Goal: Task Accomplishment & Management: Complete application form

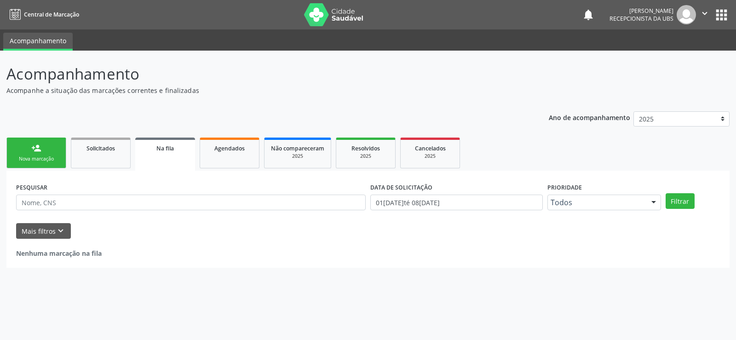
click at [56, 154] on link "person_add Nova marcação" at bounding box center [36, 152] width 60 height 31
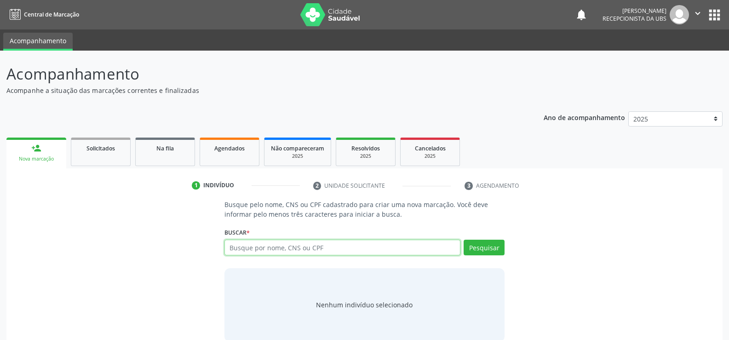
click at [229, 245] on input "text" at bounding box center [342, 248] width 236 height 16
type input "898004135043153"
click at [474, 245] on button "Pesquisar" at bounding box center [483, 248] width 41 height 16
type input "898004135043153"
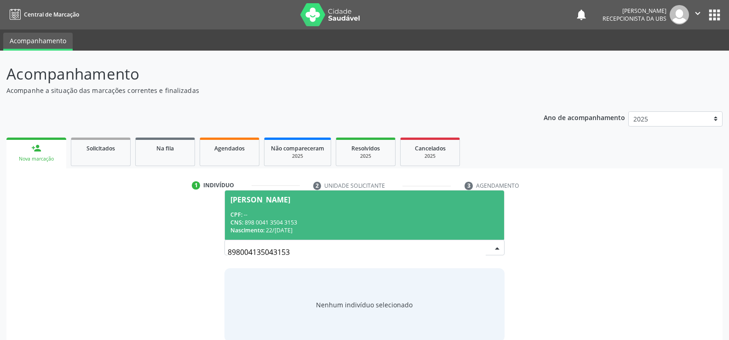
click at [249, 228] on span "Nascimento:" at bounding box center [247, 230] width 34 height 8
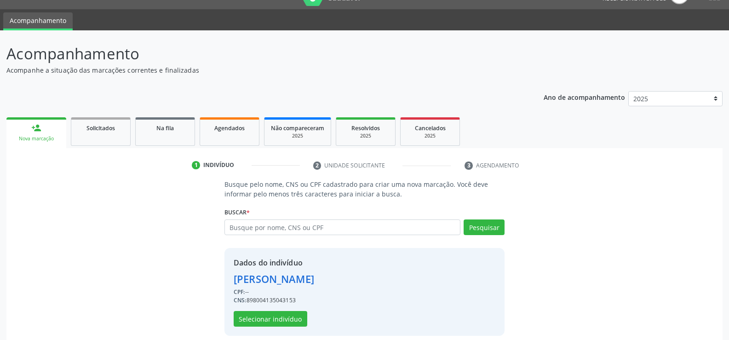
scroll to position [29, 0]
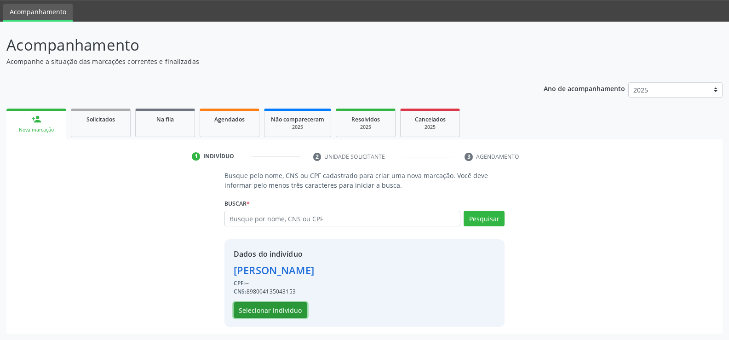
click at [266, 313] on button "Selecionar indivíduo" at bounding box center [271, 310] width 74 height 16
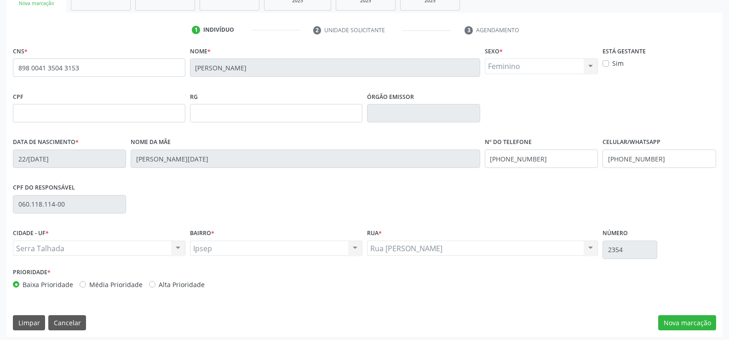
scroll to position [159, 0]
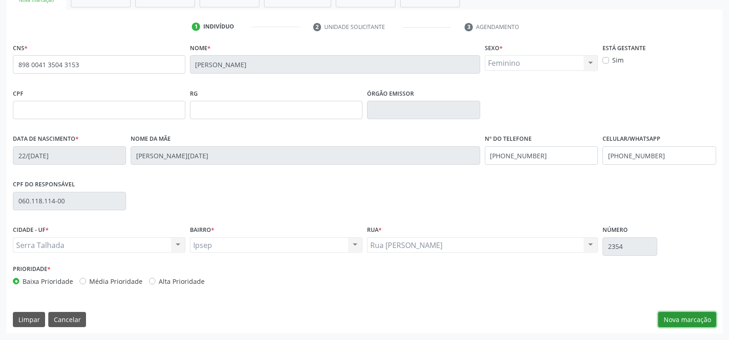
click at [668, 319] on button "Nova marcação" at bounding box center [687, 320] width 58 height 16
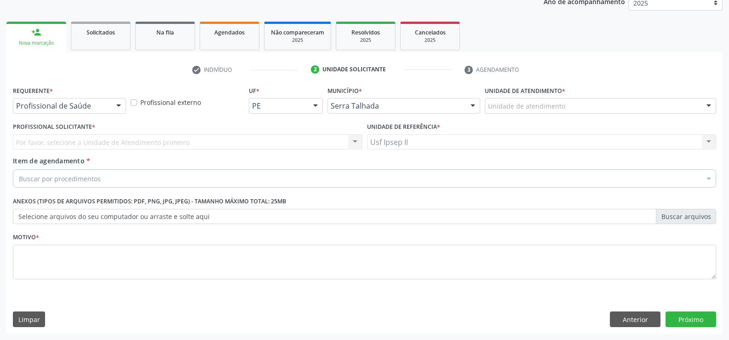
scroll to position [116, 0]
click at [123, 107] on div at bounding box center [119, 106] width 14 height 16
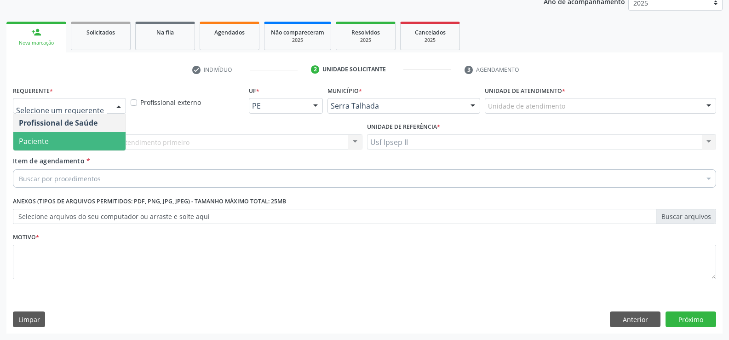
click at [59, 144] on span "Paciente" at bounding box center [69, 141] width 112 height 18
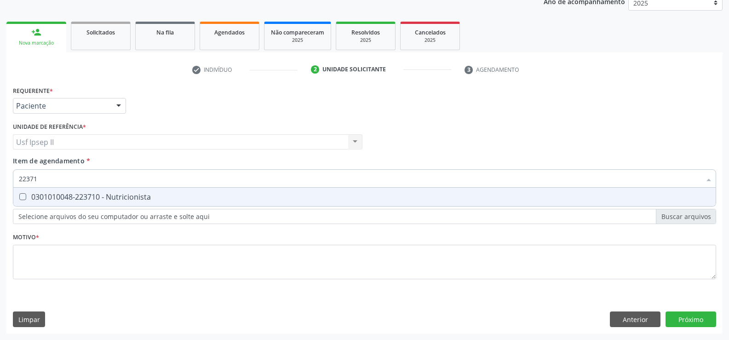
type input "223710"
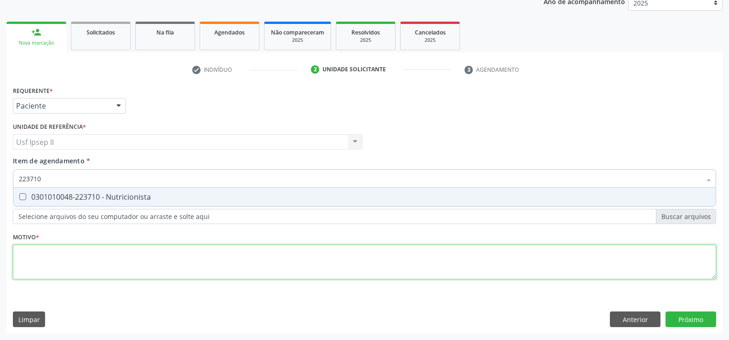
click at [56, 257] on div "Requerente * Paciente Profissional de Saúde Paciente Nenhum resultado encontrad…" at bounding box center [364, 188] width 703 height 208
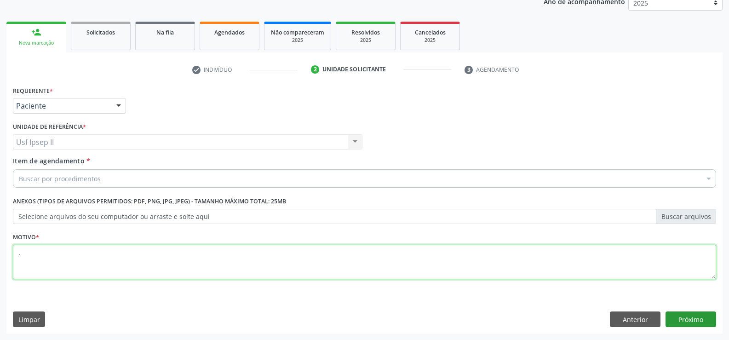
type textarea "."
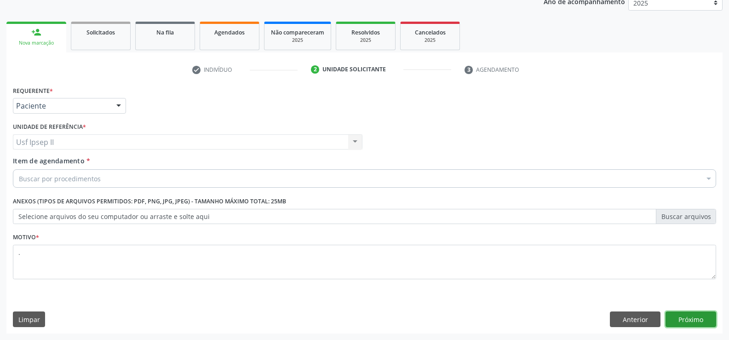
click at [684, 315] on button "Próximo" at bounding box center [690, 319] width 51 height 16
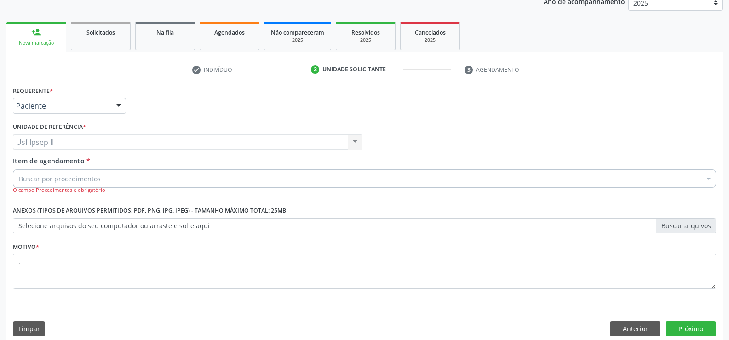
click at [141, 184] on div "Buscar por procedimentos" at bounding box center [364, 178] width 703 height 18
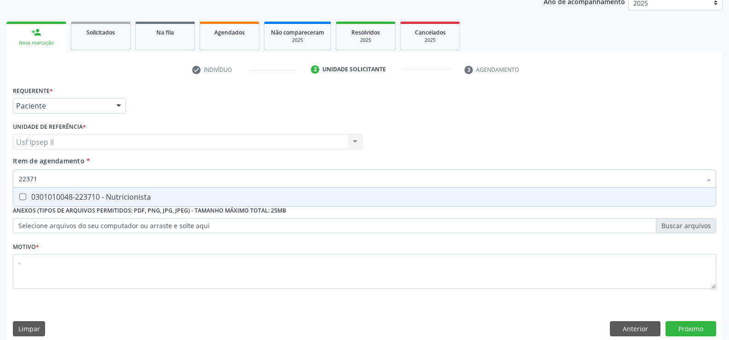
type input "223710"
click at [146, 200] on div "0301010048-223710 - Nutricionista" at bounding box center [364, 196] width 691 height 7
checkbox Nutricionista "true"
click at [699, 325] on button "Próximo" at bounding box center [690, 329] width 51 height 16
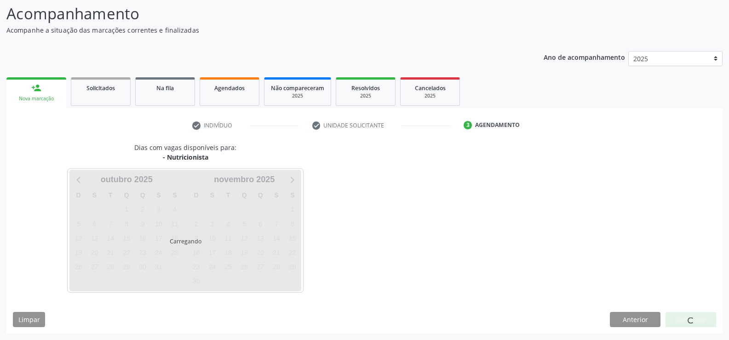
scroll to position [60, 0]
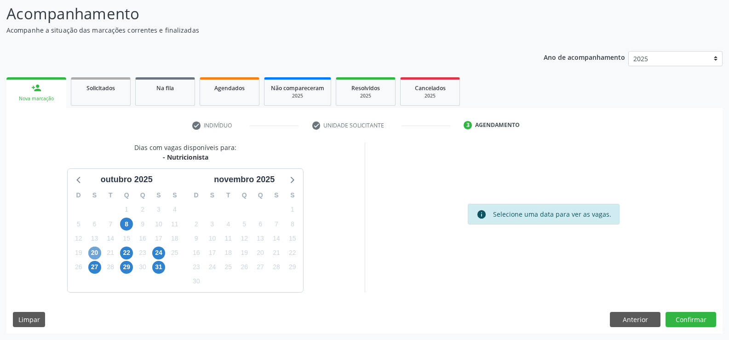
click at [97, 249] on span "20" at bounding box center [94, 252] width 13 height 13
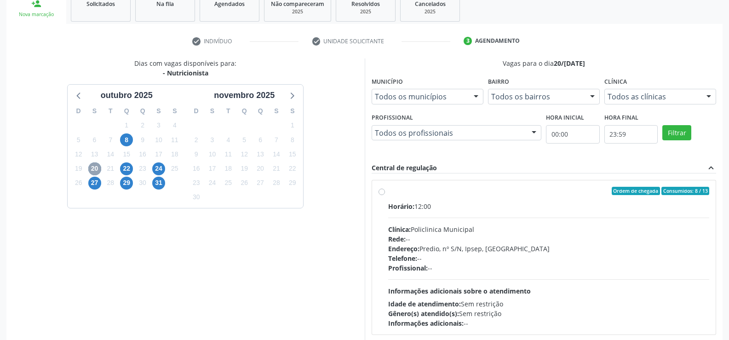
scroll to position [152, 0]
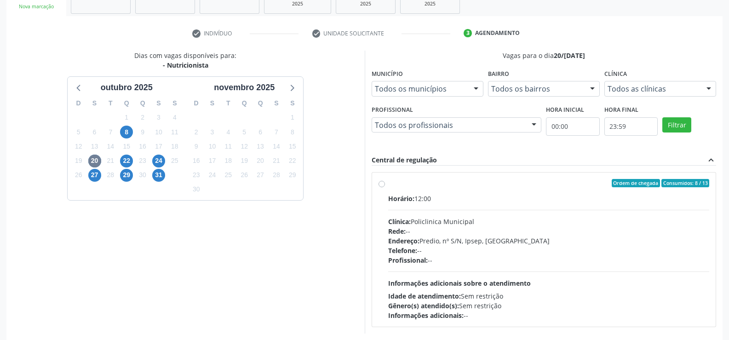
click at [388, 184] on label "Ordem de chegada Consumidos: 8 / 13 Horário: 12:00 Clínica: Policlinica Municip…" at bounding box center [548, 249] width 321 height 141
click at [382, 184] on input "Ordem de chegada Consumidos: 8 / 13 Horário: 12:00 Clínica: Policlinica Municip…" at bounding box center [381, 183] width 6 height 8
radio input "true"
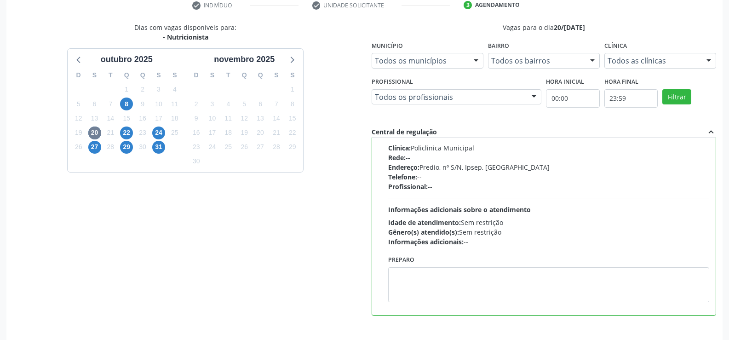
scroll to position [210, 0]
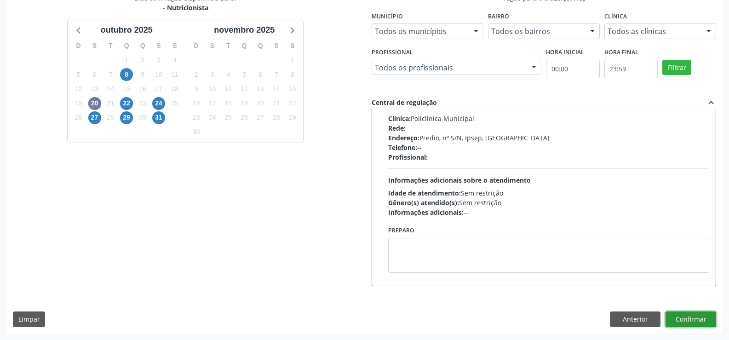
click at [686, 314] on button "Confirmar" at bounding box center [690, 319] width 51 height 16
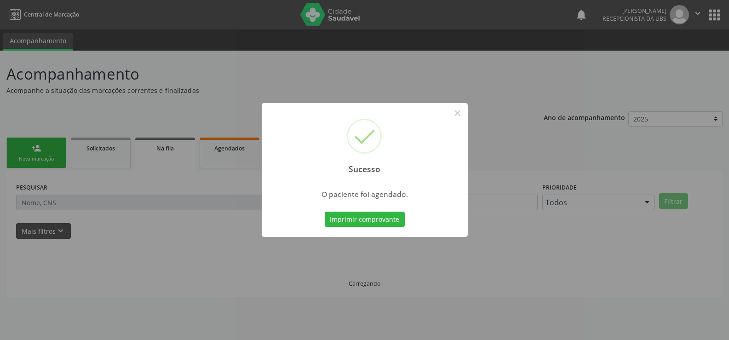
scroll to position [0, 0]
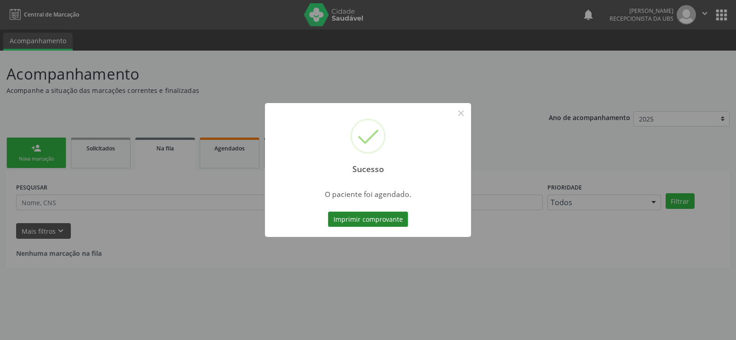
click at [382, 213] on button "Imprimir comprovante" at bounding box center [368, 219] width 80 height 16
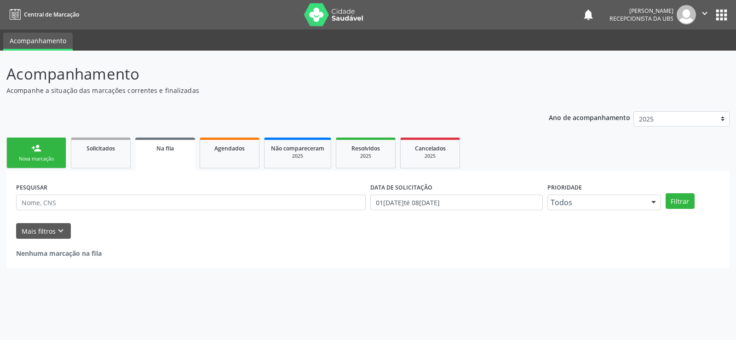
click at [46, 158] on div "Nova marcação" at bounding box center [36, 158] width 46 height 7
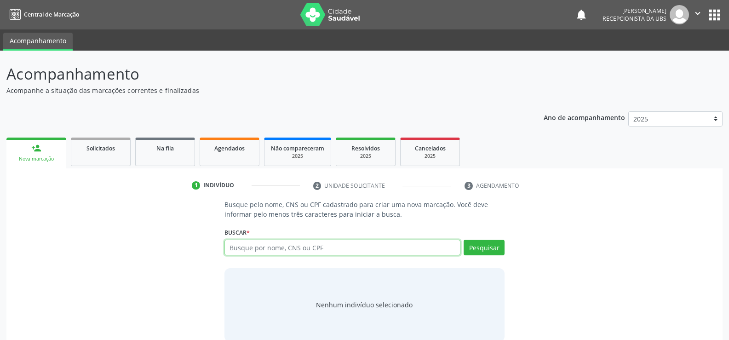
click at [353, 248] on input "text" at bounding box center [342, 248] width 236 height 16
type input "706701564697913"
click at [490, 252] on button "Pesquisar" at bounding box center [483, 248] width 41 height 16
type input "706701564697913"
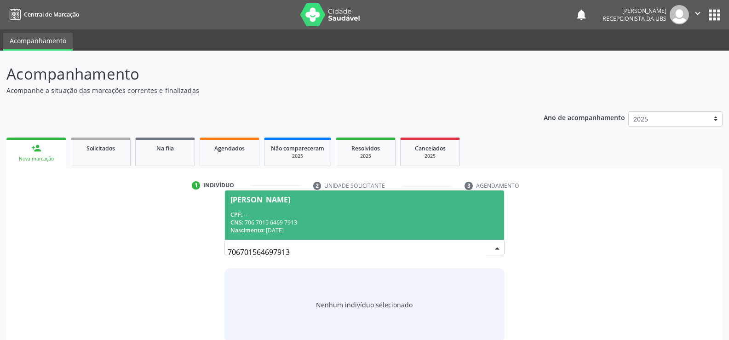
click at [279, 223] on div "CNS: 706 7015 6469 7913" at bounding box center [364, 222] width 268 height 8
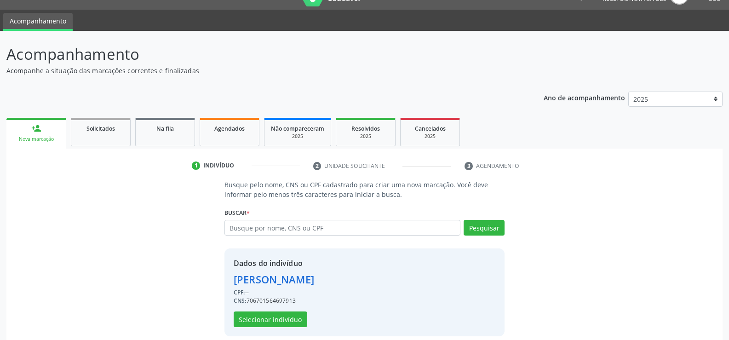
scroll to position [29, 0]
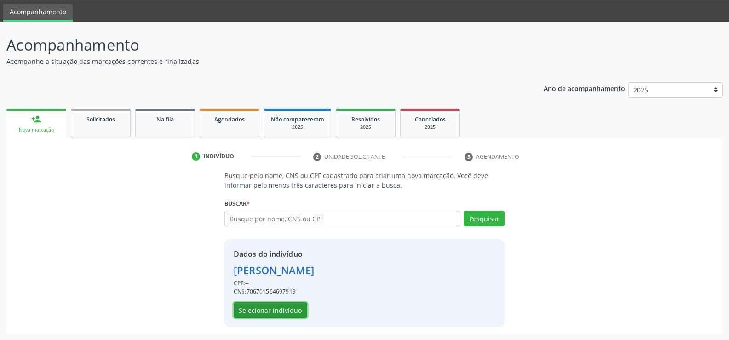
click at [258, 309] on button "Selecionar indivíduo" at bounding box center [271, 310] width 74 height 16
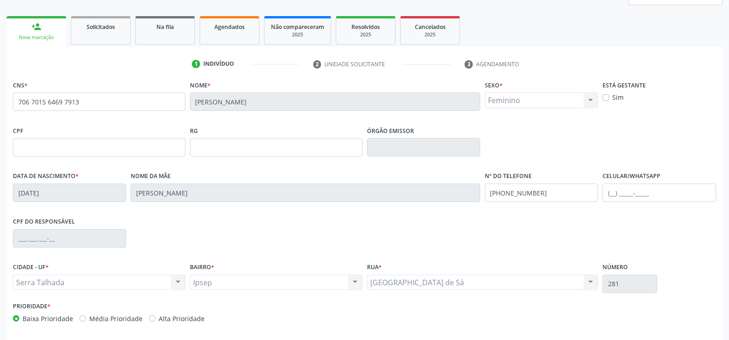
scroll to position [159, 0]
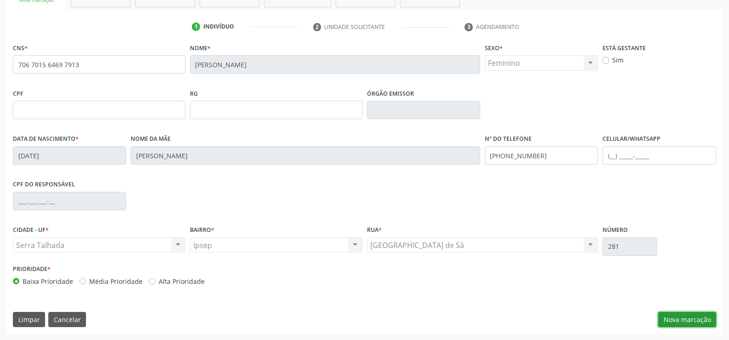
click at [686, 315] on button "Nova marcação" at bounding box center [687, 320] width 58 height 16
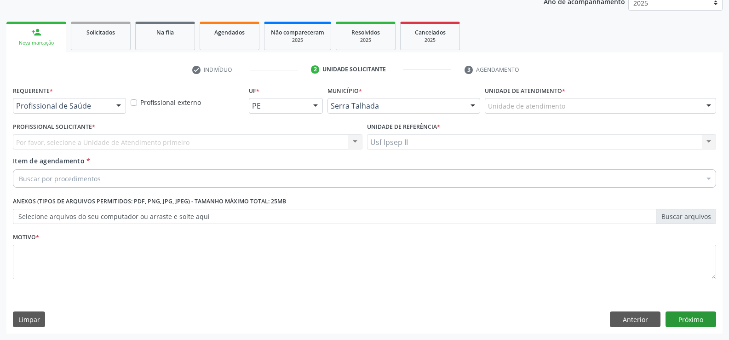
scroll to position [116, 0]
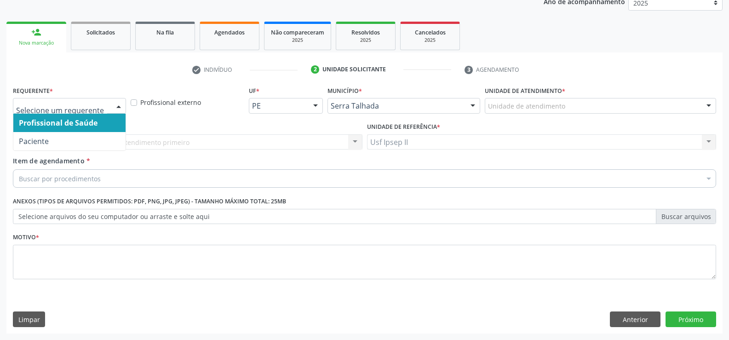
click at [111, 106] on div at bounding box center [69, 106] width 113 height 16
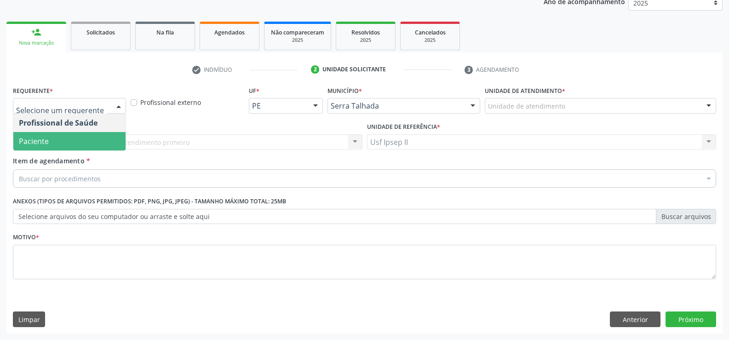
click at [62, 140] on span "Paciente" at bounding box center [69, 141] width 112 height 18
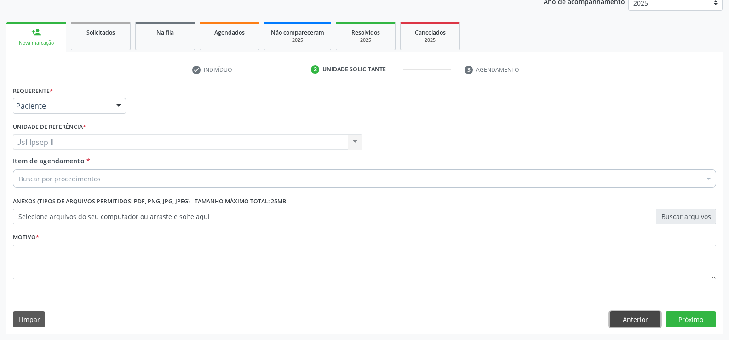
click at [617, 313] on button "Anterior" at bounding box center [635, 319] width 51 height 16
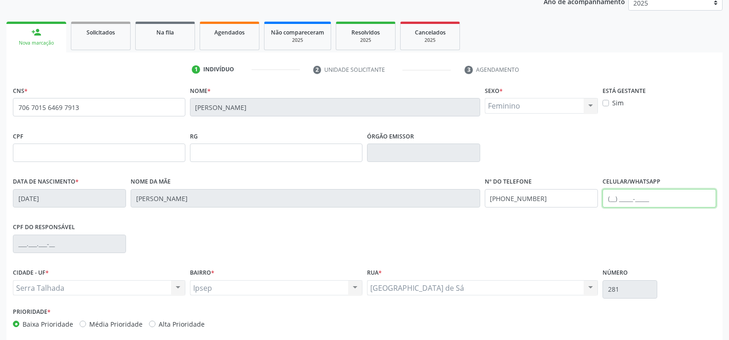
click at [610, 202] on input "text" at bounding box center [658, 198] width 113 height 18
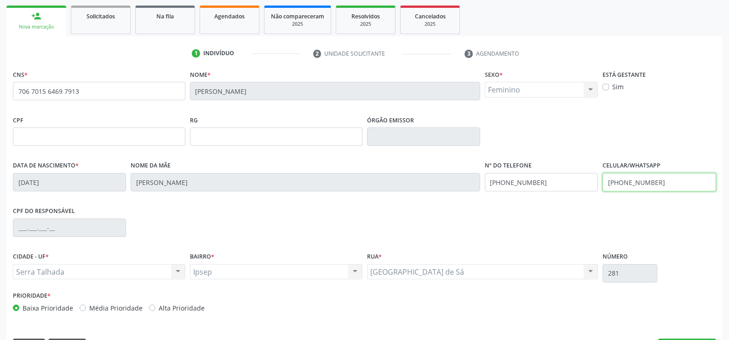
scroll to position [159, 0]
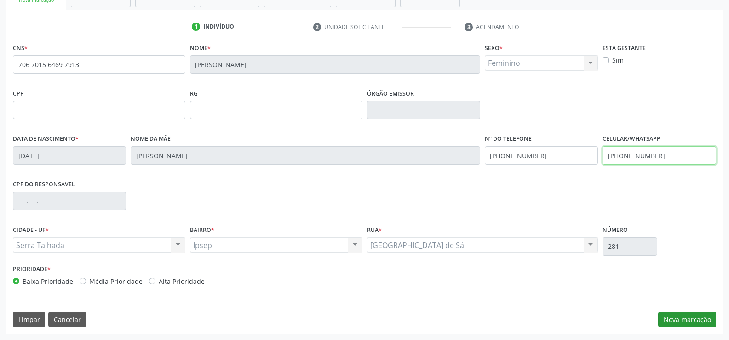
type input "[PHONE_NUMBER]"
click at [682, 322] on button "Nova marcação" at bounding box center [687, 320] width 58 height 16
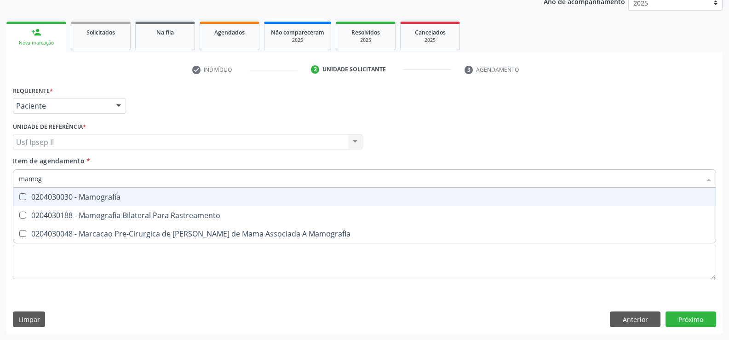
type input "mamogr"
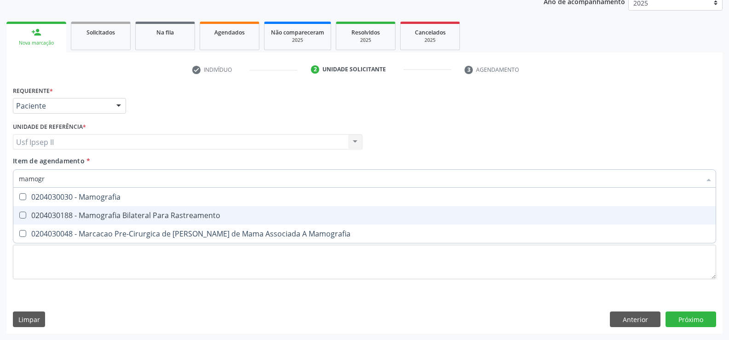
click at [74, 212] on div "0204030188 - Mamografia Bilateral Para Rastreamento" at bounding box center [364, 214] width 691 height 7
checkbox Rastreamento "true"
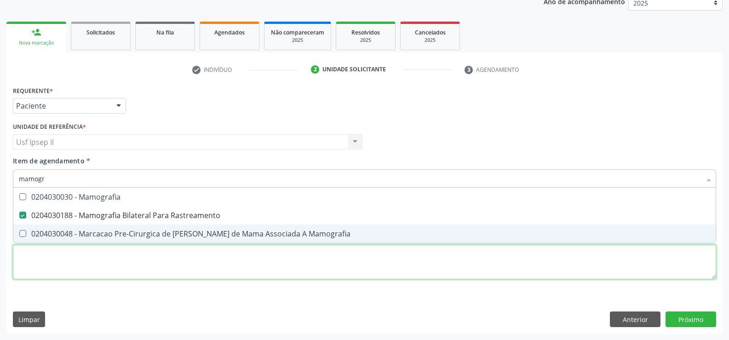
click at [86, 262] on div "Requerente * Paciente Profissional de Saúde Paciente Nenhum resultado encontrad…" at bounding box center [364, 188] width 703 height 208
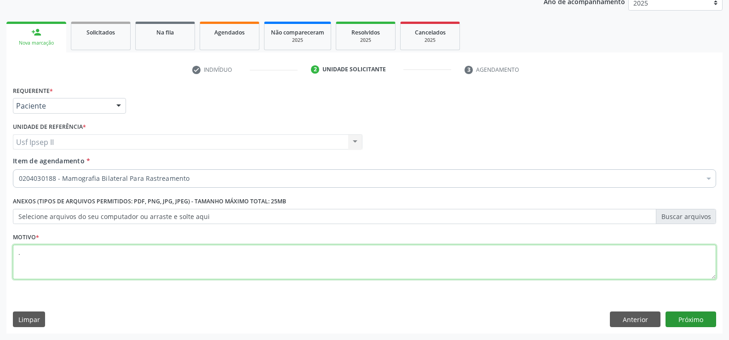
type textarea "."
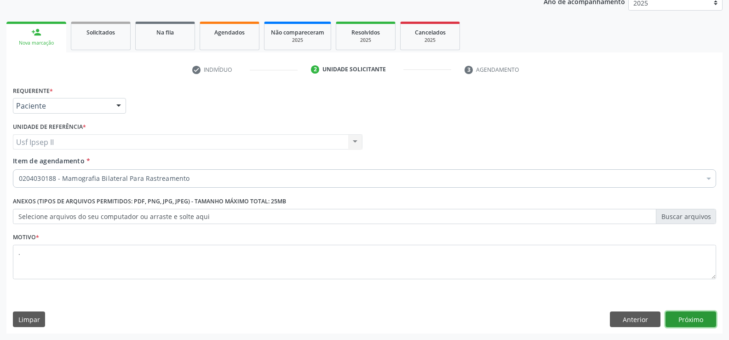
click at [697, 325] on button "Próximo" at bounding box center [690, 319] width 51 height 16
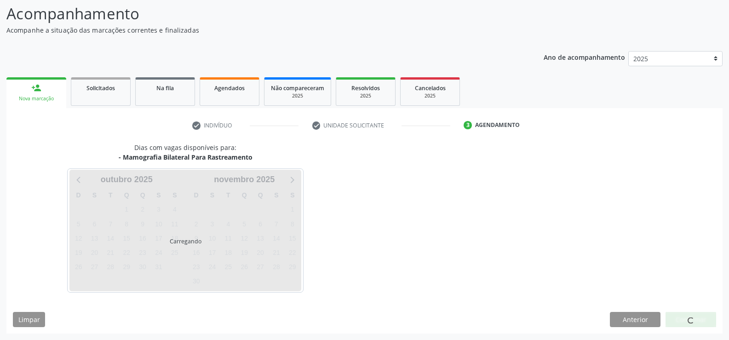
scroll to position [60, 0]
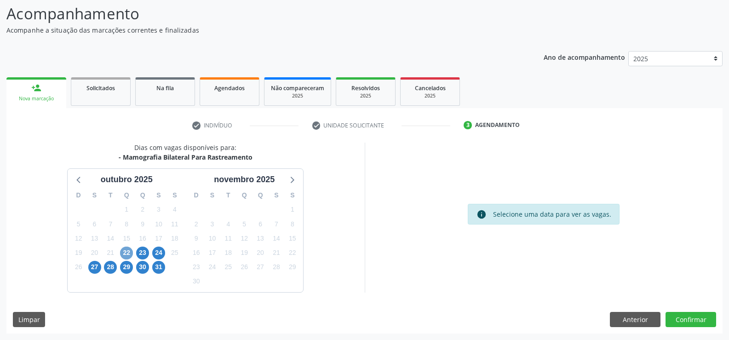
click at [124, 252] on span "22" at bounding box center [126, 252] width 13 height 13
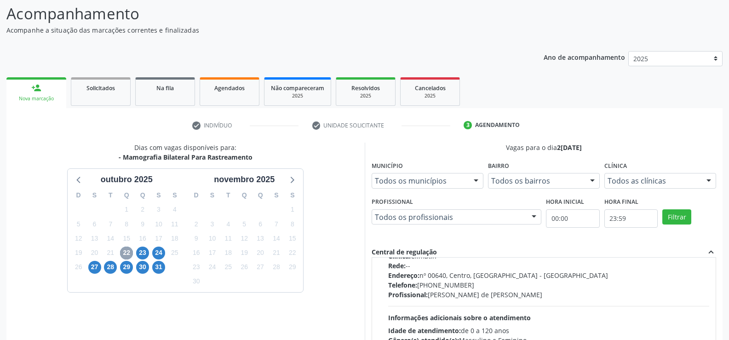
scroll to position [0, 0]
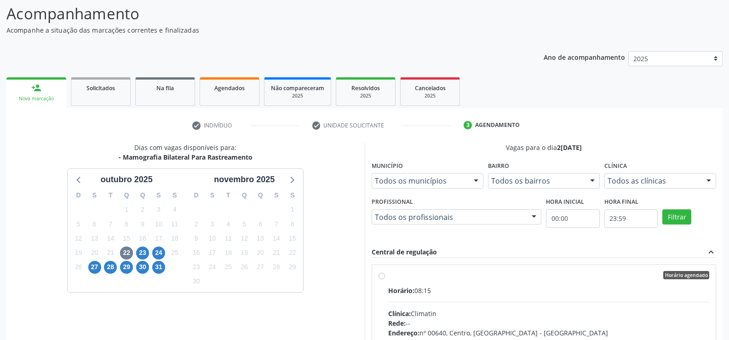
click at [388, 276] on label "Horário agendado Horário: 08:15 Clínica: Climatin Rede: -- Endereço: nº 00640, …" at bounding box center [548, 341] width 321 height 141
click at [379, 276] on input "Horário agendado Horário: 08:15 Clínica: Climatin Rede: -- Endereço: nº 00640, …" at bounding box center [381, 275] width 6 height 8
radio input "true"
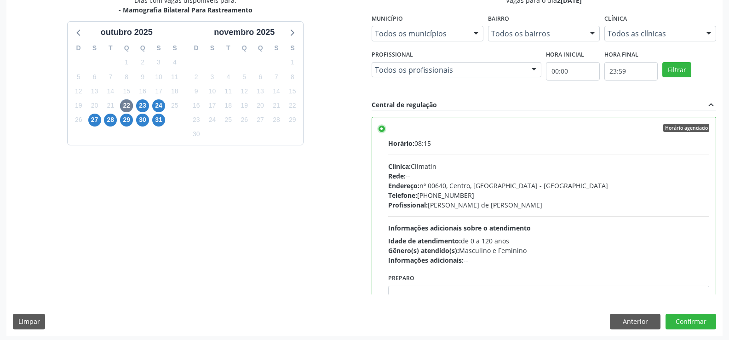
scroll to position [210, 0]
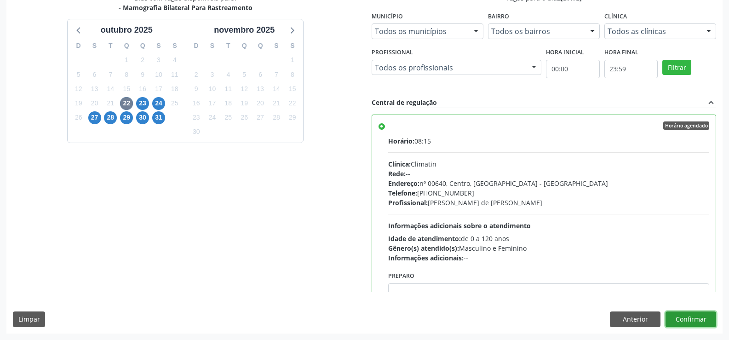
click at [697, 326] on button "Confirmar" at bounding box center [690, 319] width 51 height 16
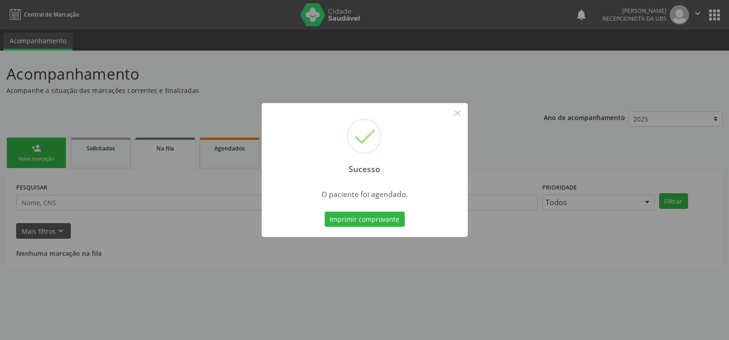
scroll to position [0, 0]
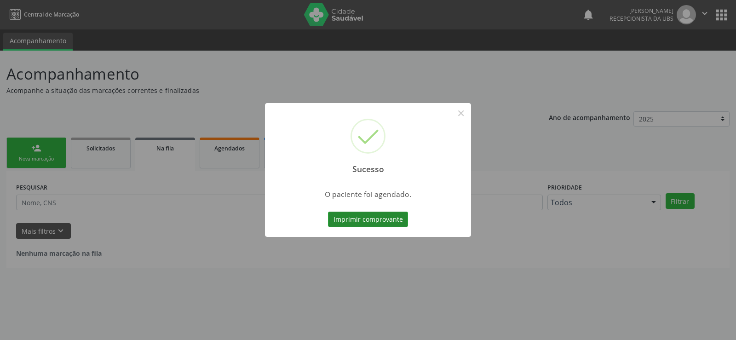
click at [373, 220] on button "Imprimir comprovante" at bounding box center [368, 219] width 80 height 16
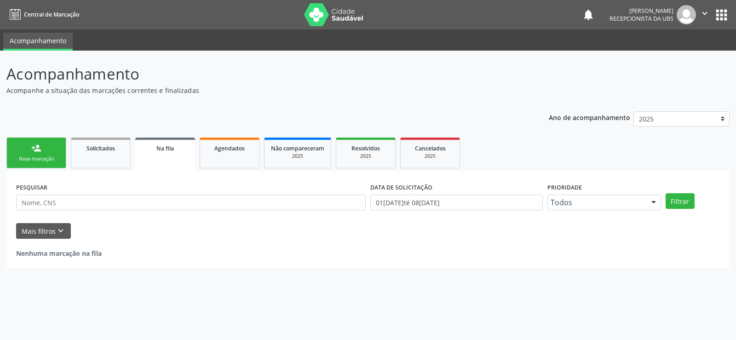
click at [40, 157] on div "Nova marcação" at bounding box center [36, 158] width 46 height 7
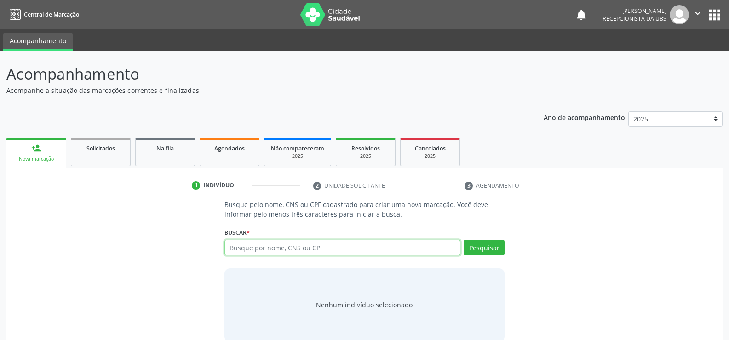
click at [254, 251] on input "text" at bounding box center [342, 248] width 236 height 16
type input "706008834140544"
click at [485, 244] on button "Pesquisar" at bounding box center [483, 248] width 41 height 16
type input "706008834140544"
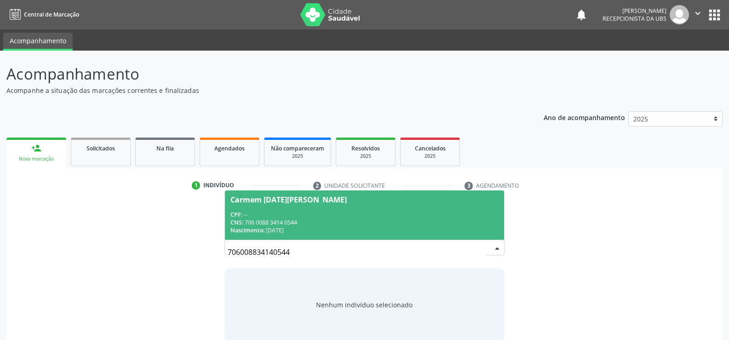
click at [286, 229] on div "Nascimento: [DATE]" at bounding box center [364, 230] width 268 height 8
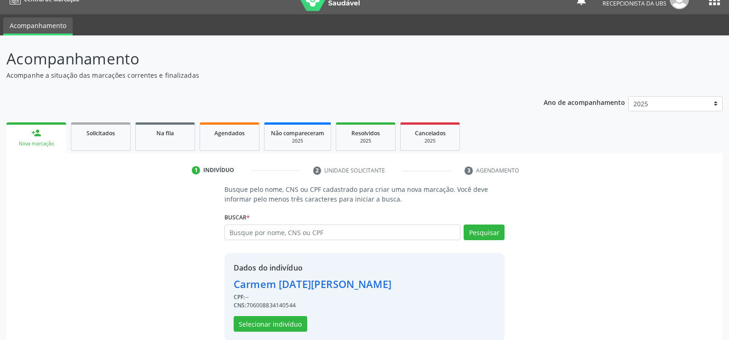
scroll to position [29, 0]
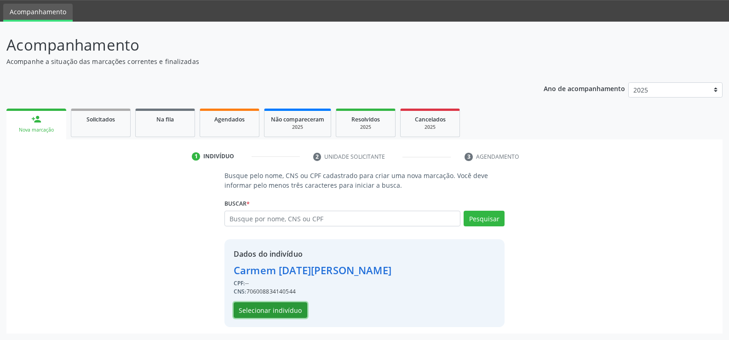
click at [295, 307] on button "Selecionar indivíduo" at bounding box center [271, 310] width 74 height 16
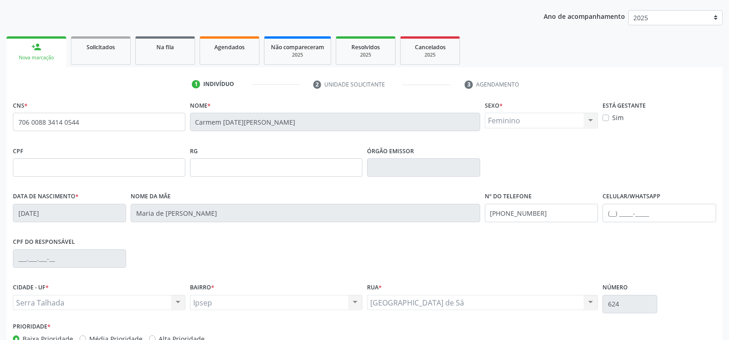
scroll to position [121, 0]
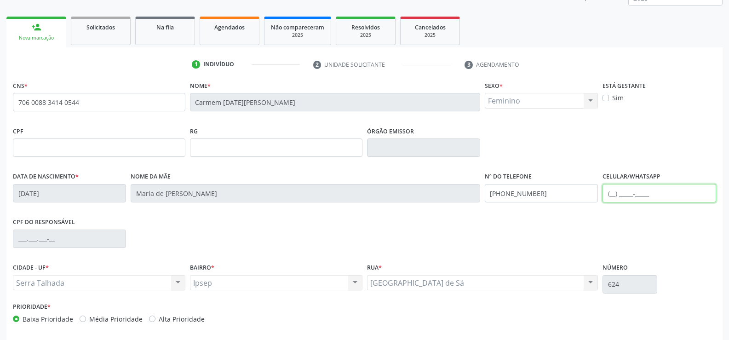
click at [623, 195] on input "text" at bounding box center [658, 193] width 113 height 18
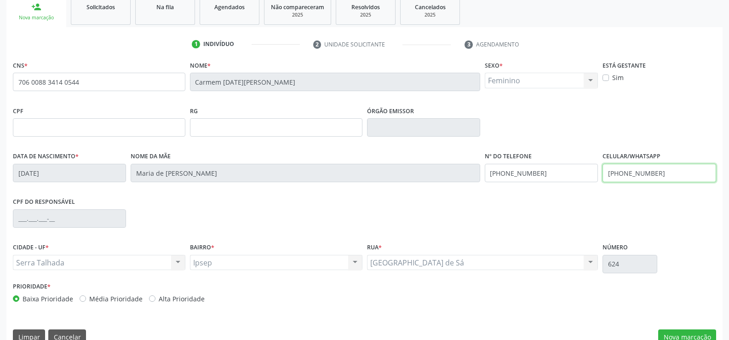
scroll to position [159, 0]
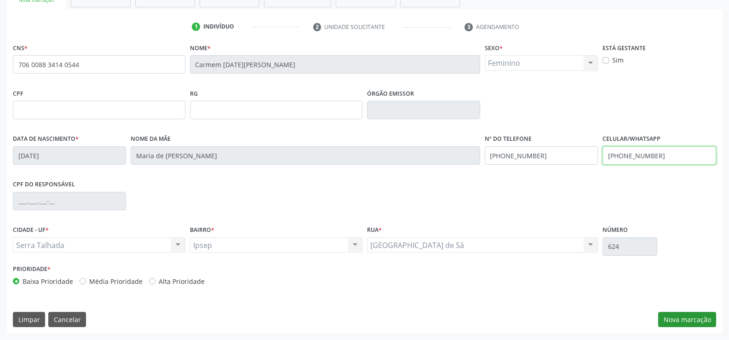
type input "[PHONE_NUMBER]"
click at [683, 322] on button "Nova marcação" at bounding box center [687, 320] width 58 height 16
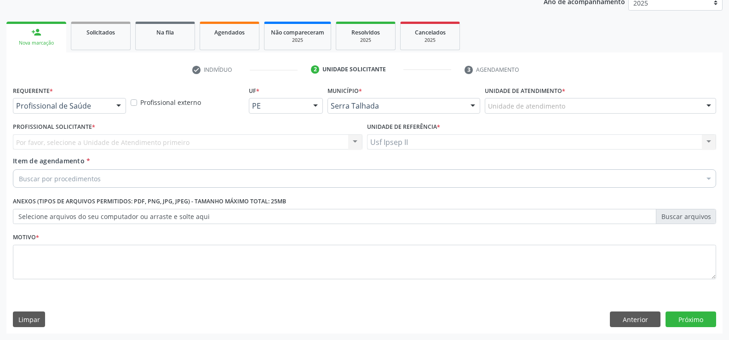
scroll to position [116, 0]
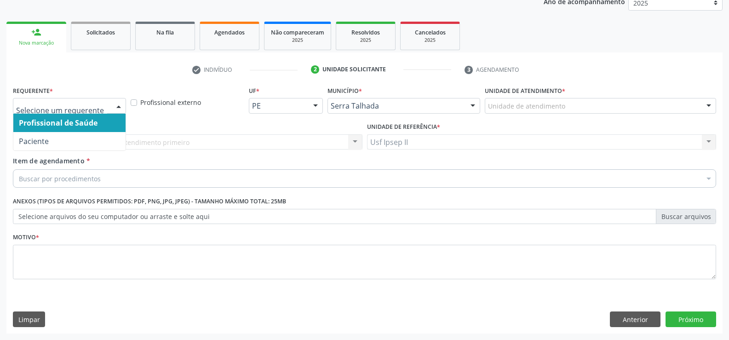
click at [113, 109] on div at bounding box center [119, 106] width 14 height 16
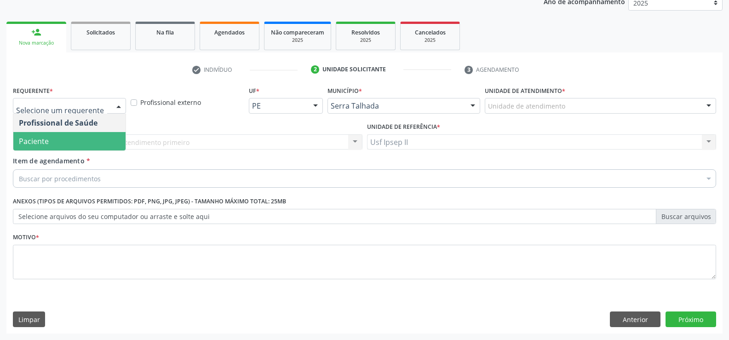
click at [51, 136] on span "Paciente" at bounding box center [69, 141] width 112 height 18
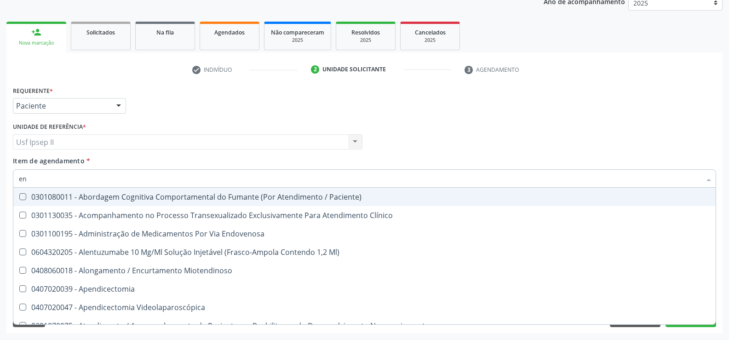
type input "e"
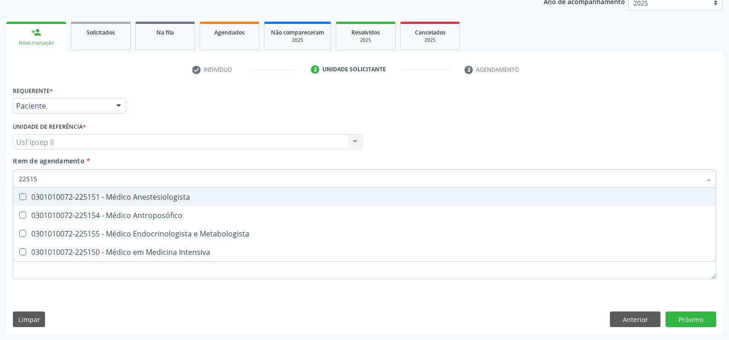
type input "225155"
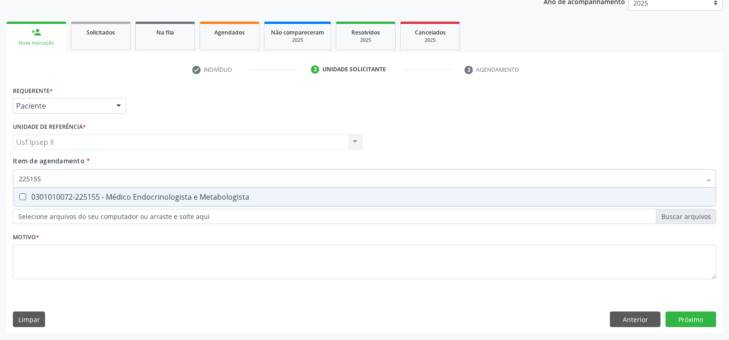
click at [149, 203] on span "0301010072-225155 - Médico Endocrinologista e Metabologista" at bounding box center [364, 197] width 702 height 18
checkbox Metabologista "true"
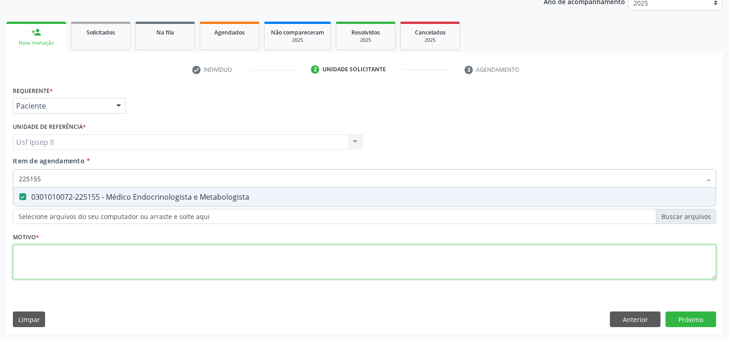
click at [84, 246] on div "Requerente * Paciente Profissional de Saúde Paciente Nenhum resultado encontrad…" at bounding box center [364, 188] width 703 height 208
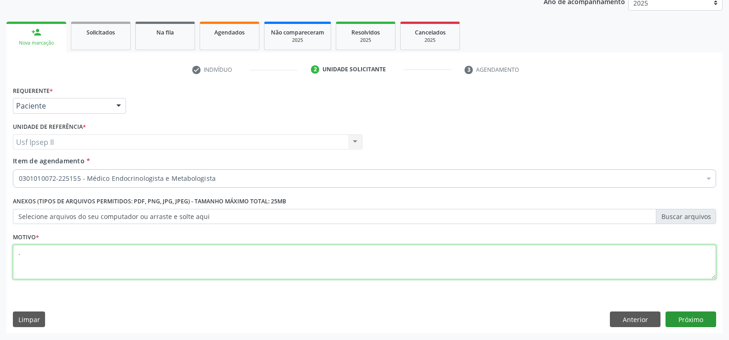
type textarea "."
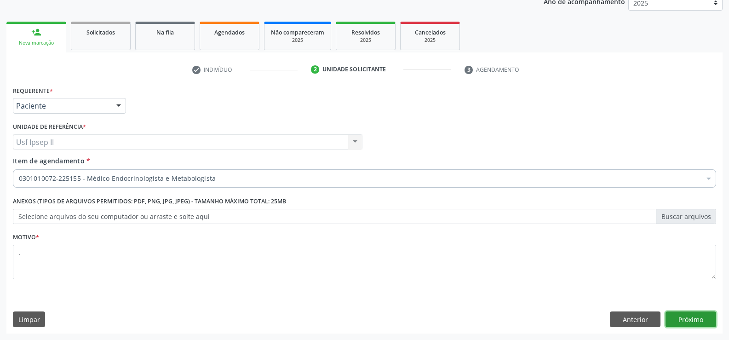
click at [680, 321] on button "Próximo" at bounding box center [690, 319] width 51 height 16
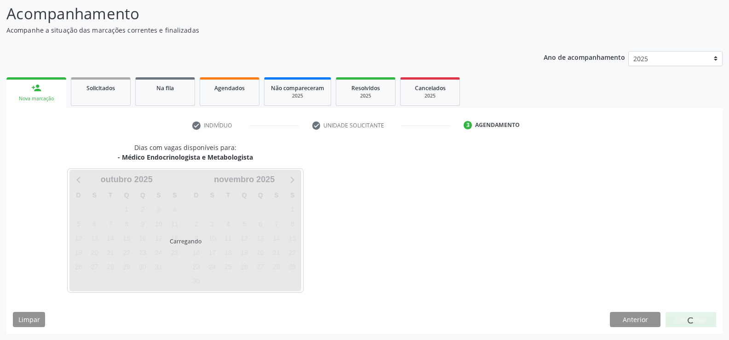
scroll to position [60, 0]
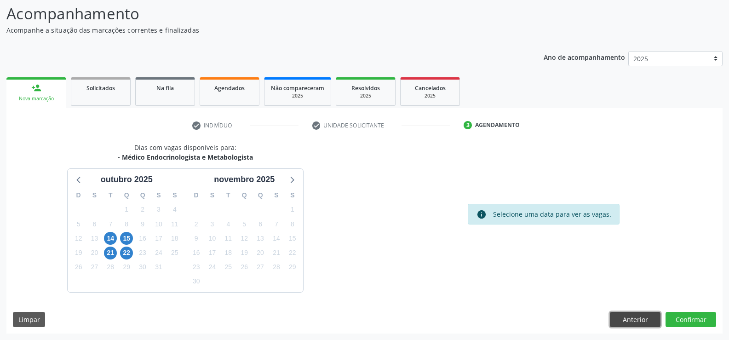
click at [622, 313] on button "Anterior" at bounding box center [635, 320] width 51 height 16
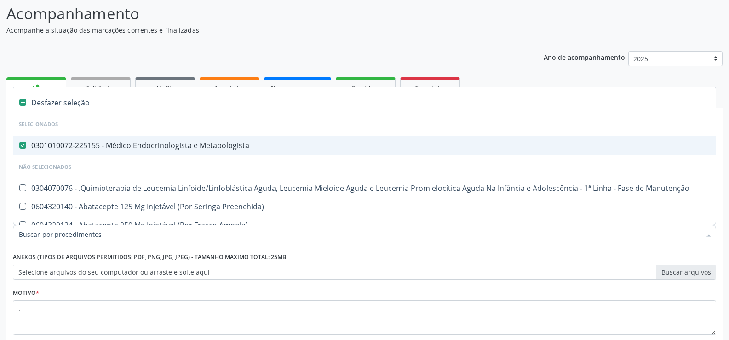
click at [70, 150] on span "0301010072-225155 - Médico Endocrinologista e Metabologista" at bounding box center [376, 145] width 727 height 18
checkbox Metabologista "false"
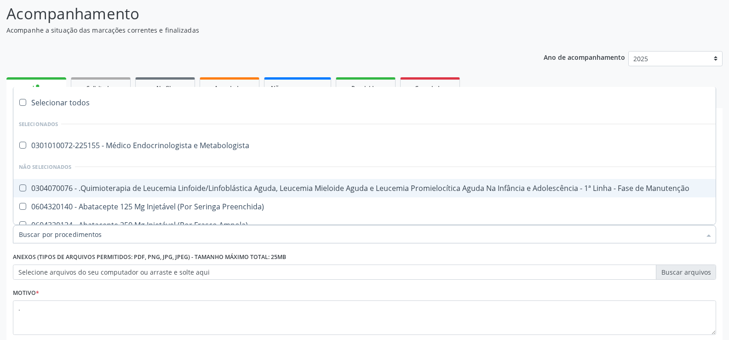
click at [103, 234] on input "Item de agendamento *" at bounding box center [360, 234] width 682 height 18
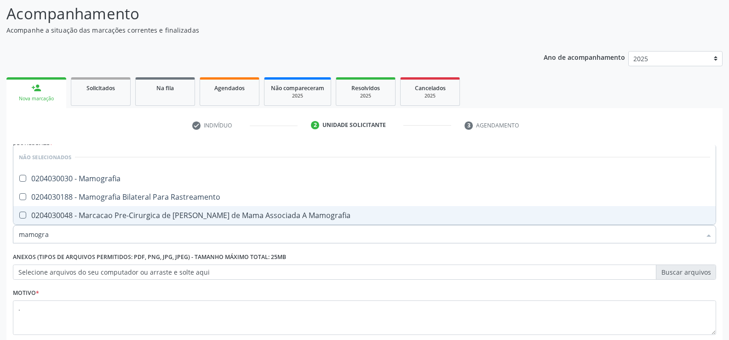
type input "mamograf"
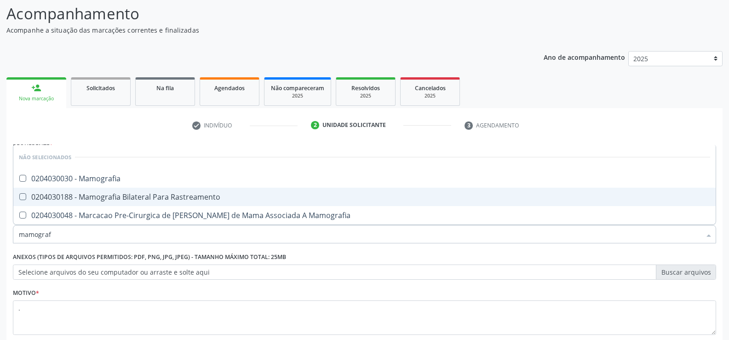
click at [128, 194] on div "0204030188 - Mamografia Bilateral Para Rastreamento" at bounding box center [364, 196] width 691 height 7
checkbox Rastreamento "true"
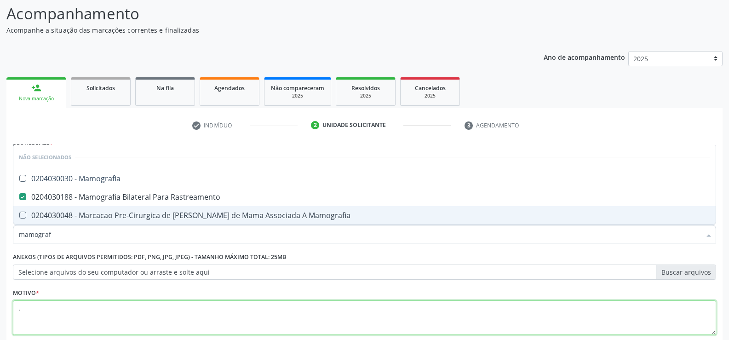
click at [110, 302] on textarea "." at bounding box center [364, 317] width 703 height 35
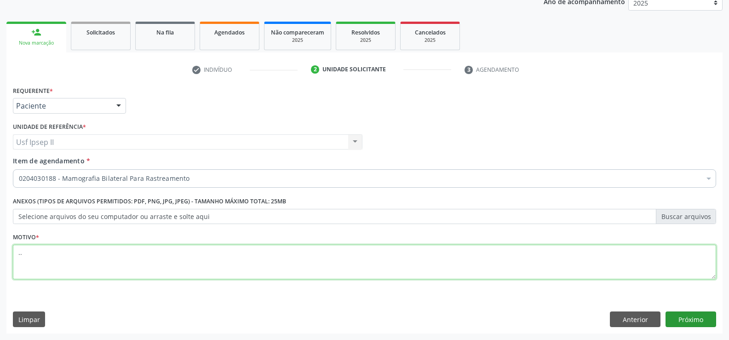
type textarea ".."
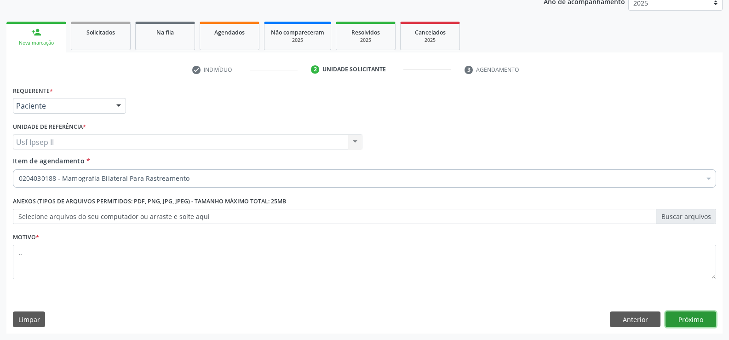
click at [689, 322] on button "Próximo" at bounding box center [690, 319] width 51 height 16
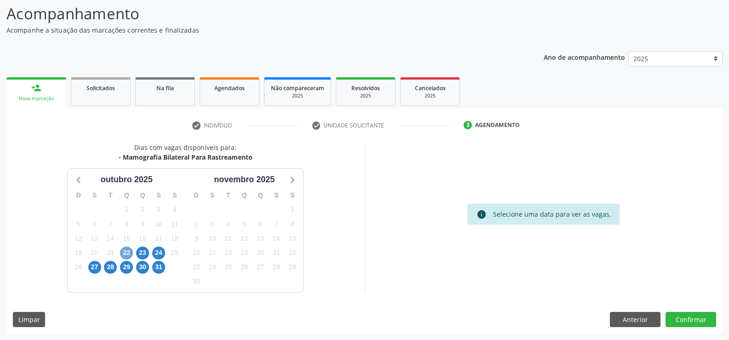
click at [131, 253] on span "22" at bounding box center [126, 252] width 13 height 13
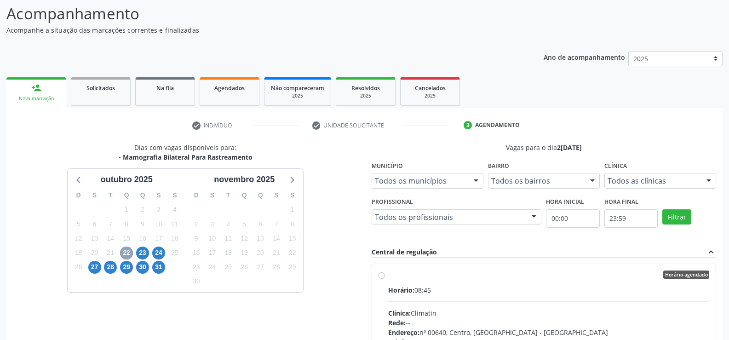
scroll to position [0, 0]
click at [382, 280] on div "Horário agendado Horário: 08:45 Clínica: Climatin Rede: -- Endereço: nº 00640, …" at bounding box center [543, 341] width 331 height 141
radio input "true"
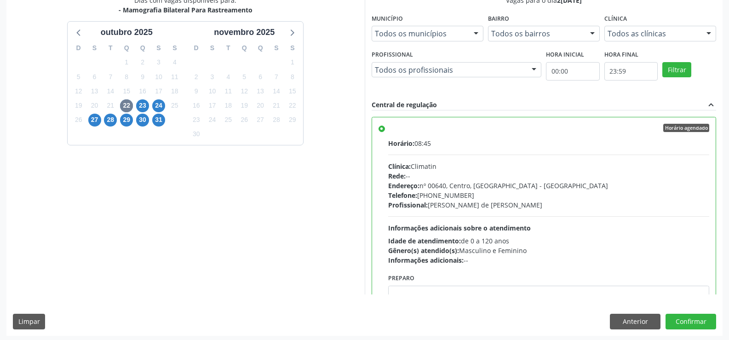
scroll to position [210, 0]
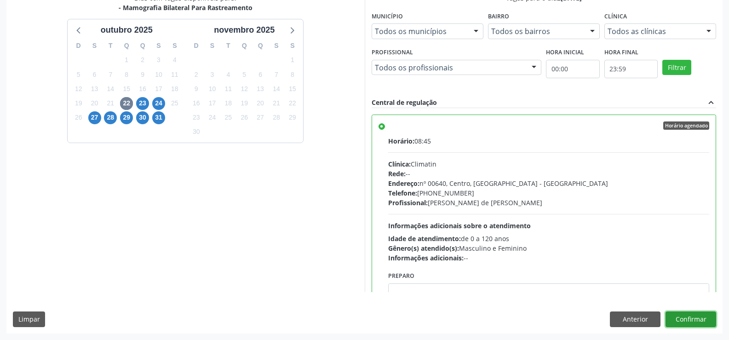
click at [695, 325] on button "Confirmar" at bounding box center [690, 319] width 51 height 16
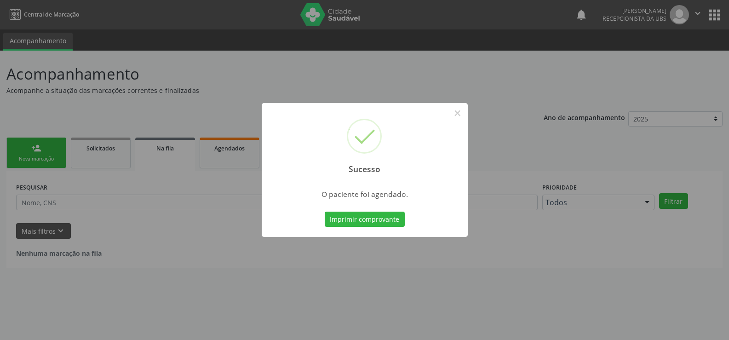
scroll to position [0, 0]
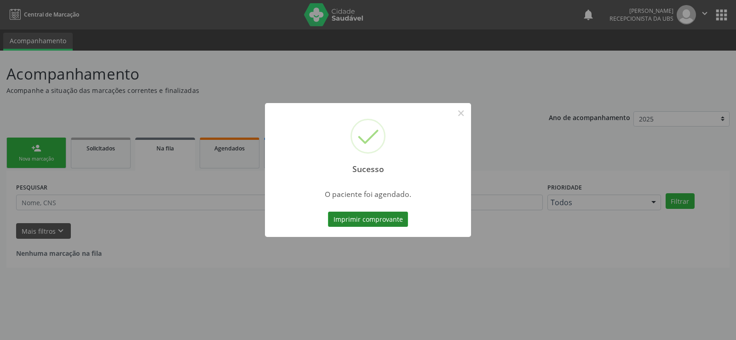
click at [350, 218] on button "Imprimir comprovante" at bounding box center [368, 219] width 80 height 16
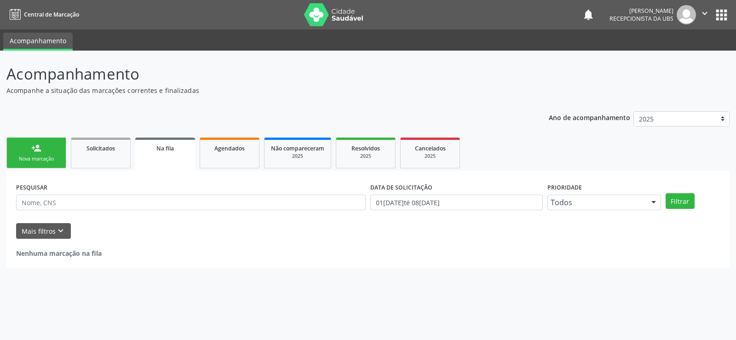
click at [58, 147] on link "person_add Nova marcação" at bounding box center [36, 152] width 60 height 31
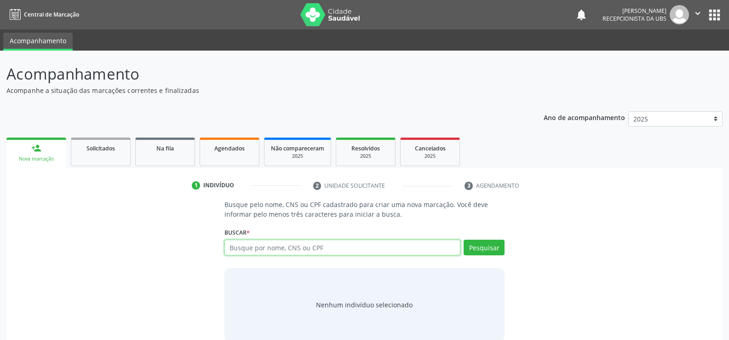
click at [320, 249] on input "text" at bounding box center [342, 248] width 236 height 16
type input "706804219458324"
click at [475, 251] on button "Pesquisar" at bounding box center [483, 248] width 41 height 16
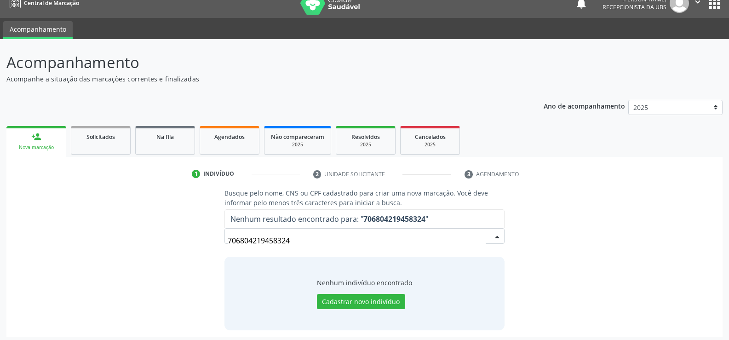
scroll to position [15, 0]
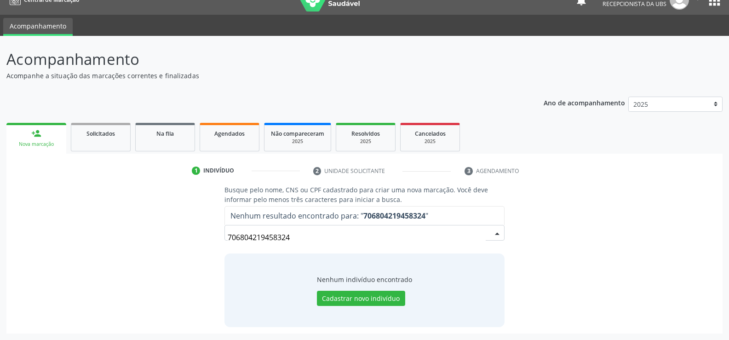
click at [307, 242] on input "706804219458324" at bounding box center [357, 237] width 258 height 18
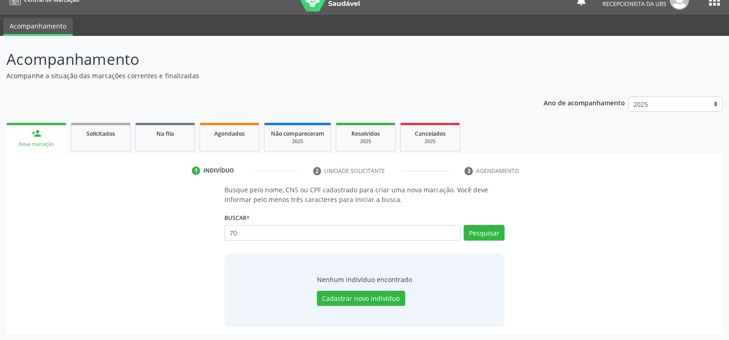
type input "7"
type input "706804219458324"
click at [468, 228] on button "Pesquisar" at bounding box center [483, 233] width 41 height 16
type input "7"
click at [481, 229] on button "Pesquisar" at bounding box center [483, 233] width 41 height 16
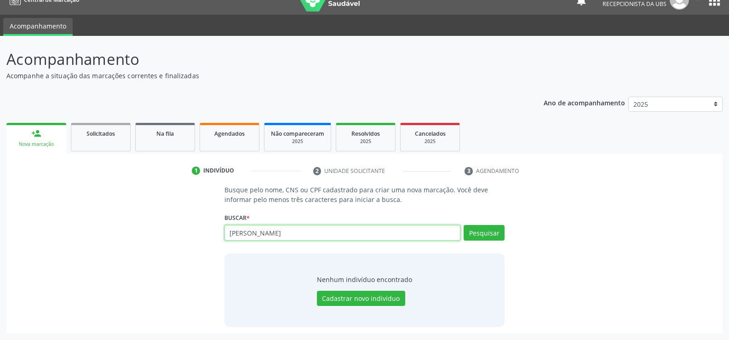
click at [291, 229] on input "maria do carmo da silva" at bounding box center [342, 233] width 236 height 16
click at [307, 233] on input "maria do carmo da silva" at bounding box center [342, 233] width 236 height 16
type input "m"
type input "00989089444"
click at [488, 241] on div "Pesquisar" at bounding box center [482, 236] width 44 height 22
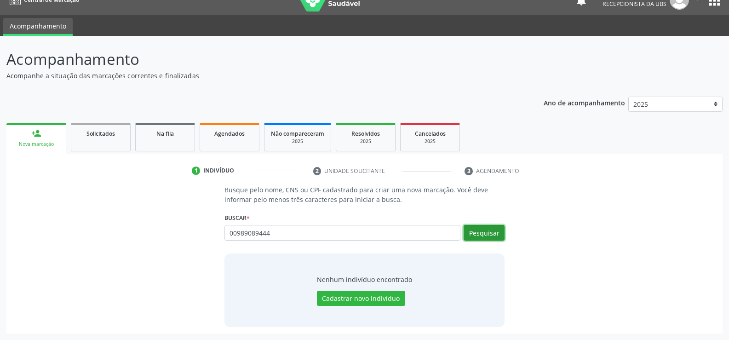
click at [485, 236] on button "Pesquisar" at bounding box center [483, 233] width 41 height 16
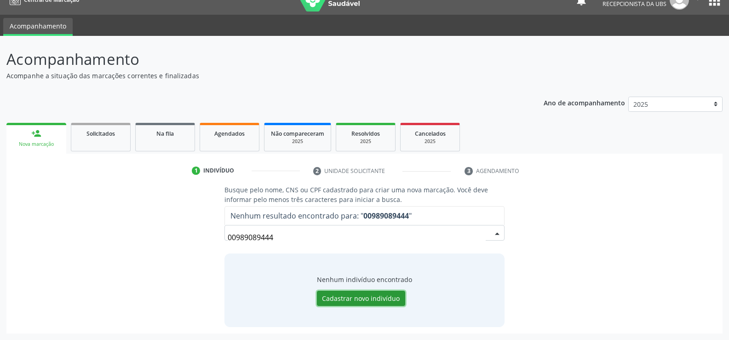
click at [353, 302] on button "Cadastrar novo indivíduo" at bounding box center [361, 299] width 88 height 16
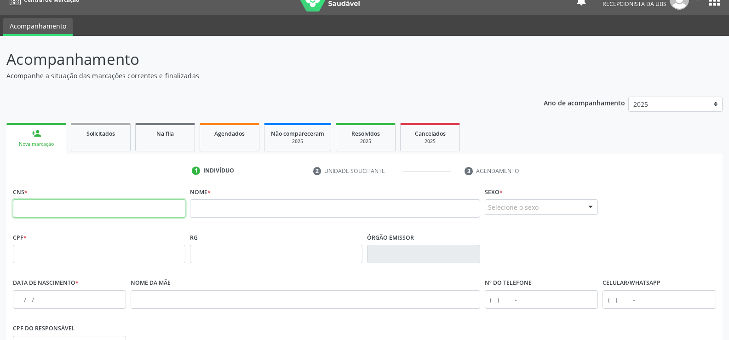
click at [147, 214] on input "text" at bounding box center [99, 208] width 172 height 18
type input "706 8042 1945 8324"
click at [73, 242] on div "CPF" at bounding box center [99, 246] width 172 height 33
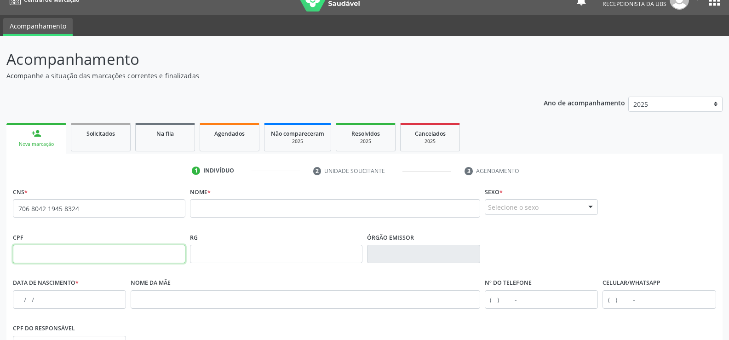
click at [78, 249] on input "text" at bounding box center [99, 254] width 172 height 18
type input "009.890.894-44"
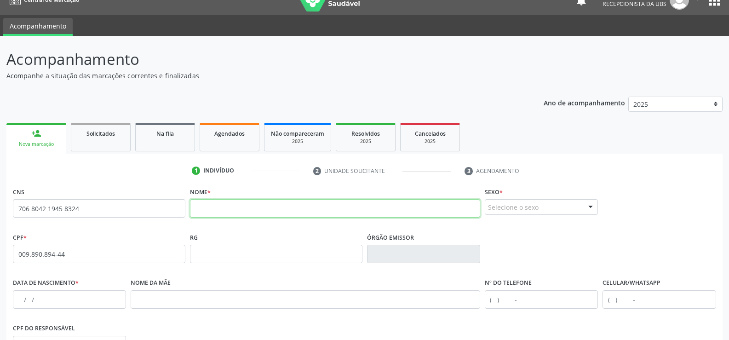
click at [230, 211] on input "text" at bounding box center [335, 208] width 290 height 18
type input "m"
type input "MARIA DO CARMO DA SILVA"
click at [515, 215] on fieldset "Sexo * Selecione o sexo Masculino Feminino Nenhum resultado encontrado para: " …" at bounding box center [541, 203] width 113 height 36
click at [515, 210] on div "Selecione o sexo" at bounding box center [541, 207] width 113 height 16
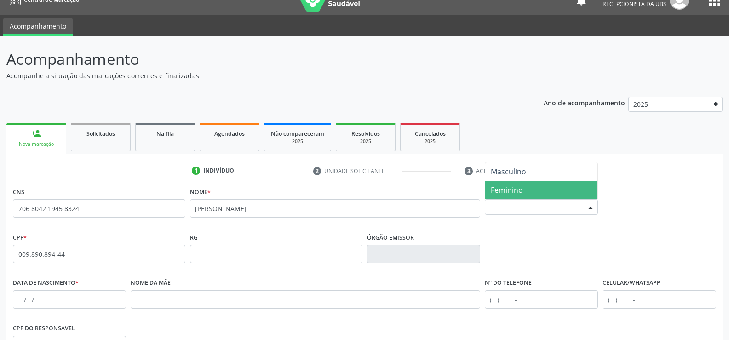
click at [514, 190] on span "Feminino" at bounding box center [507, 190] width 32 height 10
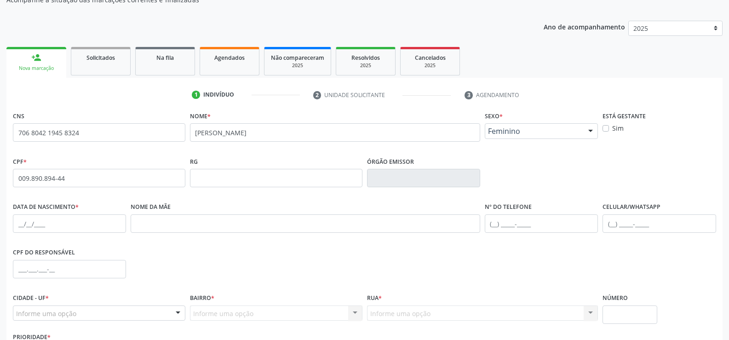
scroll to position [107, 0]
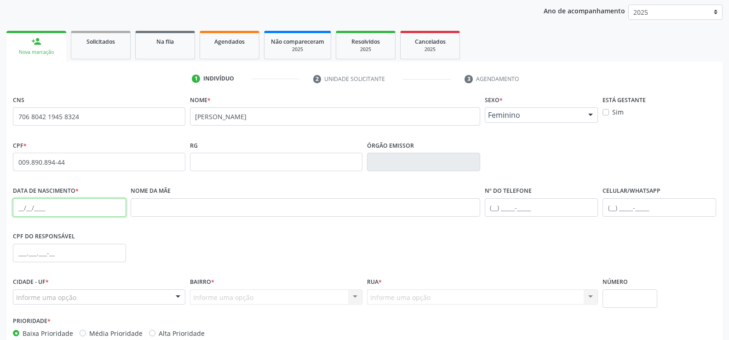
click at [58, 212] on input "text" at bounding box center [69, 207] width 113 height 18
type input "30/11/1973"
click at [170, 218] on div "Nome da mãe" at bounding box center [305, 207] width 354 height 46
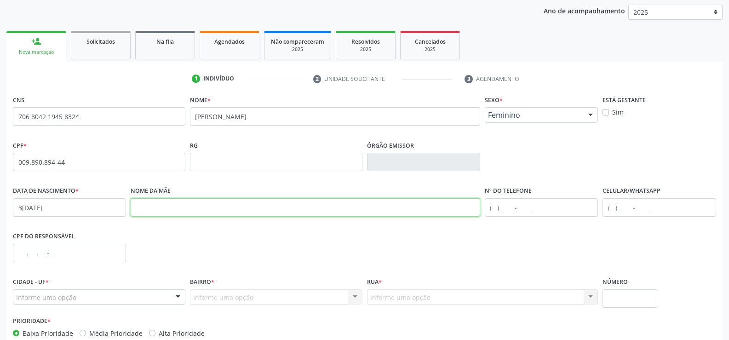
click at [169, 211] on input "text" at bounding box center [305, 207] width 349 height 18
type input "MARIA MATIAS DA SILVA"
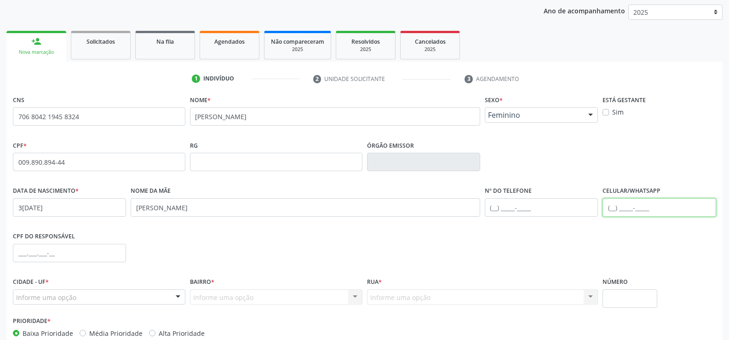
click at [609, 209] on input "text" at bounding box center [658, 207] width 113 height 18
type input "(87) 99665-5263"
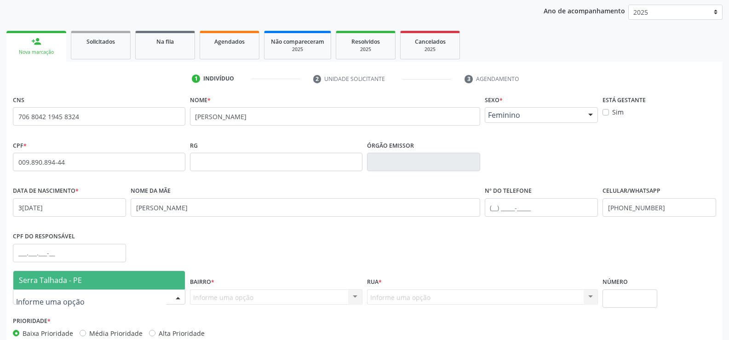
click at [150, 280] on span "Serra Talhada - PE" at bounding box center [98, 280] width 171 height 18
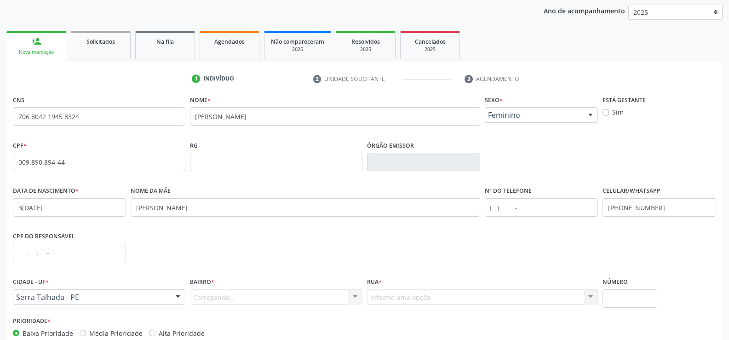
click at [228, 294] on div "Carregando... Nenhum resultado encontrado para: " " Nenhuma opção encontrada. D…" at bounding box center [276, 297] width 172 height 16
click at [223, 297] on div "Carregando... Nenhum resultado encontrado para: " " Nenhuma opção encontrada. D…" at bounding box center [276, 297] width 172 height 16
click at [217, 298] on div "Carregando... Nenhum resultado encontrado para: " " Nenhuma opção encontrada. D…" at bounding box center [276, 297] width 172 height 16
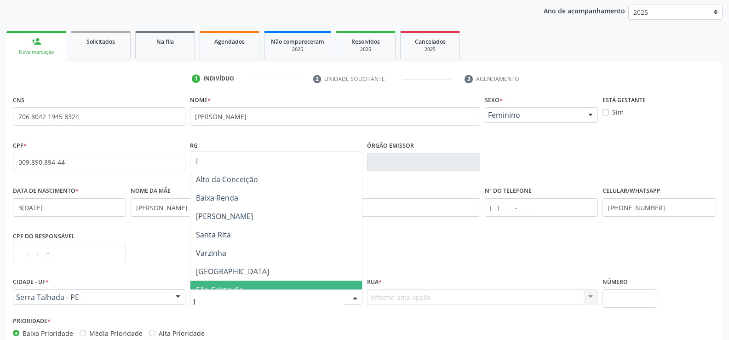
type input "IP"
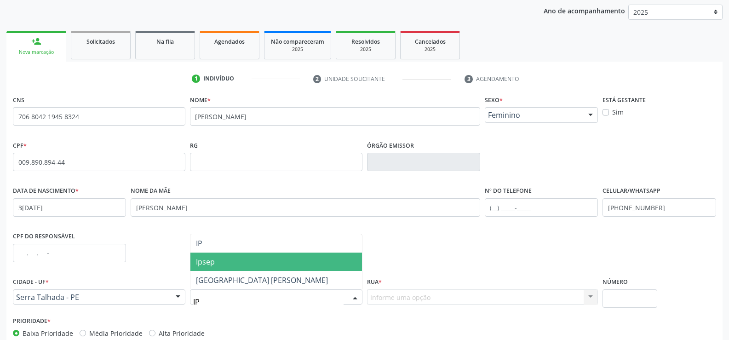
click at [231, 252] on span "Ipsep" at bounding box center [275, 261] width 171 height 18
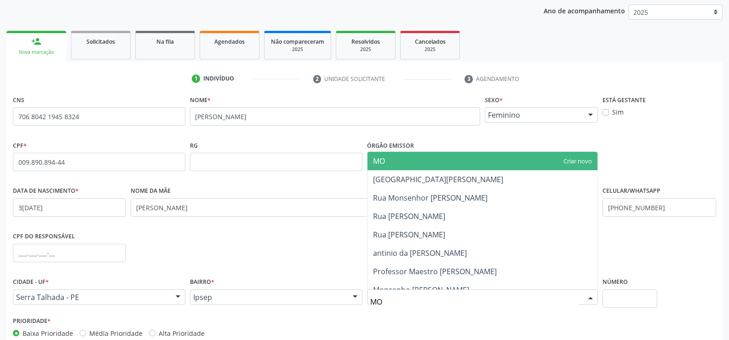
type input "M"
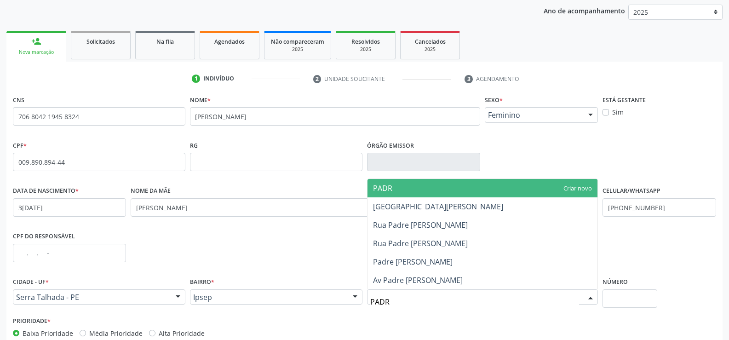
type input "PADRE"
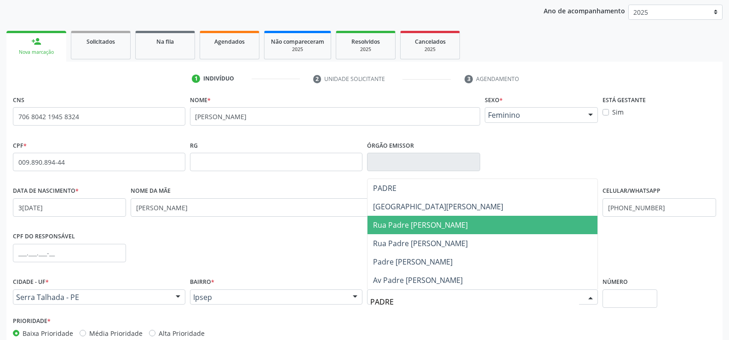
click at [426, 227] on span "Rua Padre Luiz Kerle" at bounding box center [420, 225] width 95 height 10
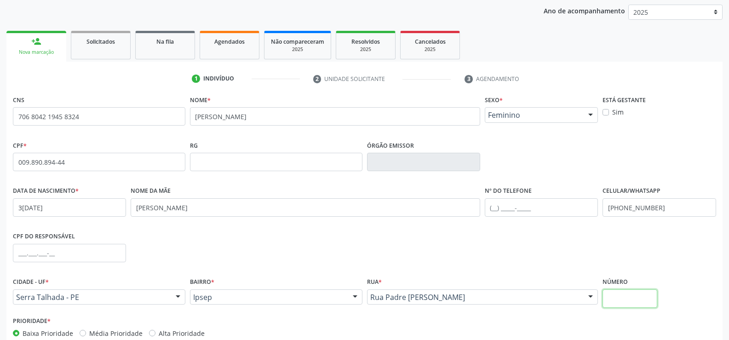
click at [611, 295] on input "text" at bounding box center [629, 298] width 54 height 18
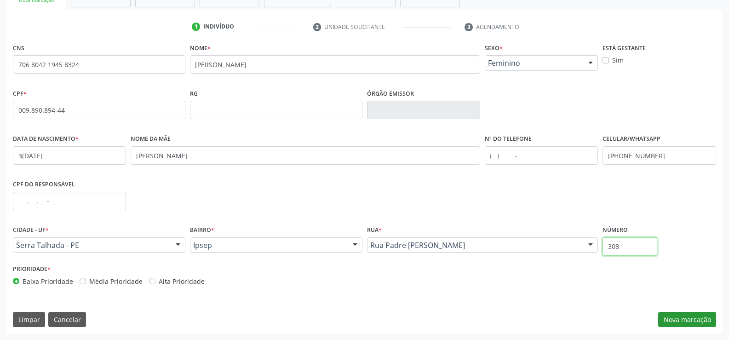
type input "308"
click at [681, 313] on button "Nova marcação" at bounding box center [687, 320] width 58 height 16
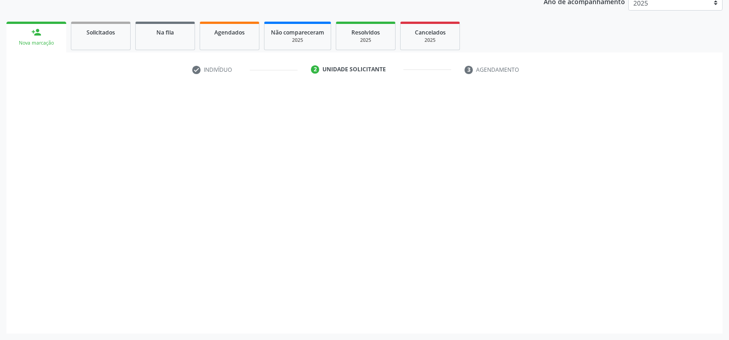
scroll to position [116, 0]
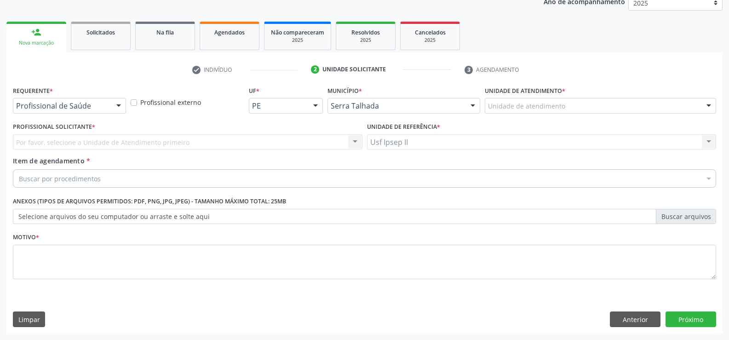
click at [125, 109] on div at bounding box center [119, 106] width 14 height 16
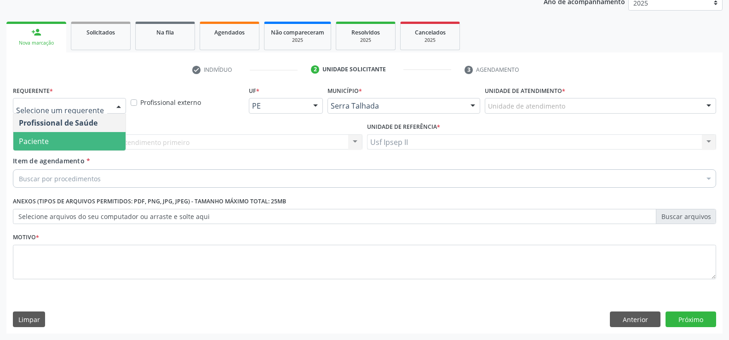
click at [91, 140] on span "Paciente" at bounding box center [69, 141] width 112 height 18
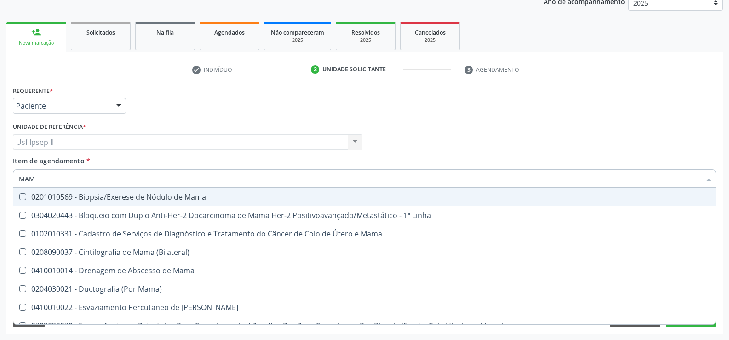
type input "MAMO"
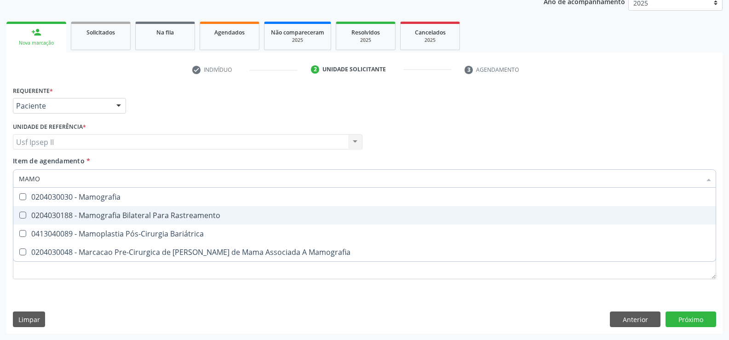
click at [121, 211] on div "0204030188 - Mamografia Bilateral Para Rastreamento" at bounding box center [364, 214] width 691 height 7
checkbox Rastreamento "true"
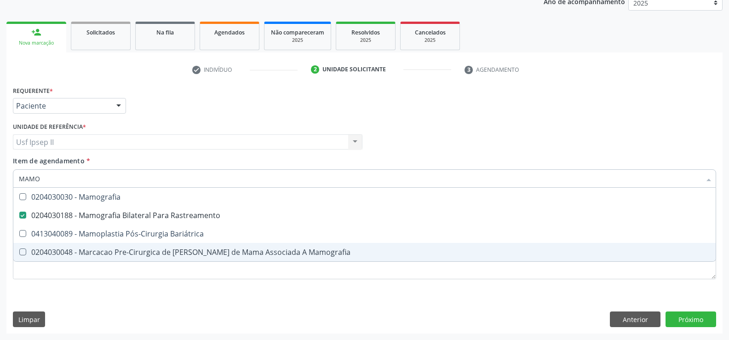
click at [50, 285] on div "Requerente * Paciente Profissional de Saúde Paciente Nenhum resultado encontrad…" at bounding box center [364, 188] width 703 height 208
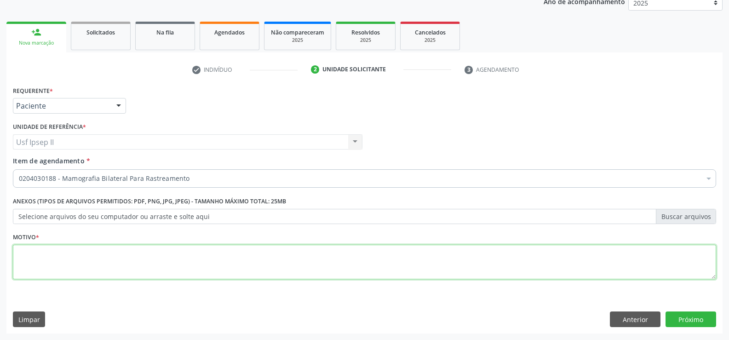
click at [50, 271] on textarea at bounding box center [364, 262] width 703 height 35
type textarea ";"
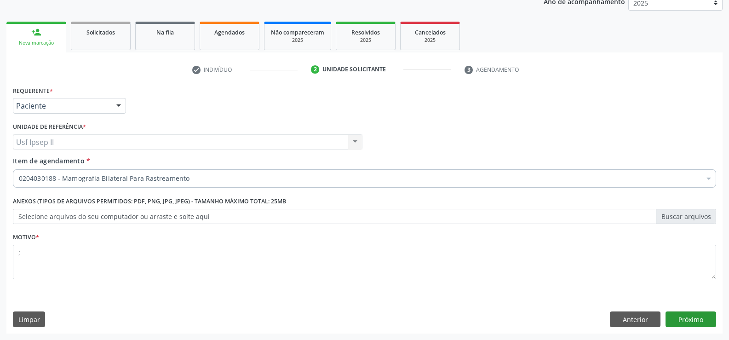
drag, startPoint x: 679, startPoint y: 311, endPoint x: 679, endPoint y: 315, distance: 4.6
click at [679, 312] on div "Requerente * Paciente Profissional de Saúde Paciente Nenhum resultado encontrad…" at bounding box center [364, 209] width 716 height 250
click at [679, 316] on button "Próximo" at bounding box center [690, 319] width 51 height 16
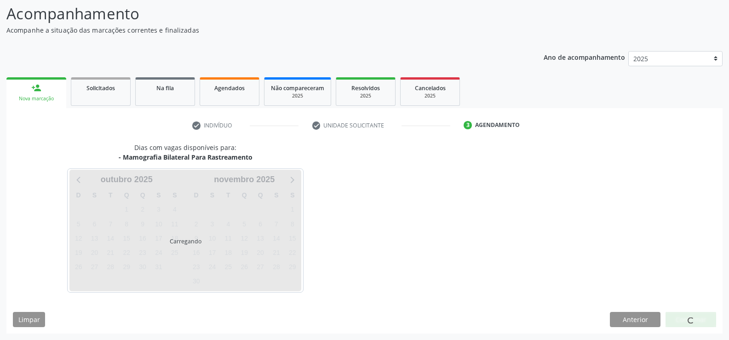
scroll to position [60, 0]
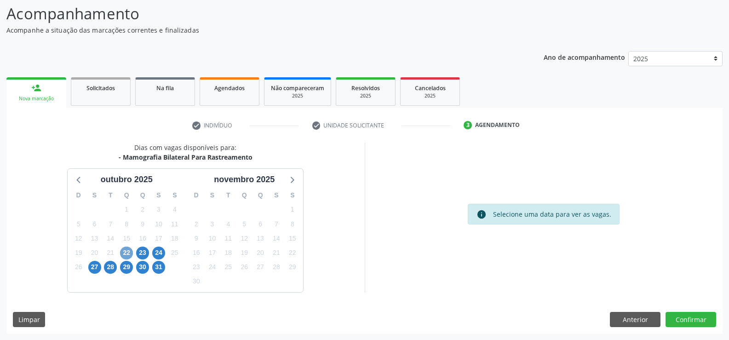
click at [130, 253] on span "22" at bounding box center [126, 252] width 13 height 13
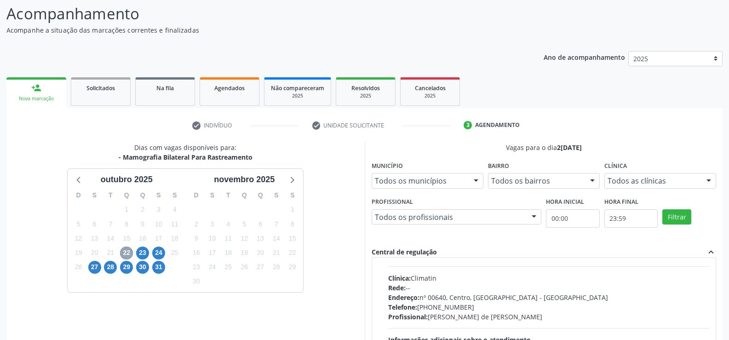
scroll to position [46, 0]
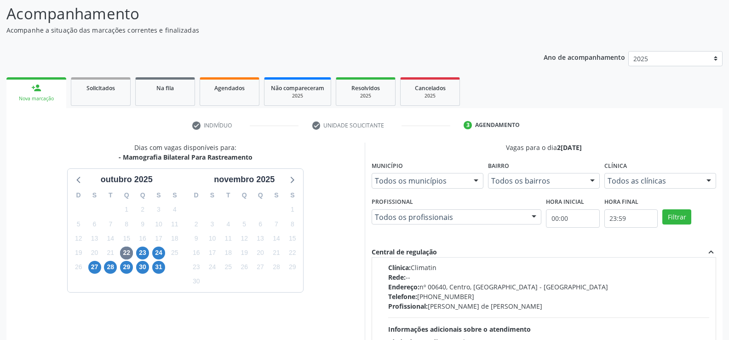
click at [378, 267] on div "Horário agendado Horário: 09:15 Clínica: Climatin Rede: -- Endereço: nº 00640, …" at bounding box center [543, 295] width 331 height 141
radio input "true"
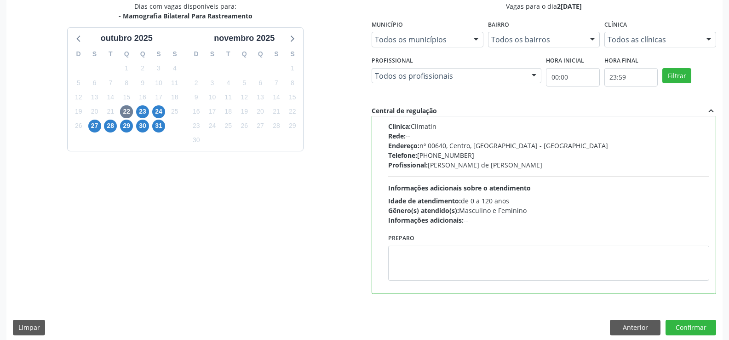
scroll to position [210, 0]
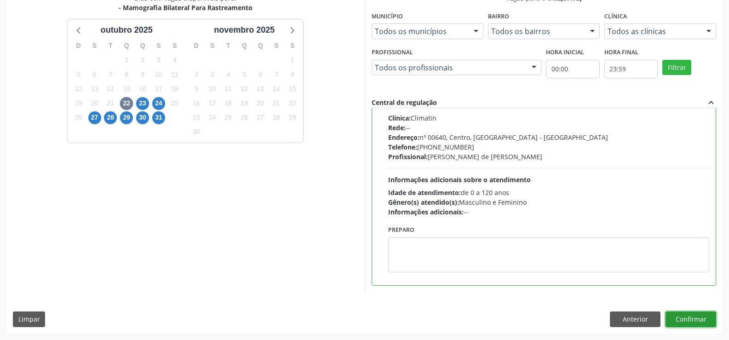
click at [703, 320] on button "Confirmar" at bounding box center [690, 319] width 51 height 16
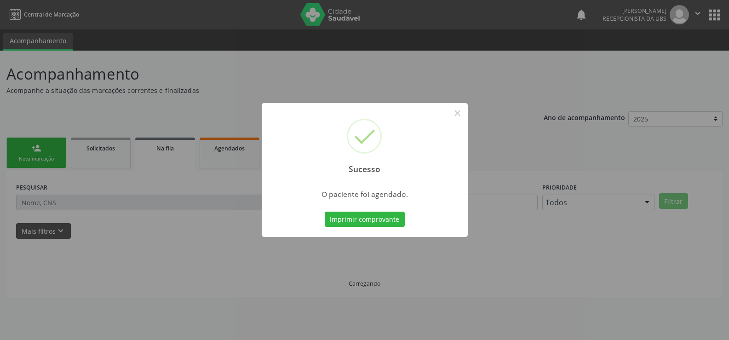
scroll to position [0, 0]
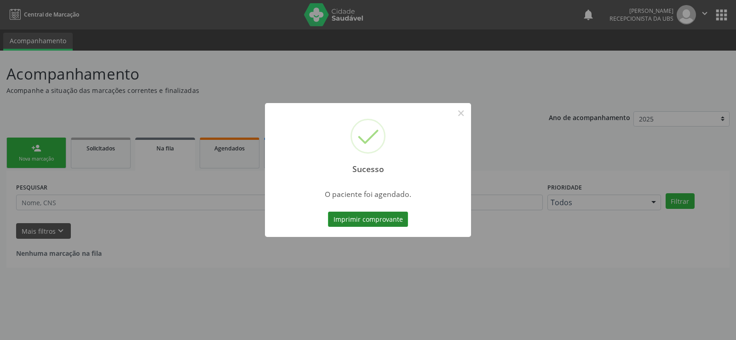
click at [383, 219] on button "Imprimir comprovante" at bounding box center [368, 219] width 80 height 16
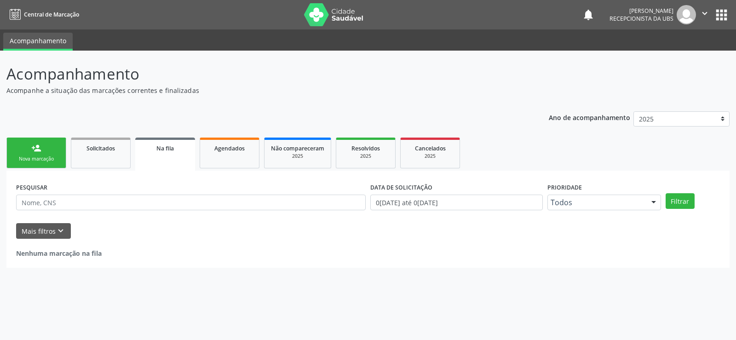
click at [43, 149] on link "person_add Nova marcação" at bounding box center [36, 152] width 60 height 31
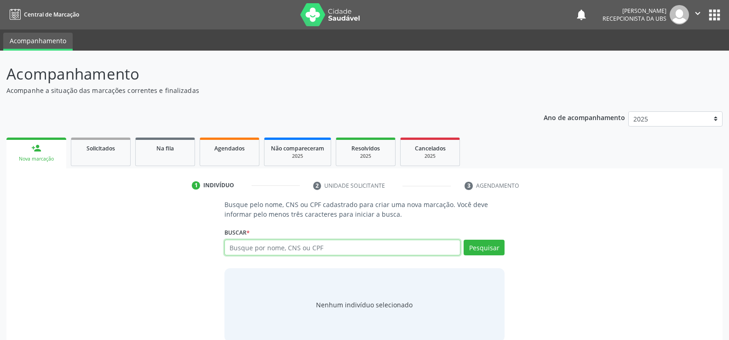
click at [258, 245] on input "text" at bounding box center [342, 248] width 236 height 16
type input "705005646629050"
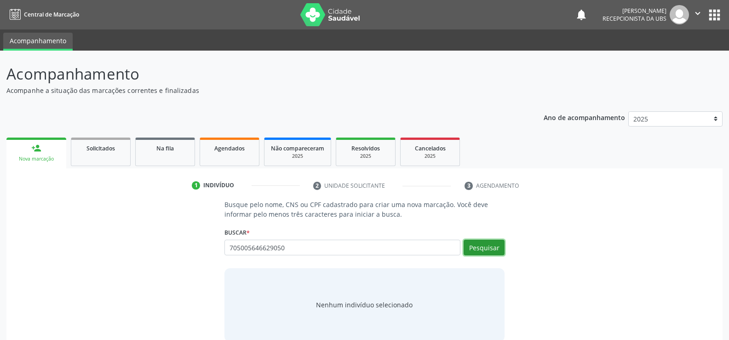
click at [492, 241] on button "Pesquisar" at bounding box center [483, 248] width 41 height 16
type input "705005646629050"
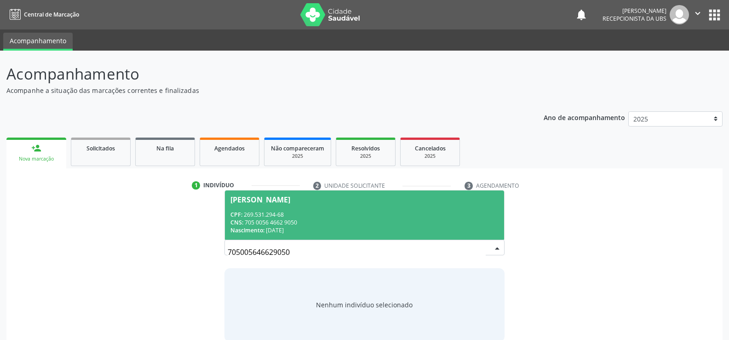
click at [285, 221] on div "CNS: 705 0056 4662 9050" at bounding box center [364, 222] width 268 height 8
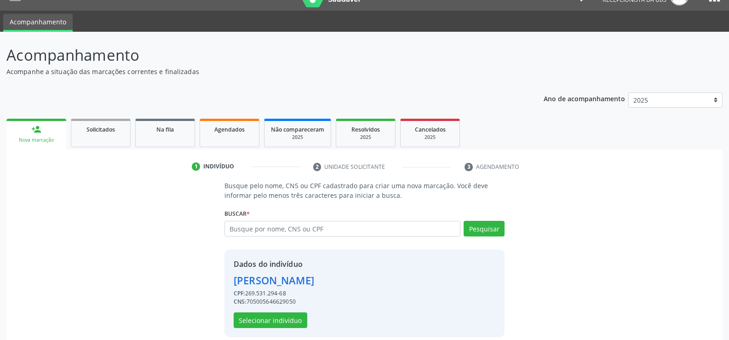
scroll to position [29, 0]
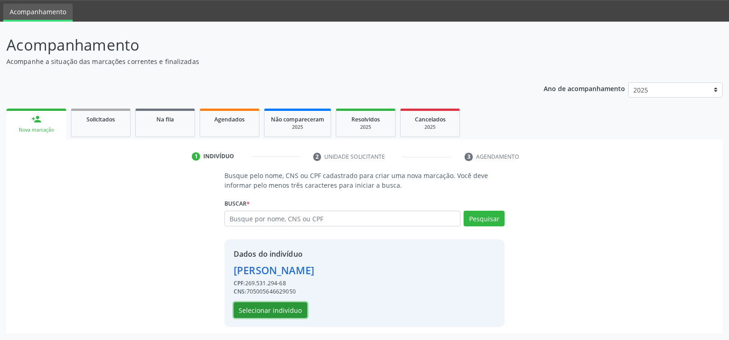
click at [283, 305] on button "Selecionar indivíduo" at bounding box center [271, 310] width 74 height 16
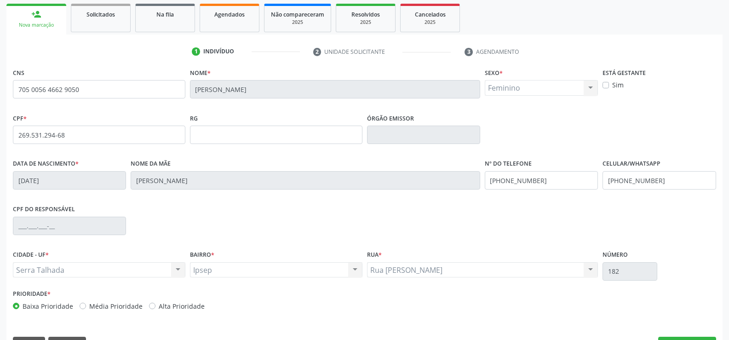
scroll to position [159, 0]
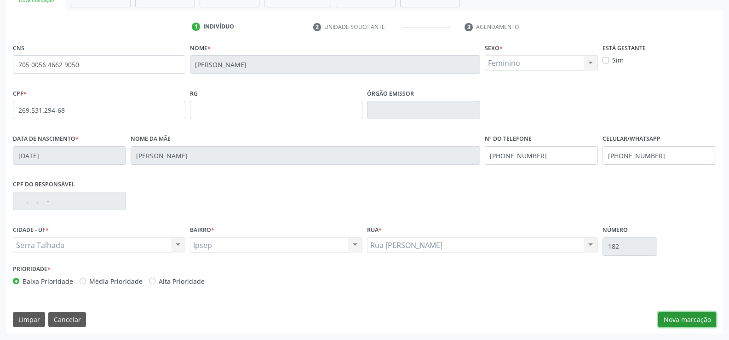
click at [676, 313] on button "Nova marcação" at bounding box center [687, 320] width 58 height 16
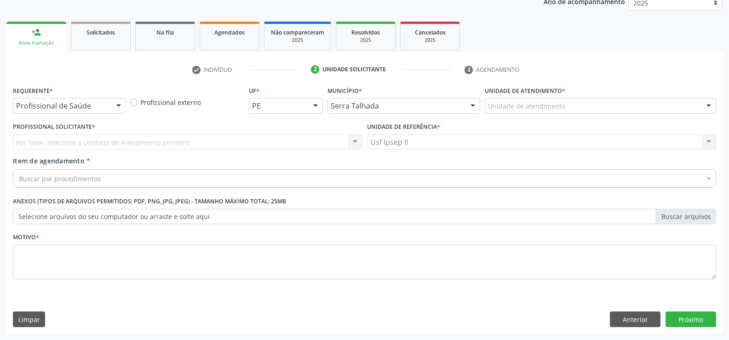
scroll to position [116, 0]
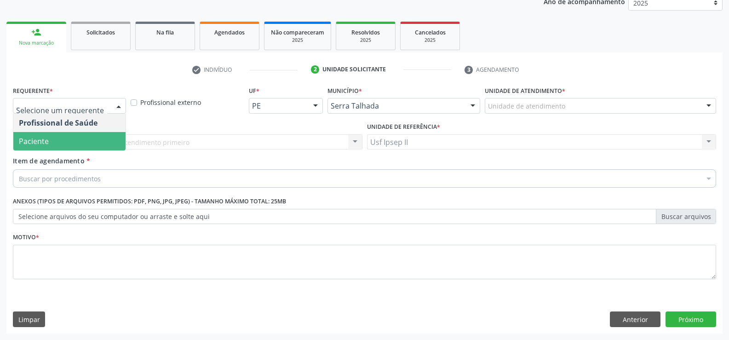
click at [73, 144] on span "Paciente" at bounding box center [69, 141] width 112 height 18
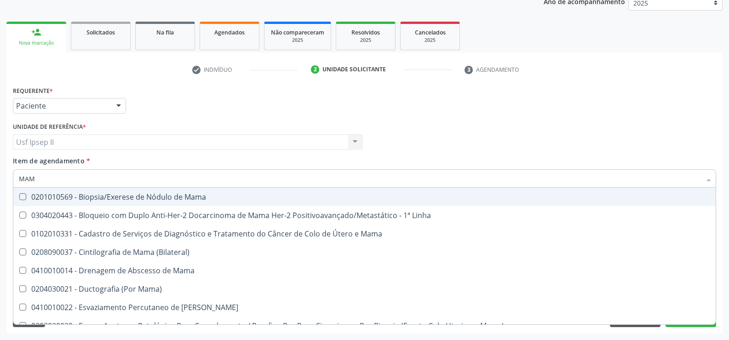
type input "MAMO"
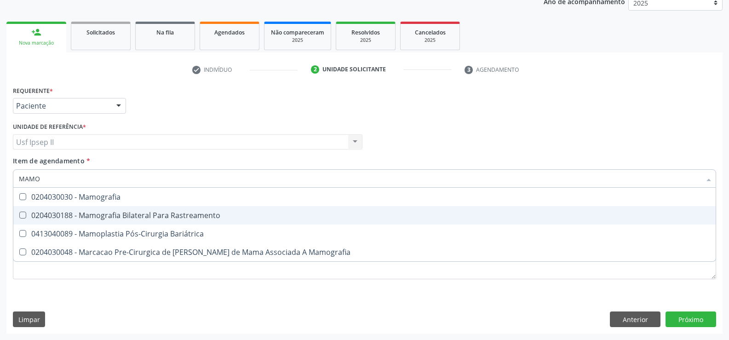
click at [131, 211] on div "0204030188 - Mamografia Bilateral Para Rastreamento" at bounding box center [364, 214] width 691 height 7
checkbox Rastreamento "true"
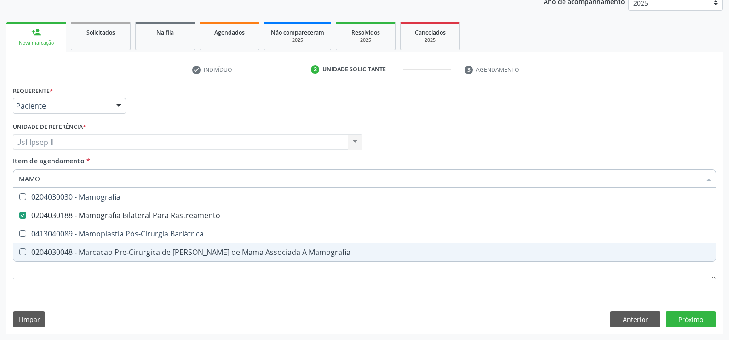
click at [77, 290] on div "Requerente * Paciente Profissional de Saúde Paciente Nenhum resultado encontrad…" at bounding box center [364, 188] width 703 height 208
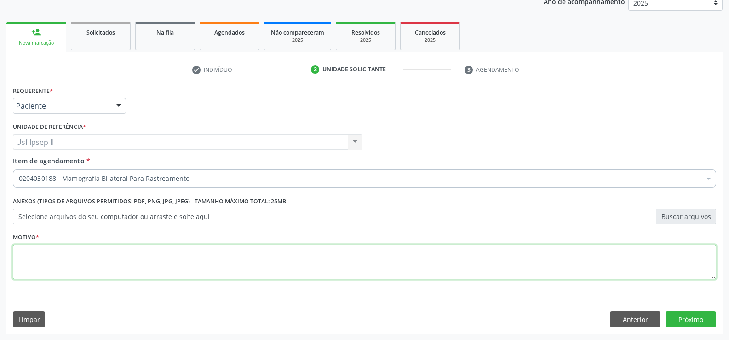
click at [77, 277] on textarea at bounding box center [364, 262] width 703 height 35
type textarea "."
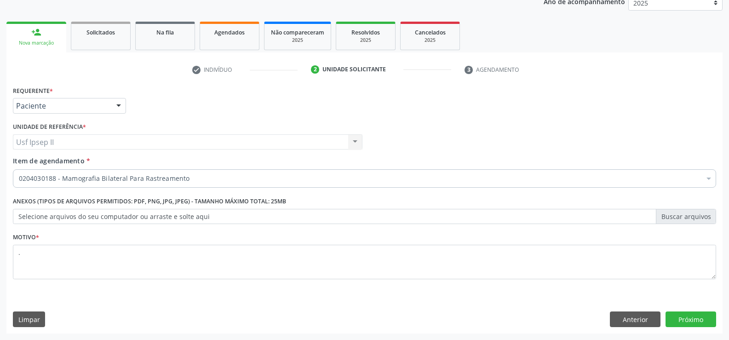
click at [702, 327] on div "Requerente * Paciente Profissional de Saúde Paciente Nenhum resultado encontrad…" at bounding box center [364, 209] width 716 height 250
click at [701, 320] on button "Próximo" at bounding box center [690, 319] width 51 height 16
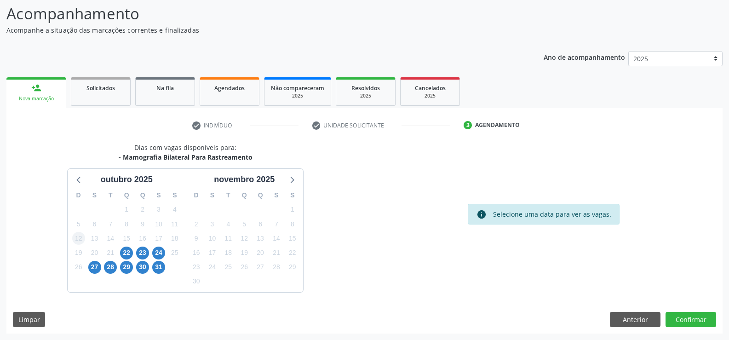
scroll to position [60, 0]
click at [131, 251] on span "22" at bounding box center [126, 252] width 13 height 13
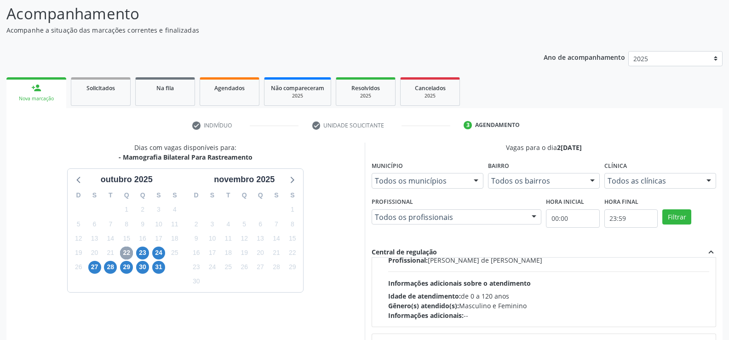
scroll to position [0, 0]
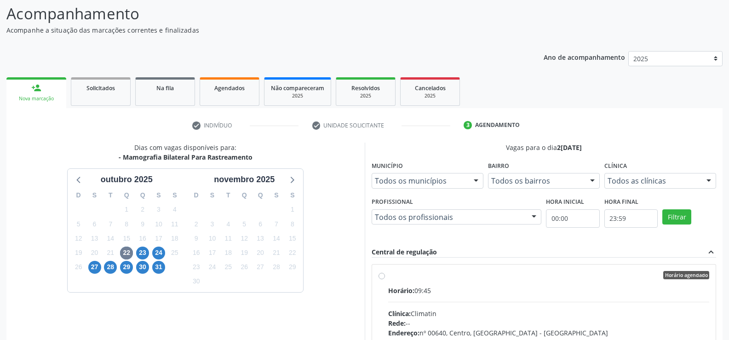
click at [388, 276] on label "Horário agendado Horário: 09:45 Clínica: Climatin Rede: -- Endereço: nº 00640, …" at bounding box center [548, 341] width 321 height 141
click at [381, 276] on input "Horário agendado Horário: 09:45 Clínica: Climatin Rede: -- Endereço: nº 00640, …" at bounding box center [381, 275] width 6 height 8
radio input "true"
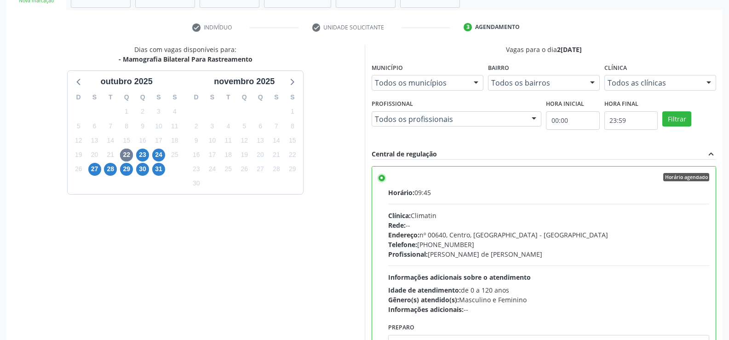
scroll to position [210, 0]
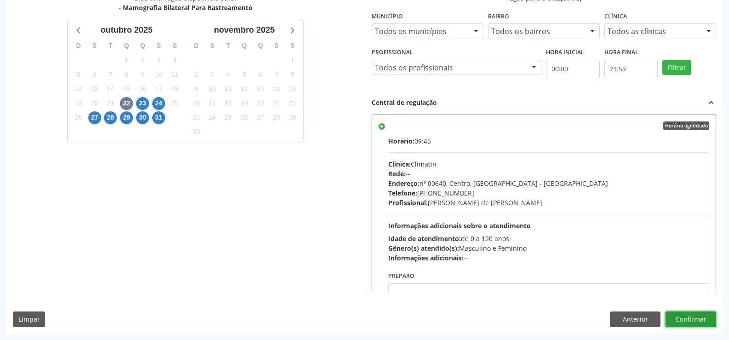
click at [695, 322] on button "Confirmar" at bounding box center [690, 319] width 51 height 16
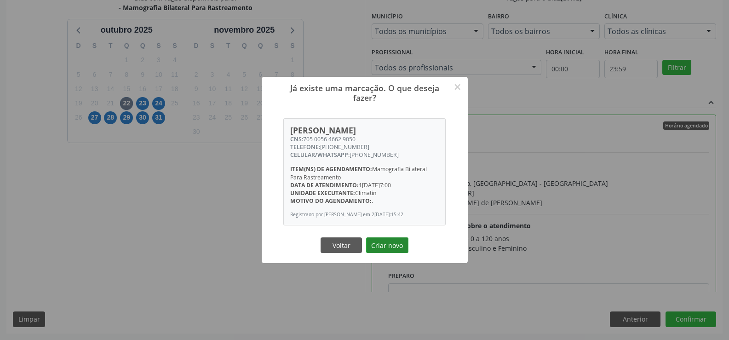
click at [373, 249] on button "Criar novo" at bounding box center [387, 245] width 42 height 16
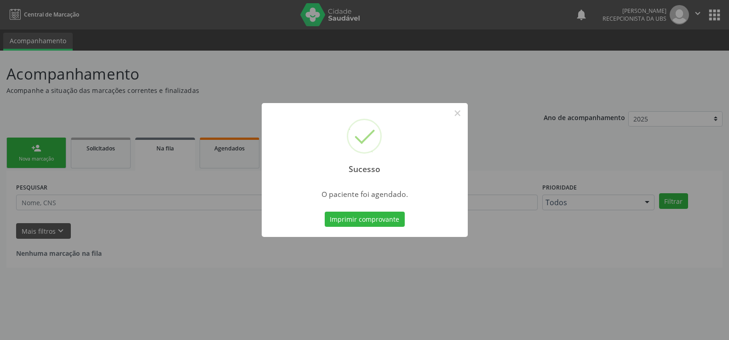
scroll to position [0, 0]
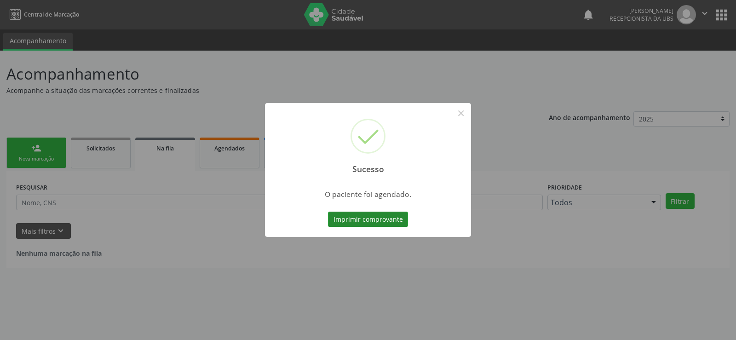
click at [397, 218] on button "Imprimir comprovante" at bounding box center [368, 219] width 80 height 16
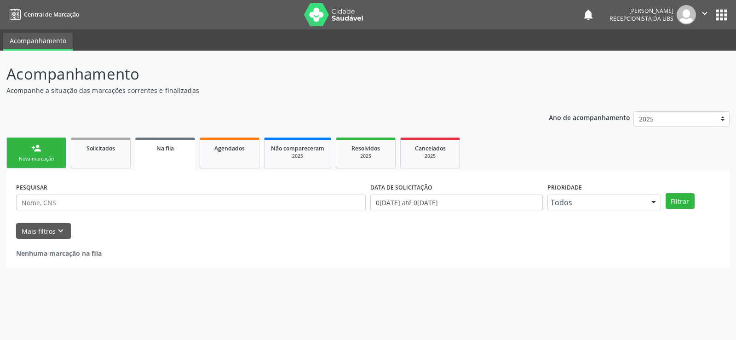
click at [29, 153] on link "person_add Nova marcação" at bounding box center [36, 152] width 60 height 31
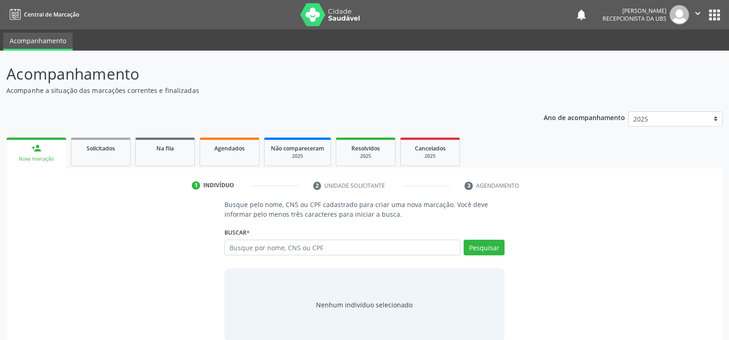
click at [35, 160] on div "Nova marcação" at bounding box center [36, 158] width 47 height 7
click at [238, 244] on input "text" at bounding box center [342, 248] width 236 height 16
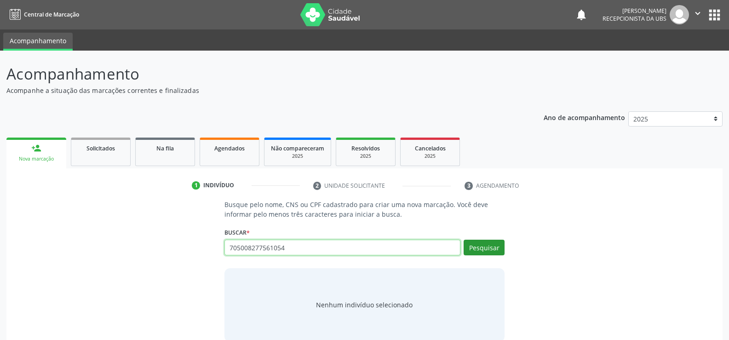
type input "705008277561054"
click at [486, 250] on button "Pesquisar" at bounding box center [483, 248] width 41 height 16
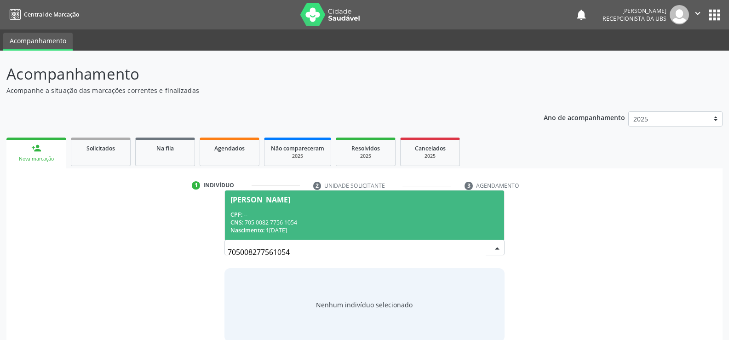
click at [244, 194] on span "Irenilda Ferraz de Souza CPF: -- CNS: 705 0082 7756 1054 Nascimento: 11/04/1977" at bounding box center [364, 214] width 279 height 49
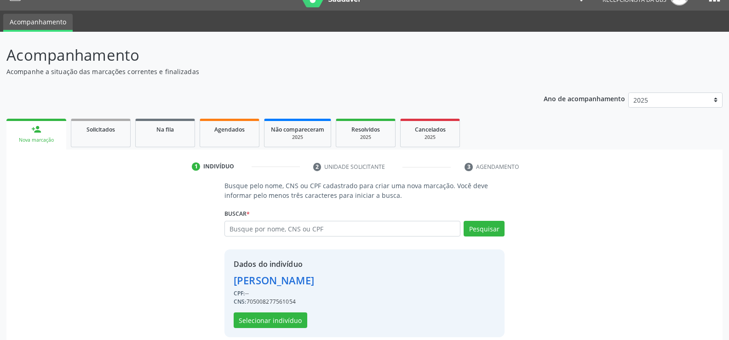
scroll to position [29, 0]
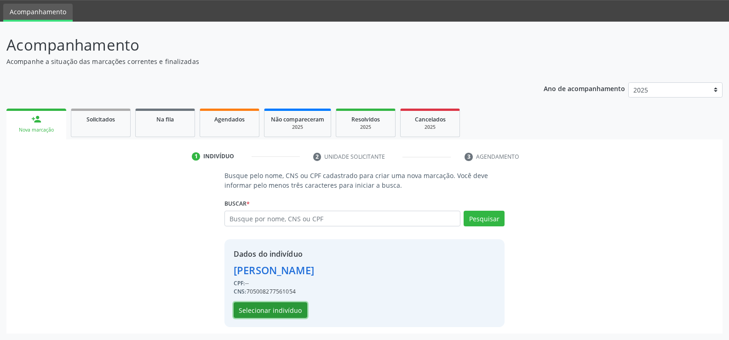
click at [284, 305] on button "Selecionar indivíduo" at bounding box center [271, 310] width 74 height 16
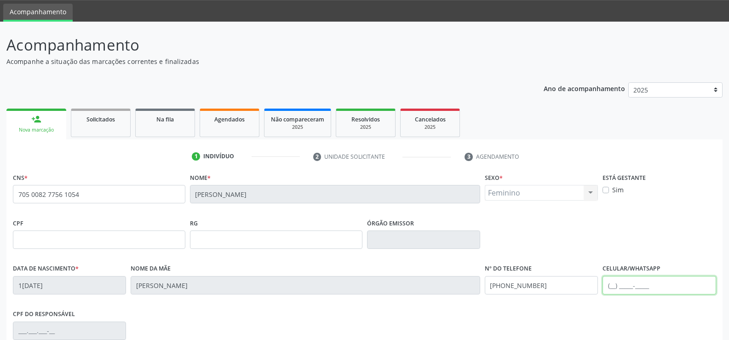
click at [610, 287] on input "text" at bounding box center [658, 285] width 113 height 18
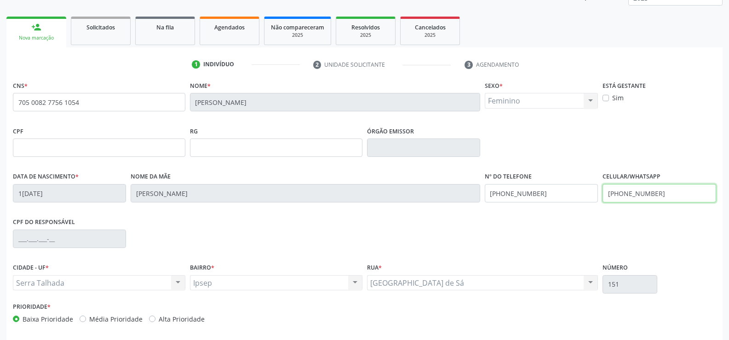
scroll to position [159, 0]
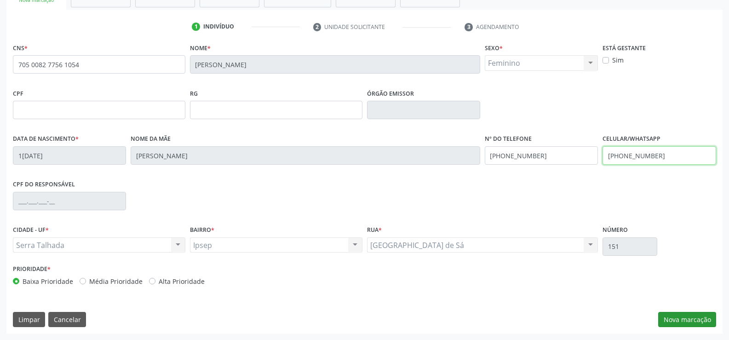
type input "(87) 99967-8995"
click at [683, 315] on button "Nova marcação" at bounding box center [687, 320] width 58 height 16
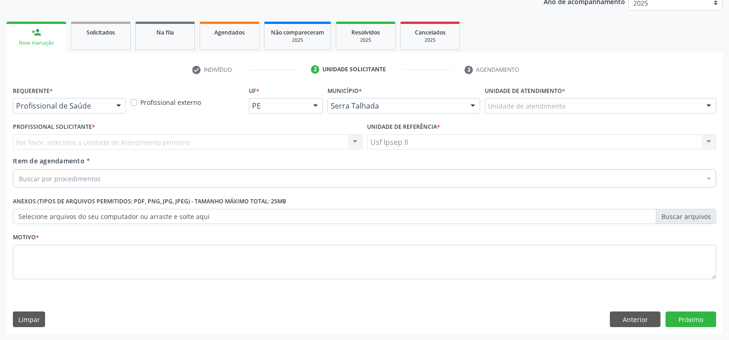
scroll to position [116, 0]
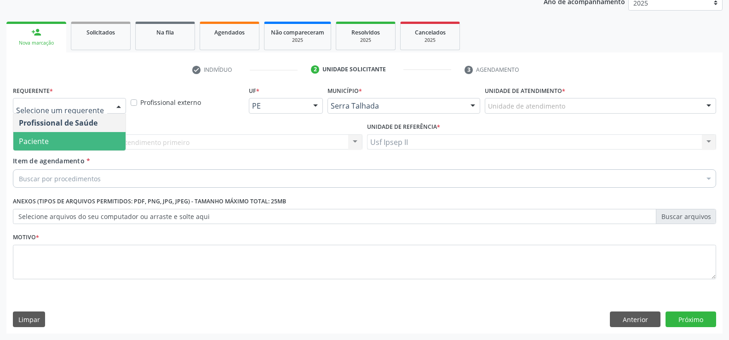
click at [68, 142] on span "Paciente" at bounding box center [69, 141] width 112 height 18
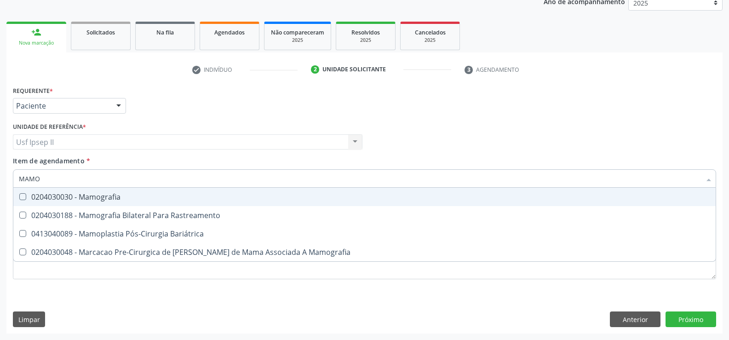
type input "MAMOG"
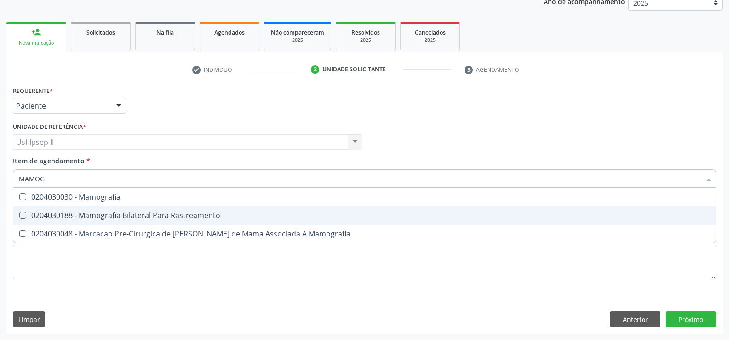
click at [106, 213] on div "0204030188 - Mamografia Bilateral Para Rastreamento" at bounding box center [364, 214] width 691 height 7
checkbox Rastreamento "true"
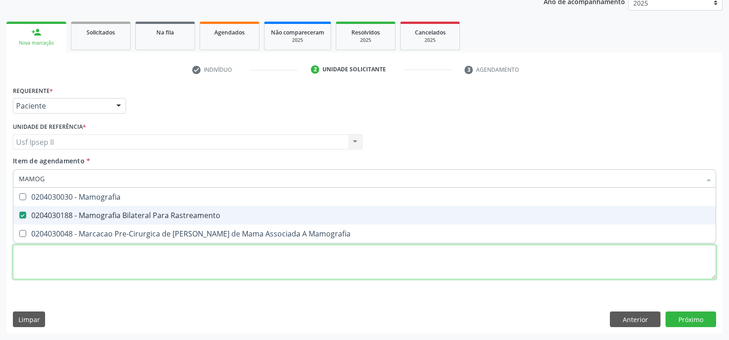
click at [120, 271] on div "Requerente * Paciente Profissional de Saúde Paciente Nenhum resultado encontrad…" at bounding box center [364, 188] width 703 height 208
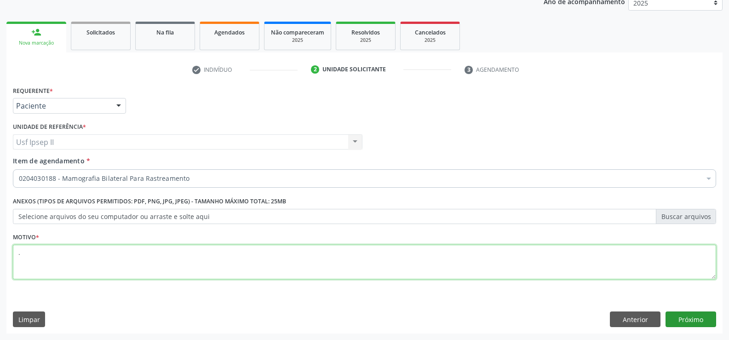
type textarea "."
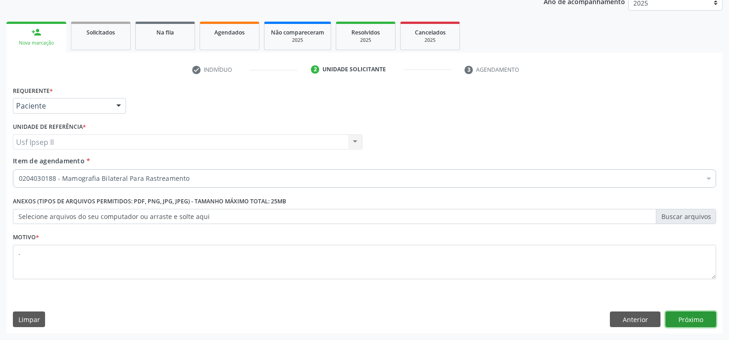
click at [674, 321] on button "Próximo" at bounding box center [690, 319] width 51 height 16
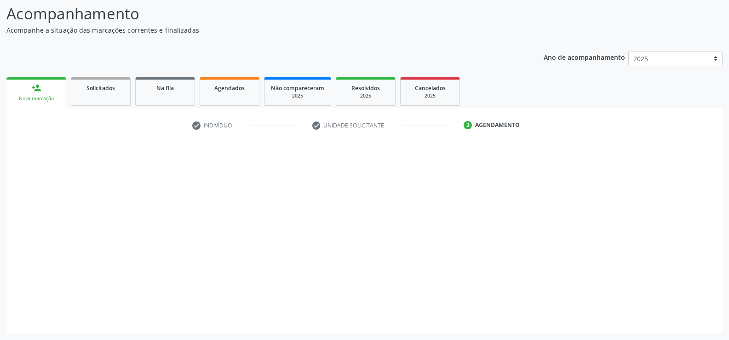
scroll to position [60, 0]
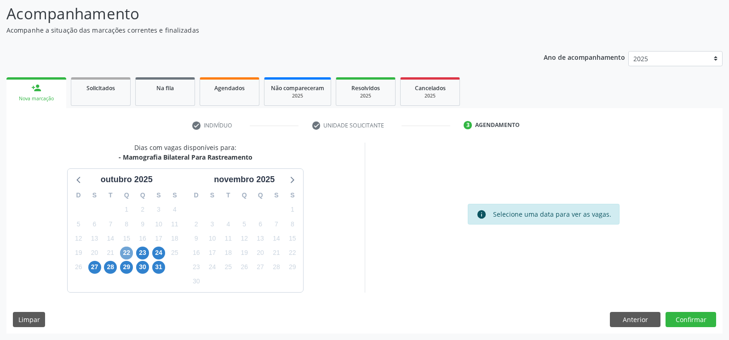
click at [120, 252] on span "22" at bounding box center [126, 252] width 13 height 13
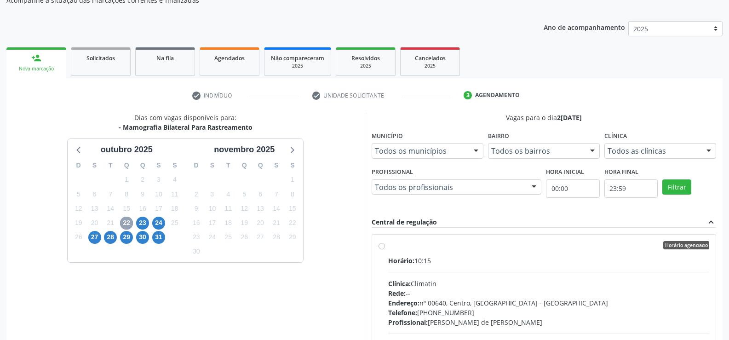
scroll to position [106, 0]
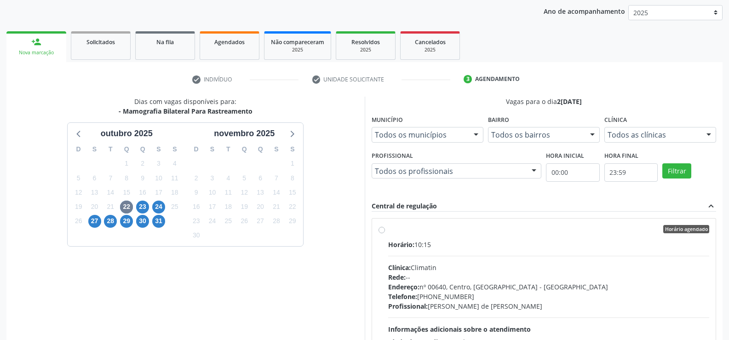
click at [385, 234] on div "Horário agendado Horário: 10:15 Clínica: Climatin Rede: -- Endereço: nº 00640, …" at bounding box center [543, 295] width 331 height 141
radio input "true"
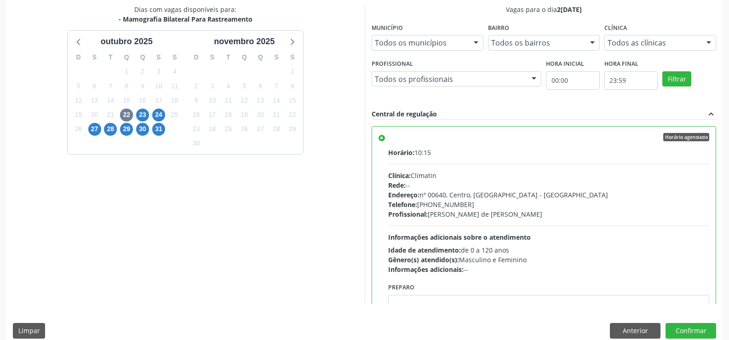
scroll to position [210, 0]
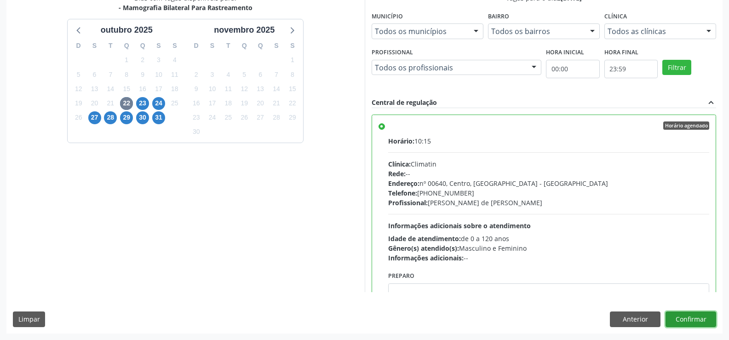
click at [700, 322] on button "Confirmar" at bounding box center [690, 319] width 51 height 16
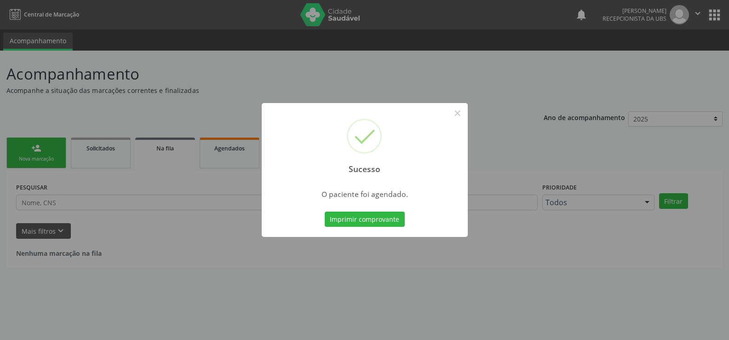
scroll to position [0, 0]
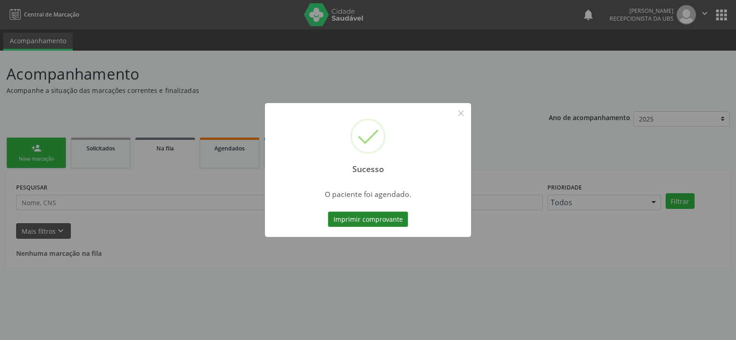
click at [380, 223] on button "Imprimir comprovante" at bounding box center [368, 219] width 80 height 16
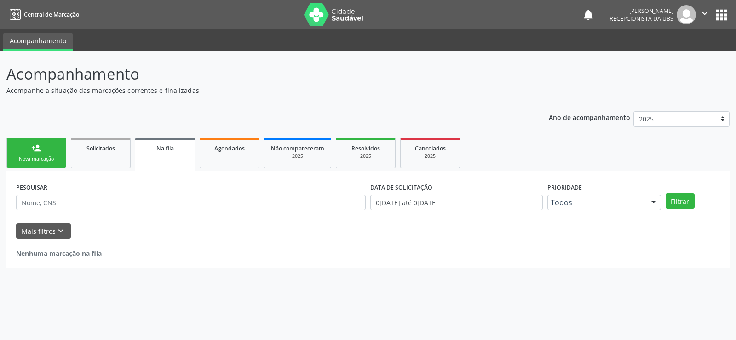
click at [19, 156] on div "Nova marcação" at bounding box center [36, 158] width 46 height 7
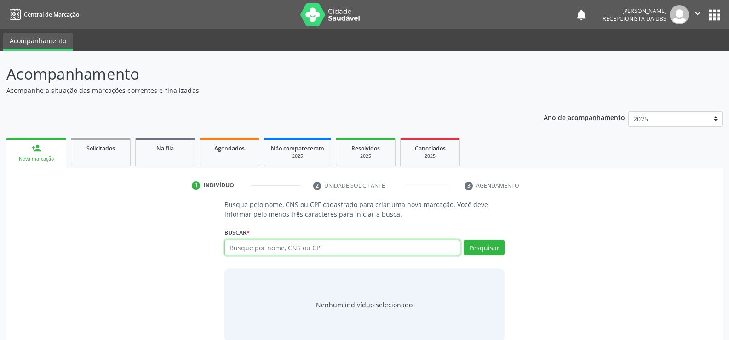
click at [267, 250] on input "text" at bounding box center [342, 248] width 236 height 16
type input "704107193559679"
click at [474, 251] on button "Pesquisar" at bounding box center [483, 248] width 41 height 16
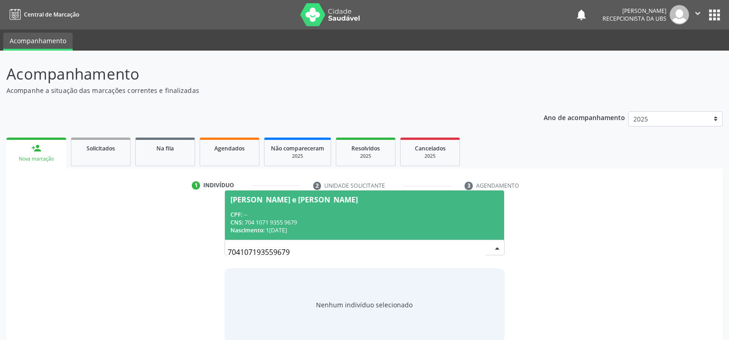
click at [253, 207] on span "Keila Wandy Rocha e Silvw Besserra CPF: -- CNS: 704 1071 9355 9679 Nascimento: …" at bounding box center [364, 214] width 279 height 49
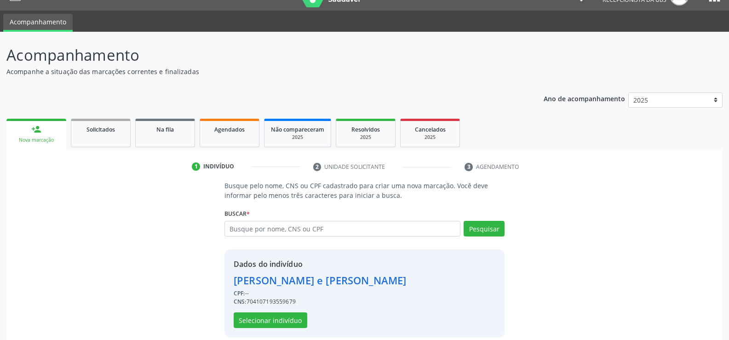
scroll to position [29, 0]
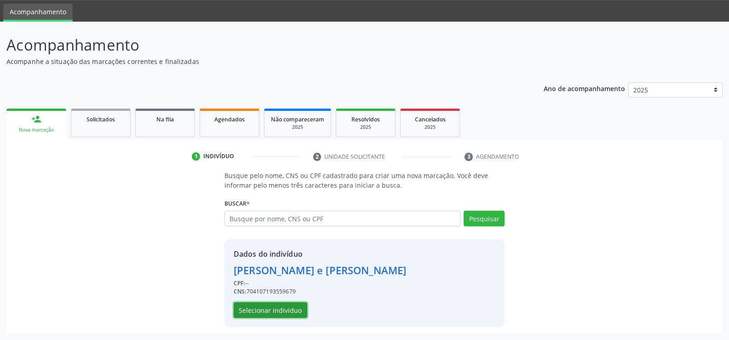
click at [273, 310] on button "Selecionar indivíduo" at bounding box center [271, 310] width 74 height 16
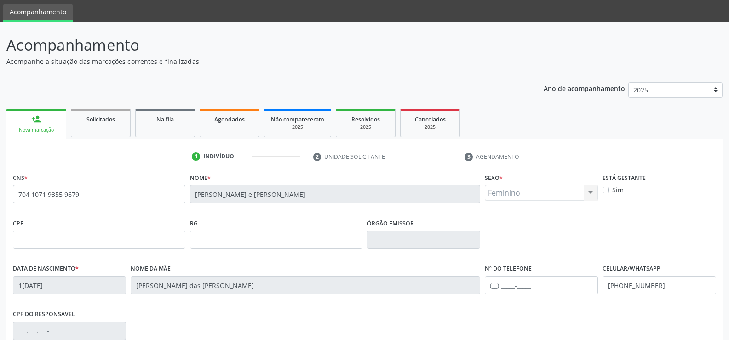
scroll to position [75, 0]
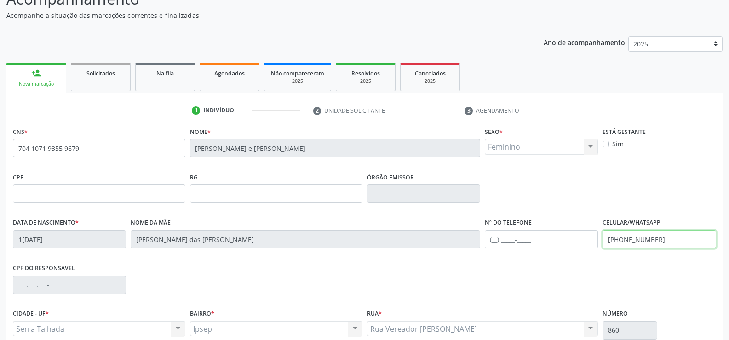
click at [666, 241] on input "(87) 99990-8655" at bounding box center [658, 239] width 113 height 18
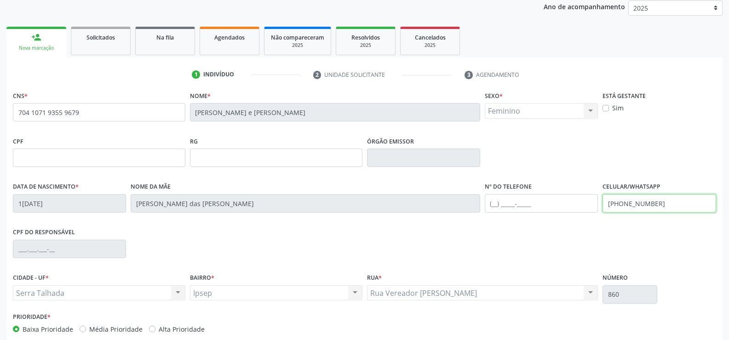
scroll to position [159, 0]
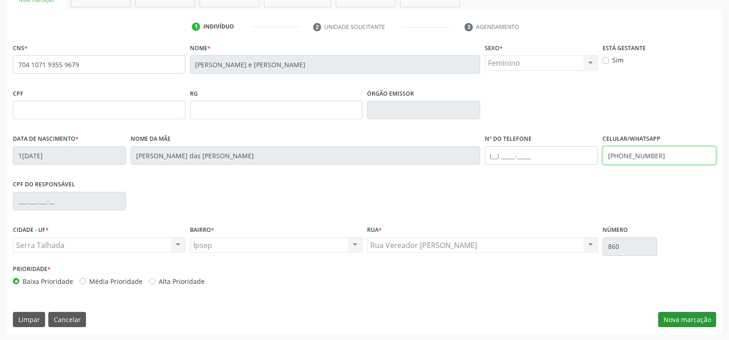
type input "(87) 99603-8669"
click at [700, 321] on button "Nova marcação" at bounding box center [687, 320] width 58 height 16
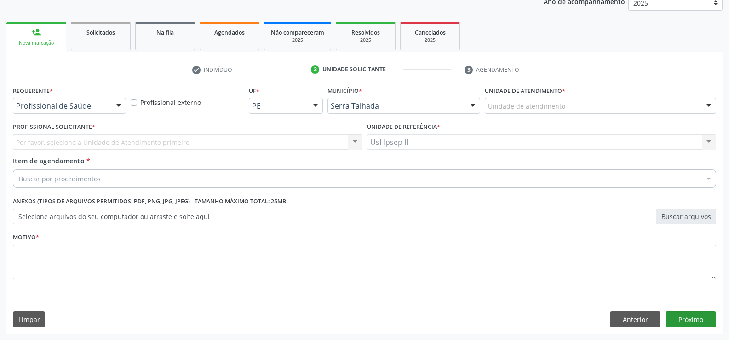
scroll to position [116, 0]
click at [91, 112] on div "Profissional de Saúde" at bounding box center [69, 106] width 113 height 16
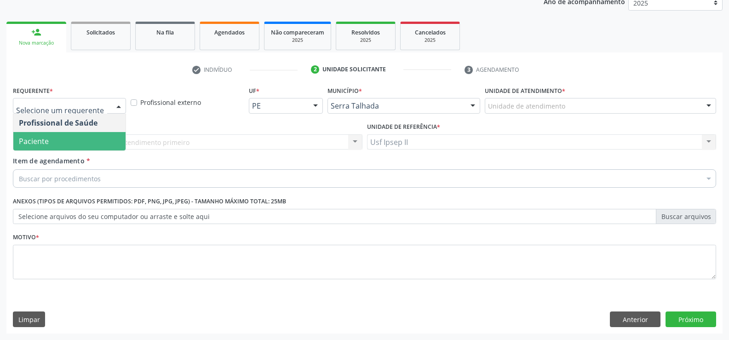
click at [66, 136] on span "Paciente" at bounding box center [69, 141] width 112 height 18
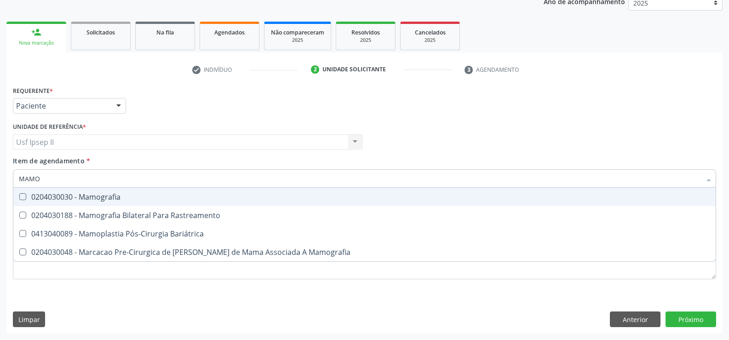
type input "MAMOG"
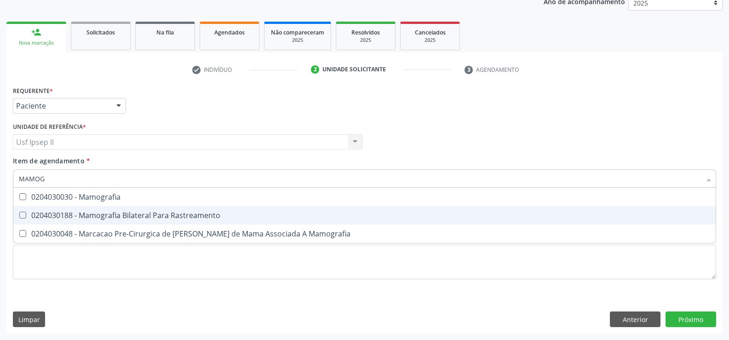
click at [98, 215] on div "0204030188 - Mamografia Bilateral Para Rastreamento" at bounding box center [364, 214] width 691 height 7
checkbox Rastreamento "true"
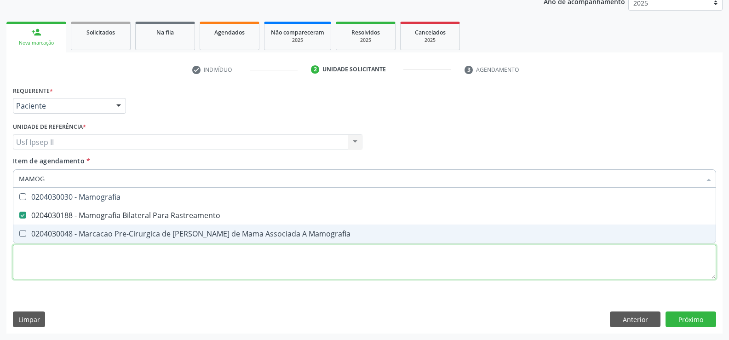
click at [104, 271] on div "Requerente * Paciente Profissional de Saúde Paciente Nenhum resultado encontrad…" at bounding box center [364, 188] width 703 height 208
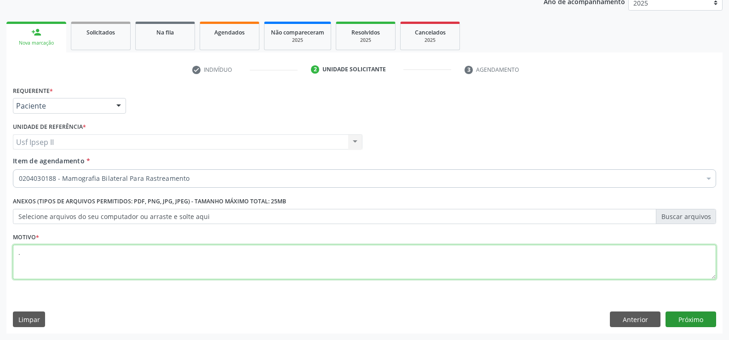
type textarea "."
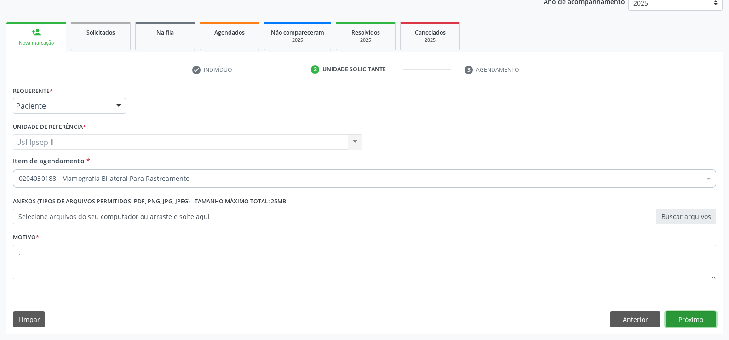
click at [701, 318] on button "Próximo" at bounding box center [690, 319] width 51 height 16
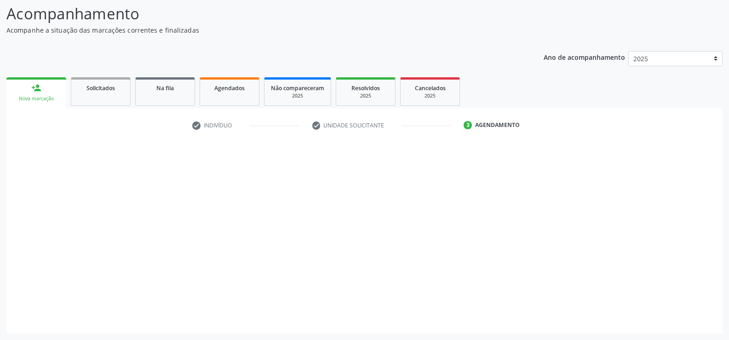
scroll to position [60, 0]
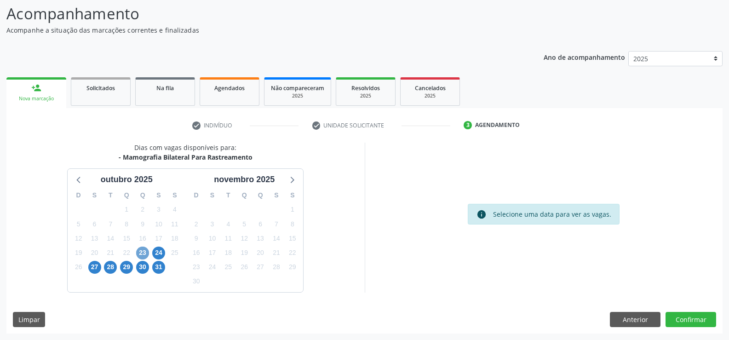
click at [147, 253] on span "23" at bounding box center [142, 252] width 13 height 13
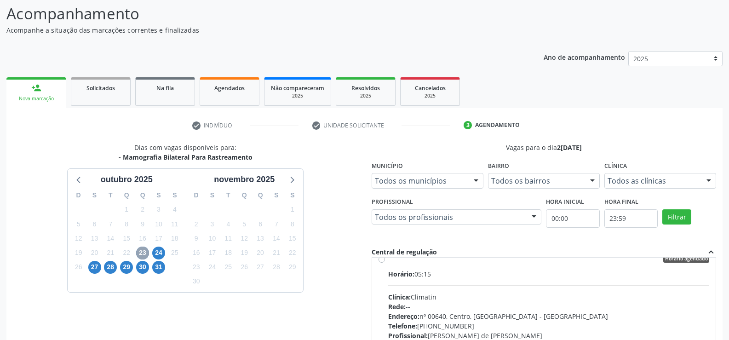
scroll to position [0, 0]
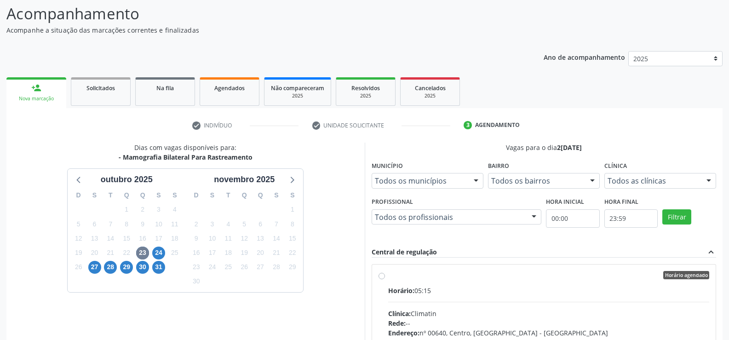
click at [388, 278] on label "Horário agendado Horário: 05:15 Clínica: Climatin Rede: -- Endereço: nº 00640, …" at bounding box center [548, 341] width 321 height 141
click at [384, 278] on input "Horário agendado Horário: 05:15 Clínica: Climatin Rede: -- Endereço: nº 00640, …" at bounding box center [381, 275] width 6 height 8
radio input "true"
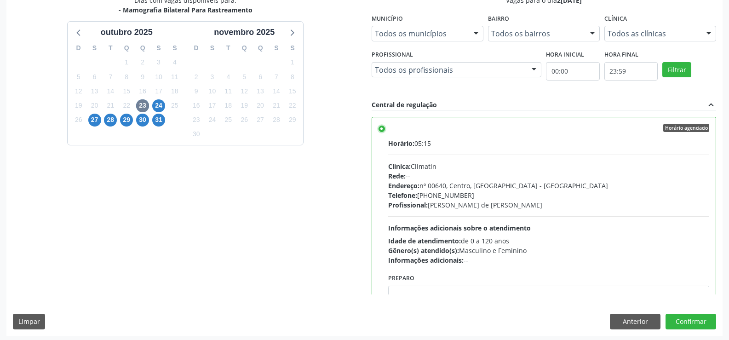
scroll to position [210, 0]
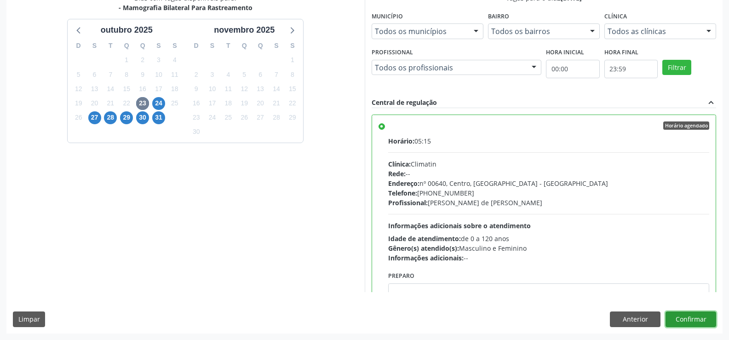
click at [702, 320] on button "Confirmar" at bounding box center [690, 319] width 51 height 16
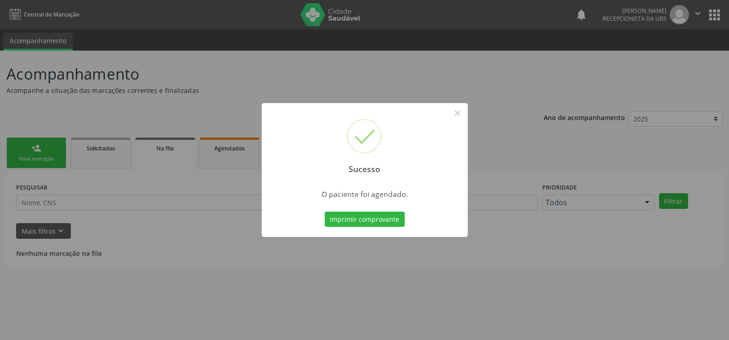
scroll to position [0, 0]
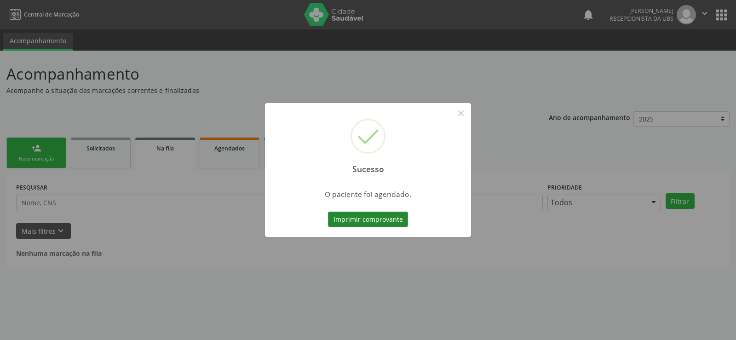
click at [352, 222] on button "Imprimir comprovante" at bounding box center [368, 219] width 80 height 16
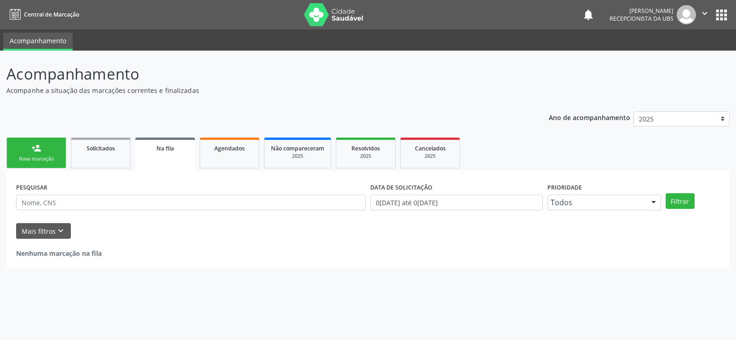
click at [37, 143] on div "person_add" at bounding box center [36, 148] width 10 height 10
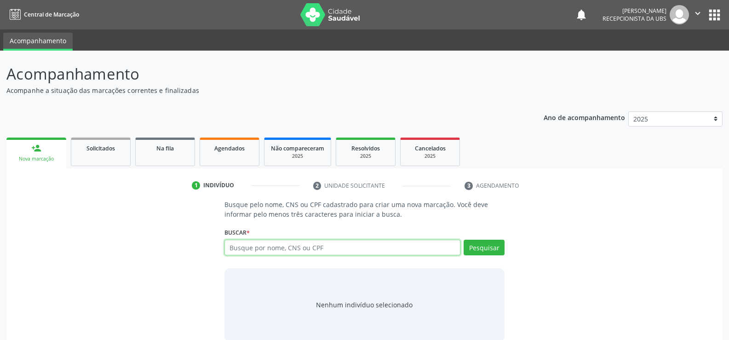
click at [338, 240] on input "text" at bounding box center [342, 248] width 236 height 16
type input "702608236246944"
click at [486, 247] on button "Pesquisar" at bounding box center [483, 248] width 41 height 16
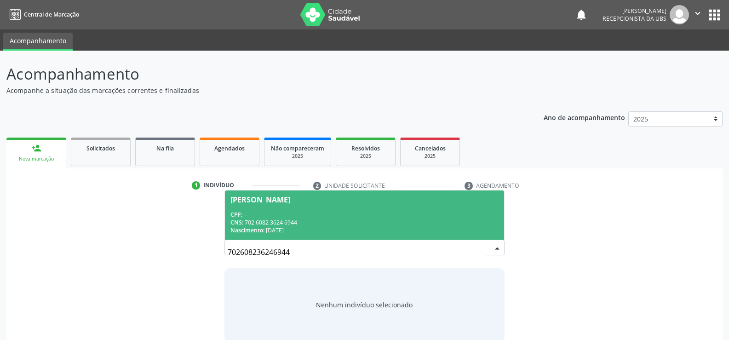
click at [274, 222] on div "CNS: 702 6082 3624 6944" at bounding box center [364, 222] width 268 height 8
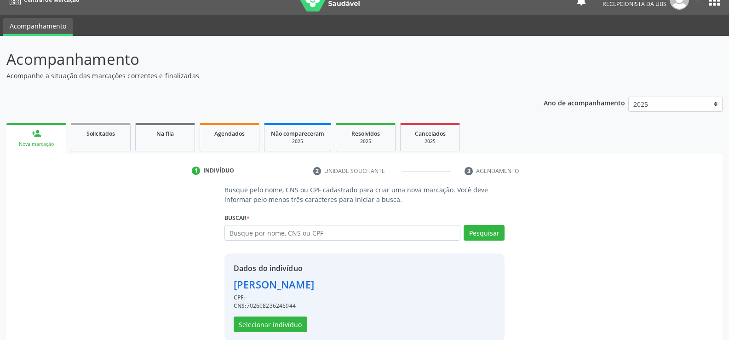
scroll to position [29, 0]
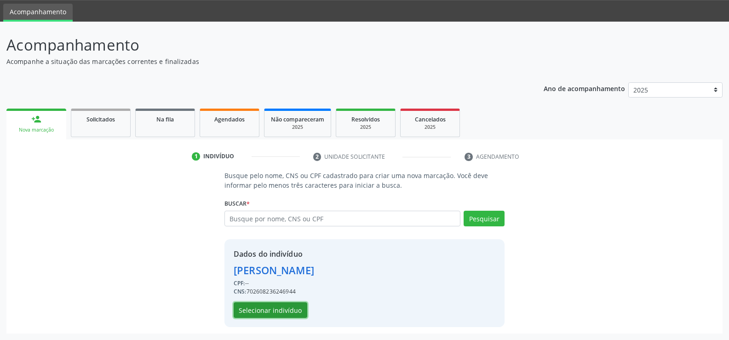
click at [266, 309] on button "Selecionar indivíduo" at bounding box center [271, 310] width 74 height 16
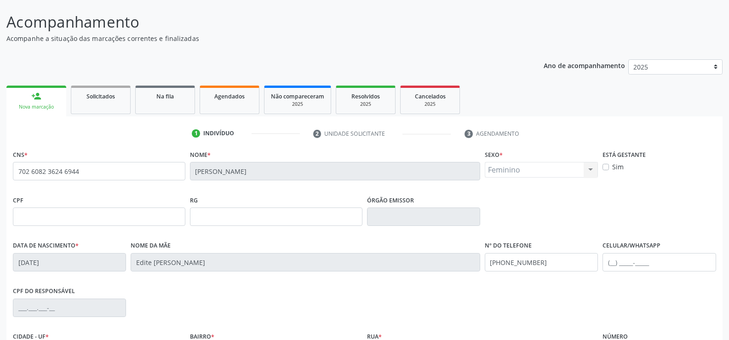
scroll to position [75, 0]
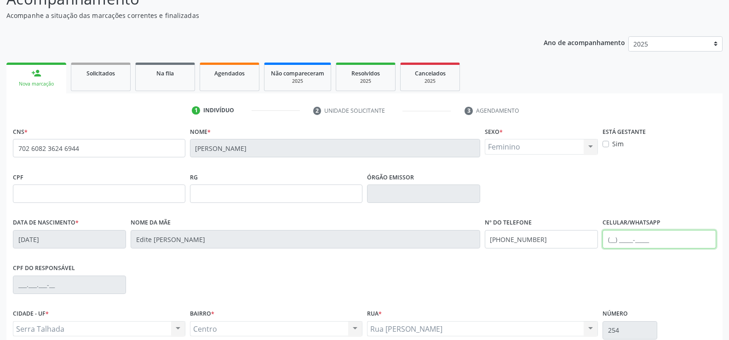
click at [605, 242] on input "text" at bounding box center [658, 239] width 113 height 18
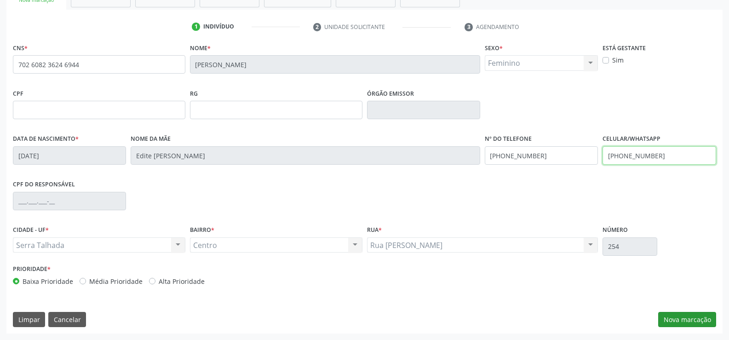
type input "(87) 99901-0615"
click at [673, 319] on button "Nova marcação" at bounding box center [687, 320] width 58 height 16
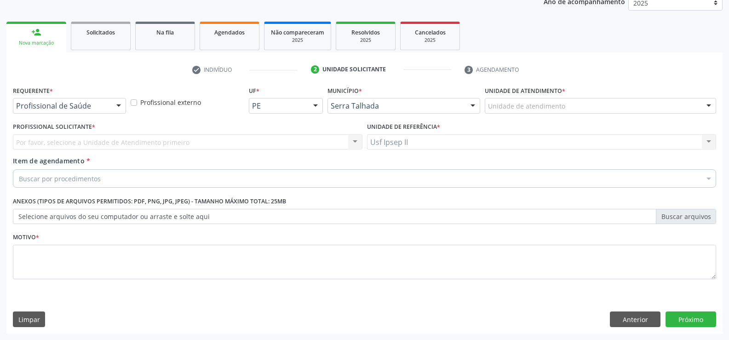
scroll to position [116, 0]
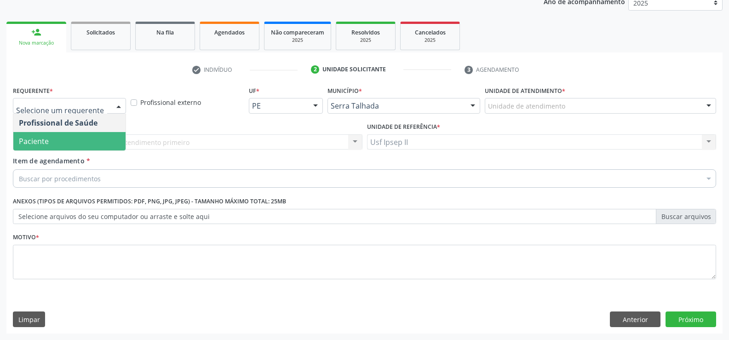
click at [57, 139] on span "Paciente" at bounding box center [69, 141] width 112 height 18
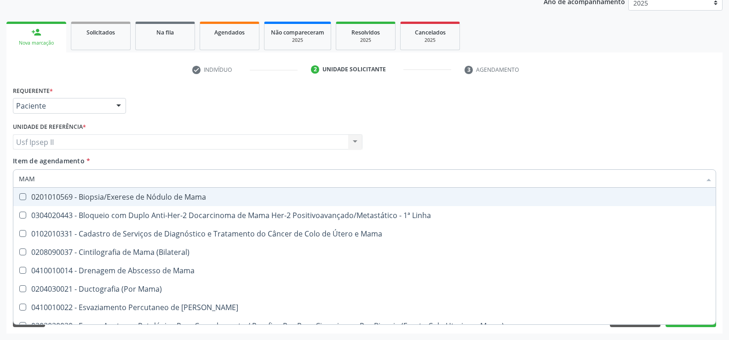
type input "MAMO"
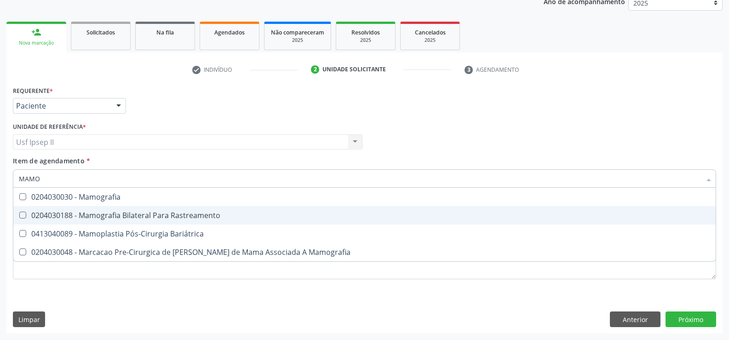
click at [155, 217] on div "0204030188 - Mamografia Bilateral Para Rastreamento" at bounding box center [364, 214] width 691 height 7
checkbox Rastreamento "true"
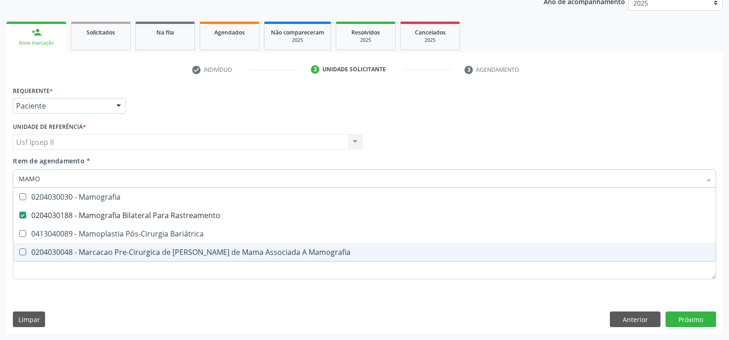
drag, startPoint x: 109, startPoint y: 283, endPoint x: 74, endPoint y: 276, distance: 36.1
click at [108, 283] on div "Requerente * Paciente Profissional de Saúde Paciente Nenhum resultado encontrad…" at bounding box center [364, 188] width 703 height 208
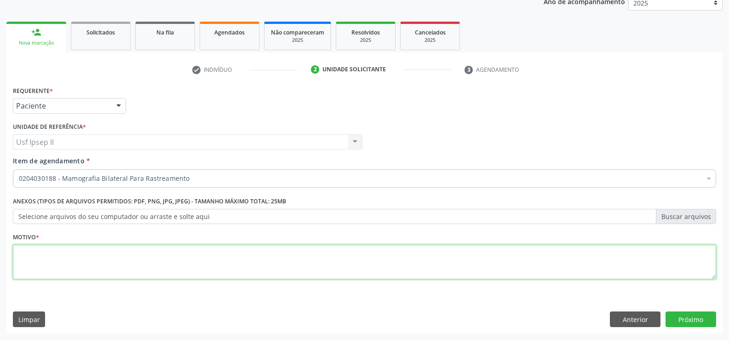
click at [57, 272] on textarea at bounding box center [364, 262] width 703 height 35
type textarea "."
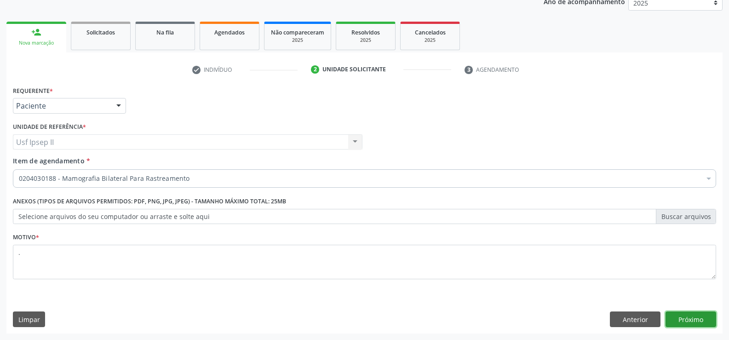
click at [687, 320] on button "Próximo" at bounding box center [690, 319] width 51 height 16
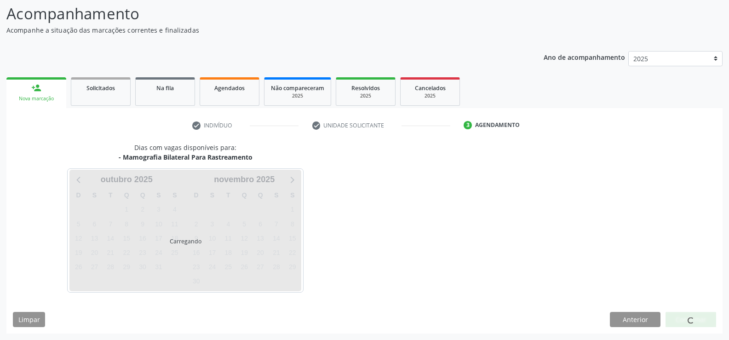
scroll to position [60, 0]
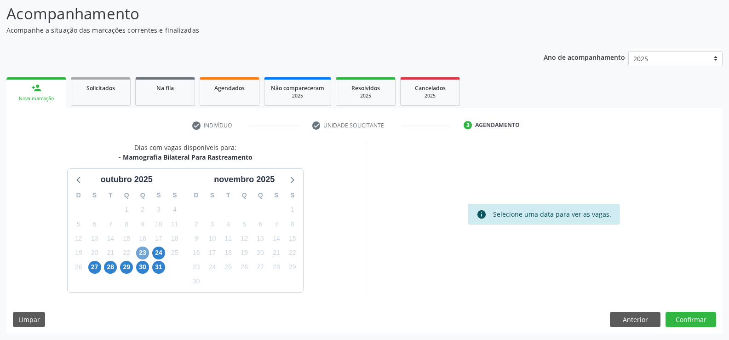
click at [145, 255] on span "23" at bounding box center [142, 252] width 13 height 13
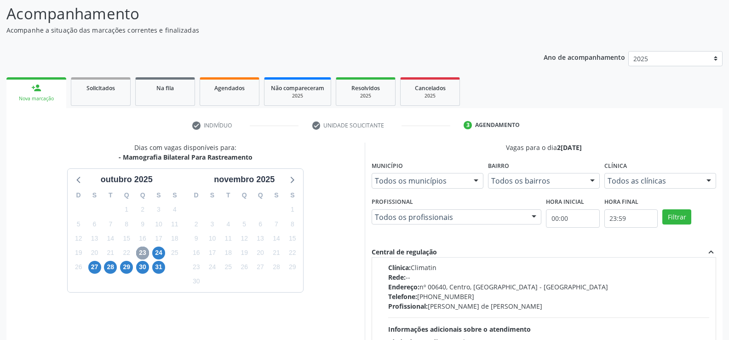
scroll to position [0, 0]
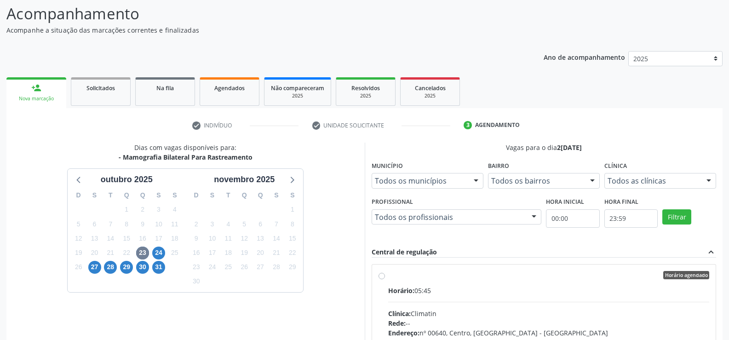
click at [387, 279] on div "Horário agendado Horário: 05:45 Clínica: Climatin Rede: -- Endereço: nº 00640, …" at bounding box center [543, 341] width 331 height 141
radio input "true"
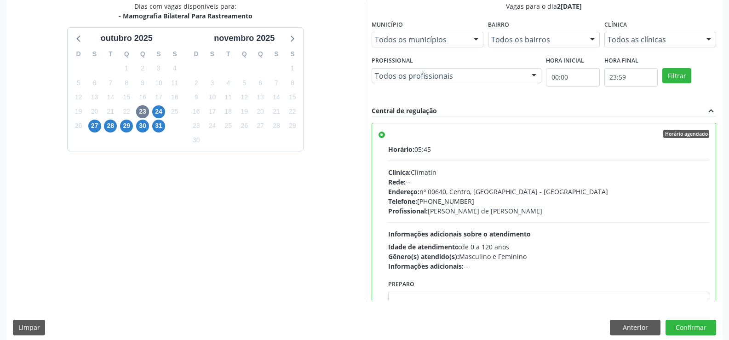
scroll to position [210, 0]
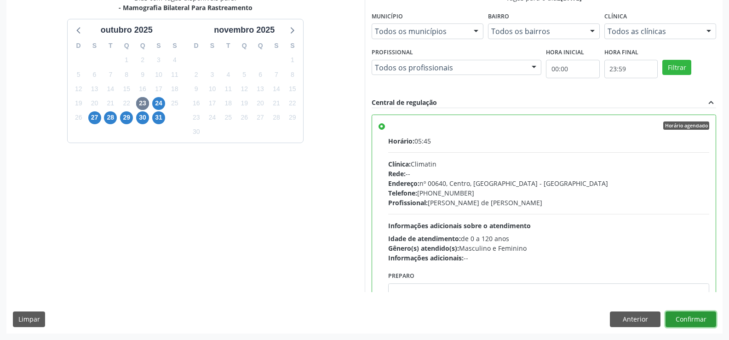
click at [693, 311] on button "Confirmar" at bounding box center [690, 319] width 51 height 16
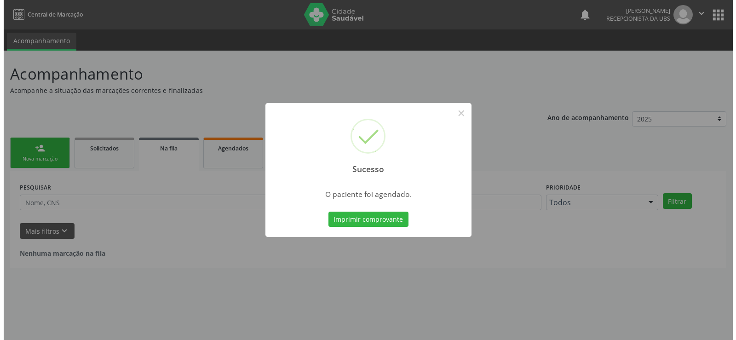
scroll to position [0, 0]
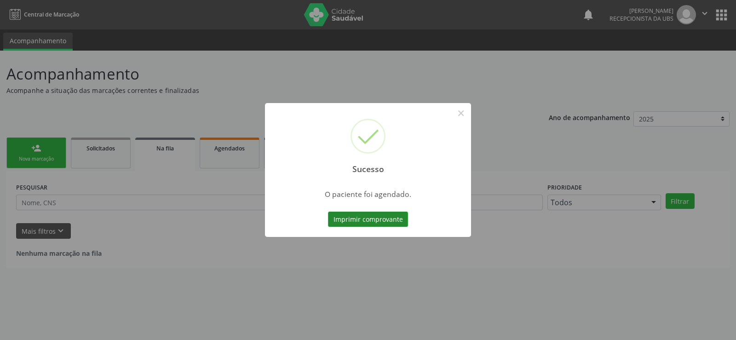
click at [392, 222] on button "Imprimir comprovante" at bounding box center [368, 219] width 80 height 16
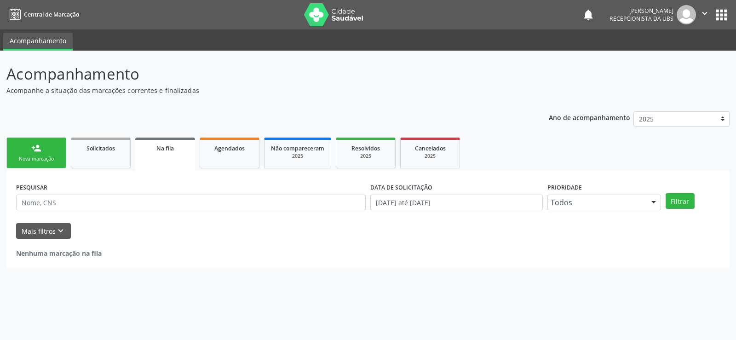
click at [57, 161] on div "Nova marcação" at bounding box center [36, 158] width 46 height 7
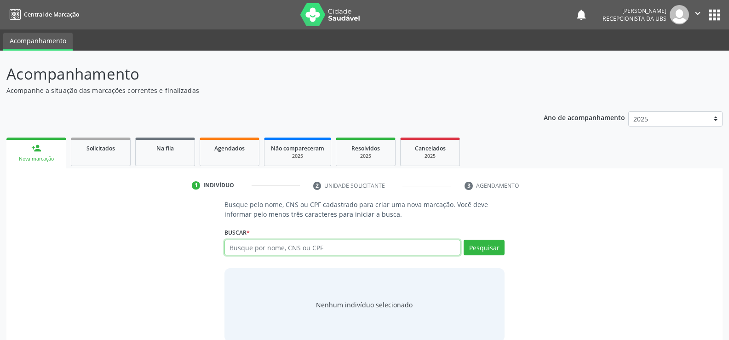
click at [306, 251] on input "text" at bounding box center [342, 248] width 236 height 16
click at [228, 147] on span "Agendados" at bounding box center [229, 148] width 30 height 8
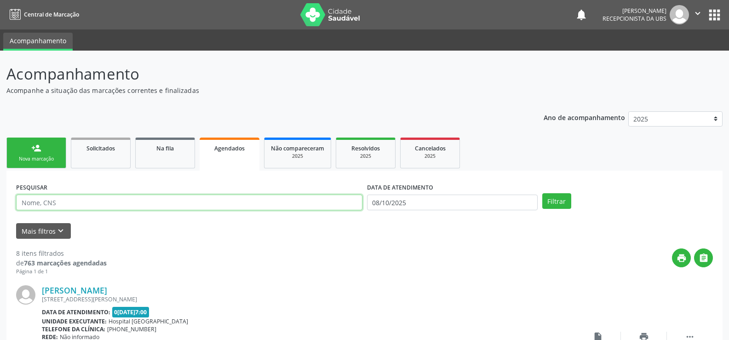
click at [80, 204] on input "text" at bounding box center [189, 202] width 346 height 16
type input "164293691380000"
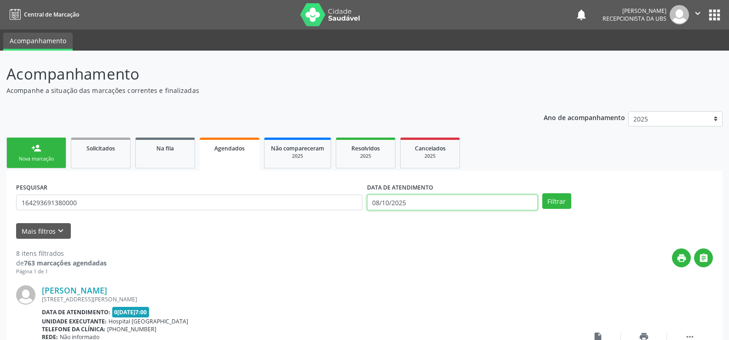
click at [421, 205] on input "08/10/2025" at bounding box center [452, 202] width 171 height 16
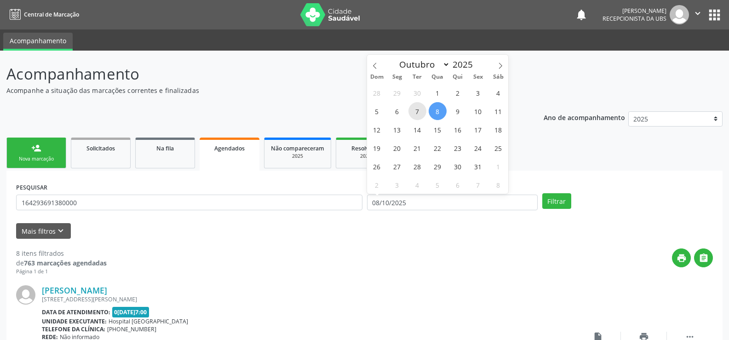
click at [414, 114] on span "7" at bounding box center [417, 111] width 18 height 18
type input "07/10/2025"
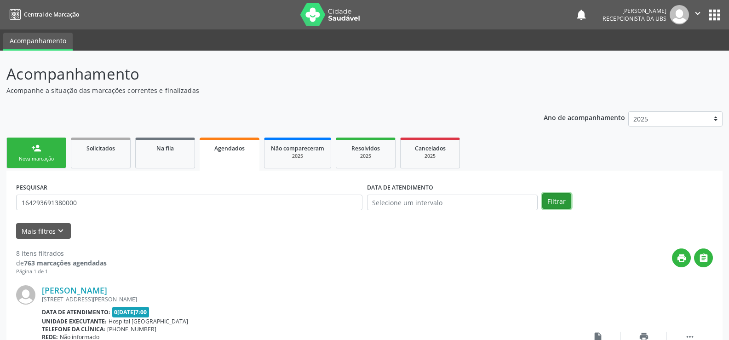
click at [554, 202] on button "Filtrar" at bounding box center [556, 201] width 29 height 16
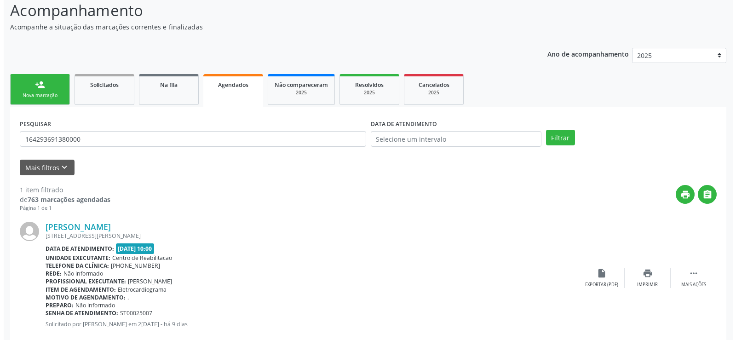
scroll to position [84, 0]
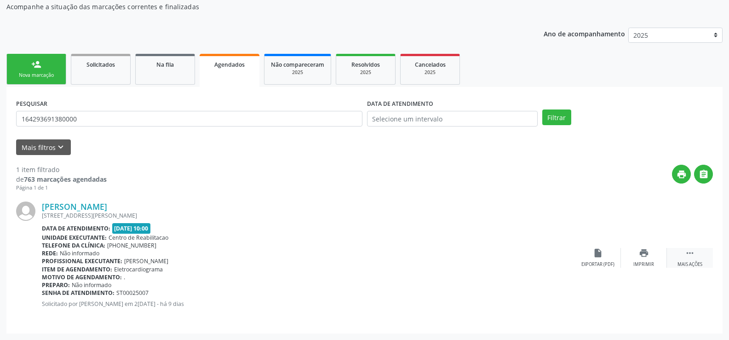
click at [681, 251] on div " Mais ações" at bounding box center [690, 258] width 46 height 20
click at [599, 256] on icon "cancel" at bounding box center [598, 253] width 10 height 10
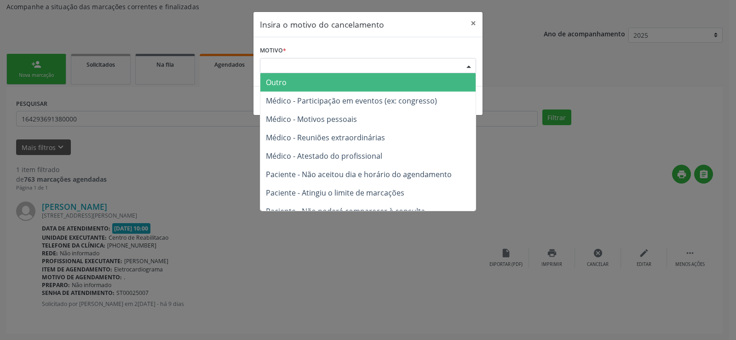
click at [470, 69] on div at bounding box center [469, 66] width 14 height 16
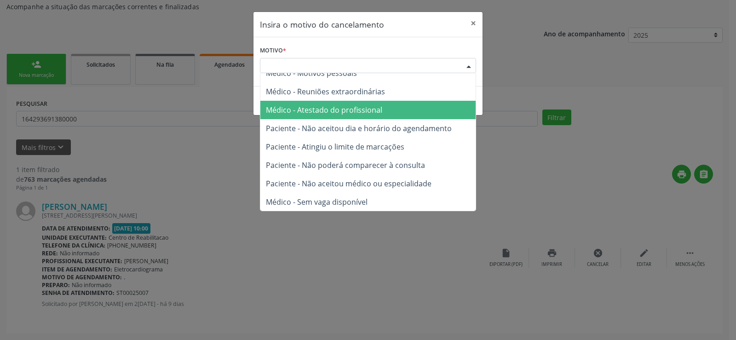
scroll to position [0, 0]
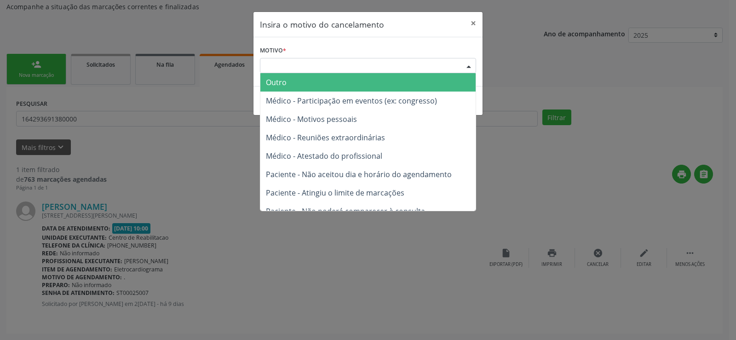
click at [300, 83] on span "Outro" at bounding box center [367, 82] width 215 height 18
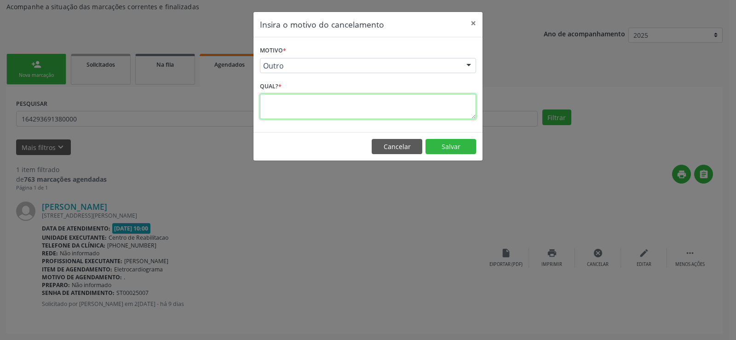
click at [299, 113] on textarea at bounding box center [368, 106] width 216 height 25
type textarea "PACIENTE NAO FOI AVISADO"
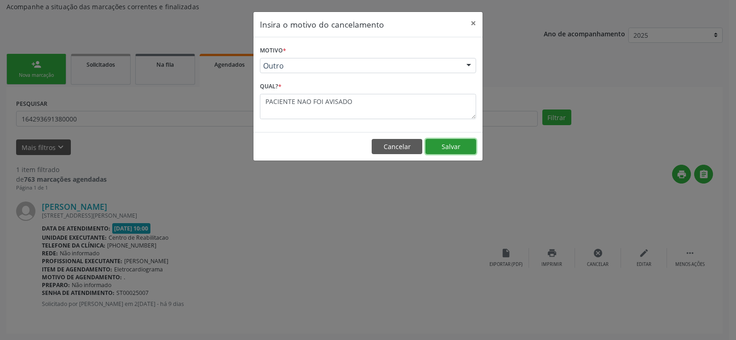
click at [460, 146] on button "Salvar" at bounding box center [450, 147] width 51 height 16
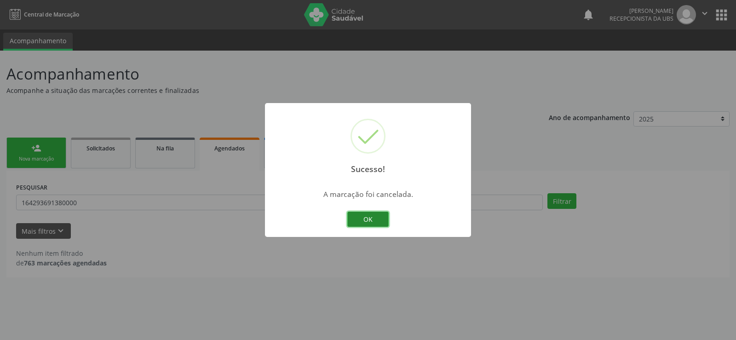
click at [365, 222] on button "OK" at bounding box center [367, 219] width 41 height 16
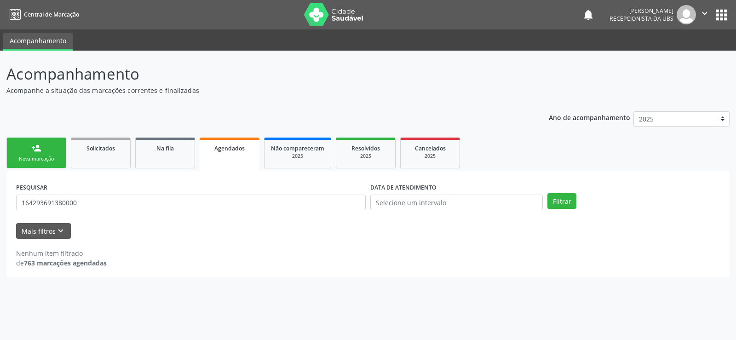
click at [45, 157] on div "Nova marcação" at bounding box center [36, 158] width 46 height 7
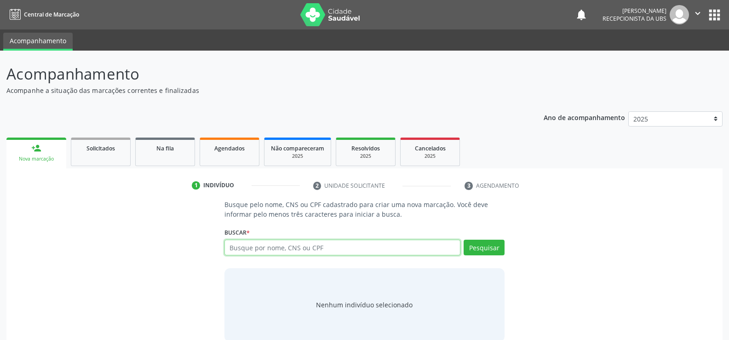
click at [257, 248] on input "text" at bounding box center [342, 248] width 236 height 16
type input "164293691380000"
click at [483, 245] on button "Pesquisar" at bounding box center [483, 248] width 41 height 16
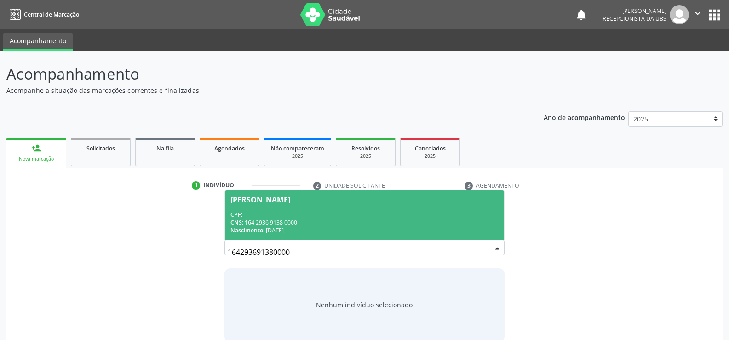
click at [271, 226] on div "Nascimento: 21/12/1966" at bounding box center [364, 230] width 268 height 8
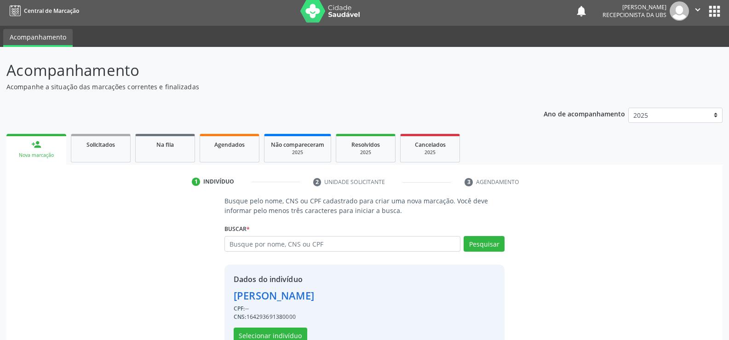
scroll to position [29, 0]
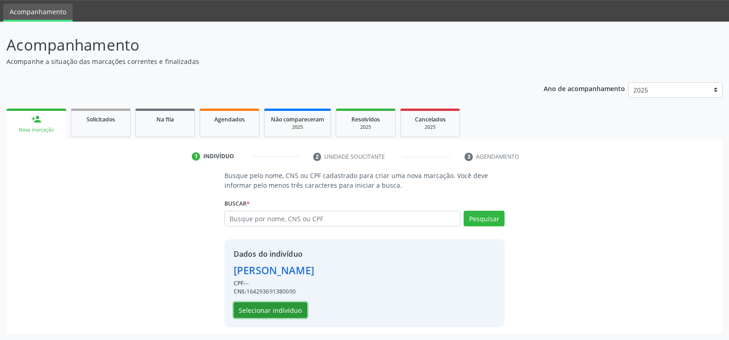
click at [263, 310] on button "Selecionar indivíduo" at bounding box center [271, 310] width 74 height 16
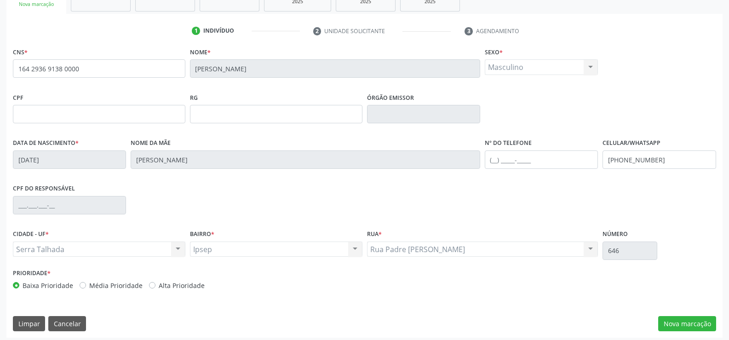
scroll to position [159, 0]
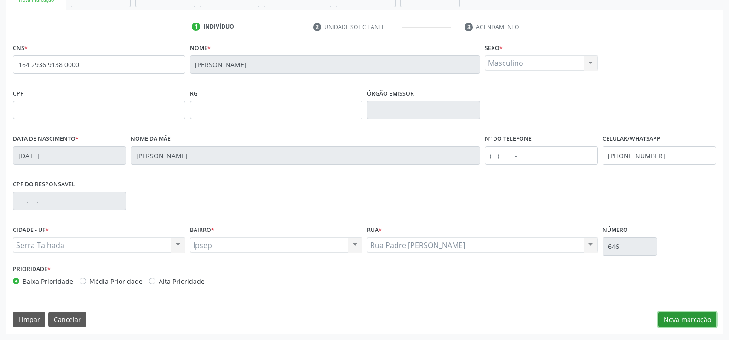
click at [684, 319] on button "Nova marcação" at bounding box center [687, 320] width 58 height 16
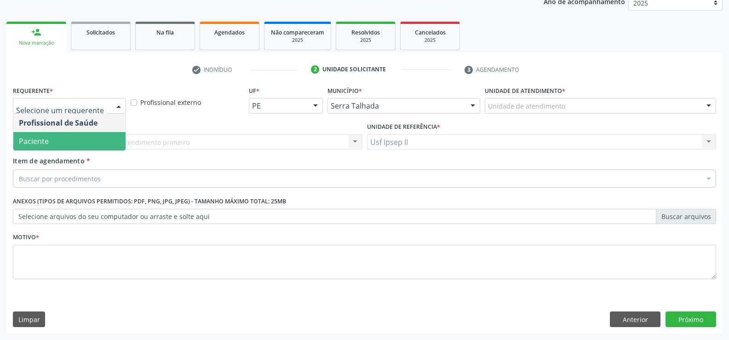
click at [64, 144] on span "Paciente" at bounding box center [69, 141] width 112 height 18
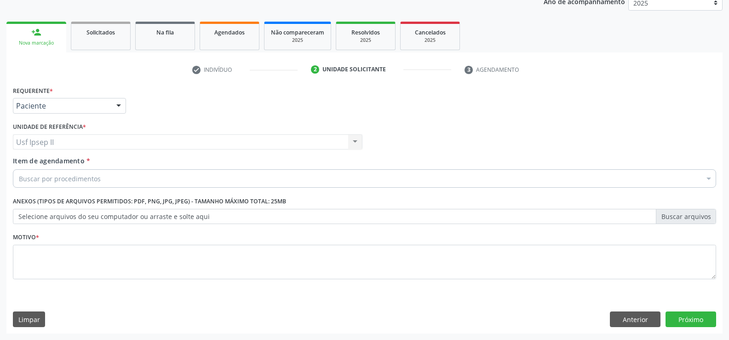
click at [70, 183] on div "Buscar por procedimentos" at bounding box center [364, 178] width 703 height 18
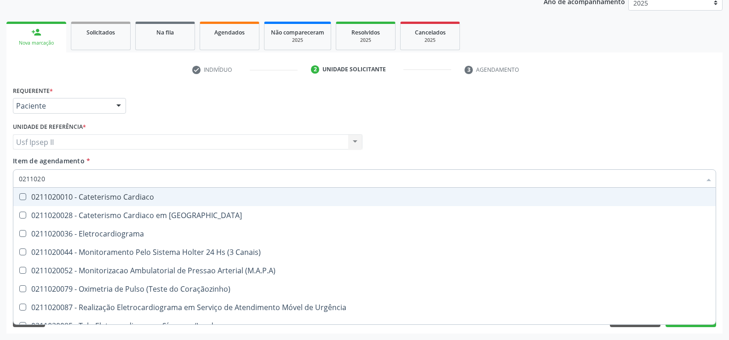
type input "02110200"
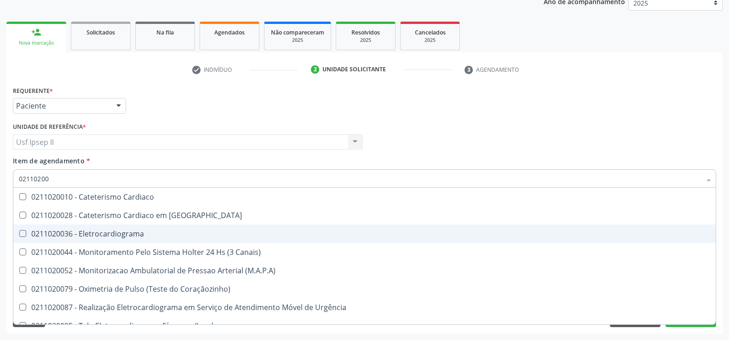
click at [139, 240] on span "0211020036 - Eletrocardiograma" at bounding box center [364, 233] width 702 height 18
checkbox Eletrocardiograma "true"
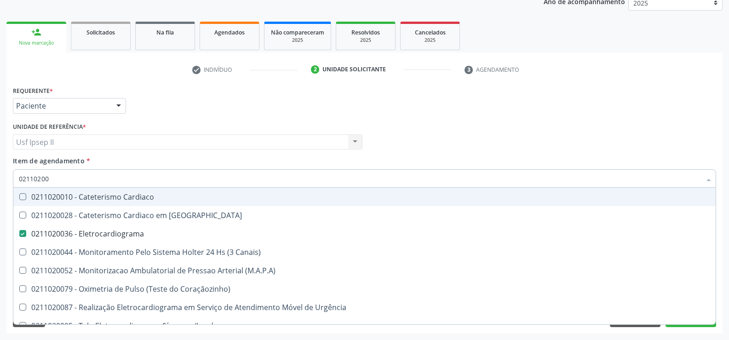
click at [217, 154] on div "Unidade de referência * Usf Ipsep II Usf Ipsep II Nenhum resultado encontrado p…" at bounding box center [188, 138] width 354 height 36
checkbox Pediatria "true"
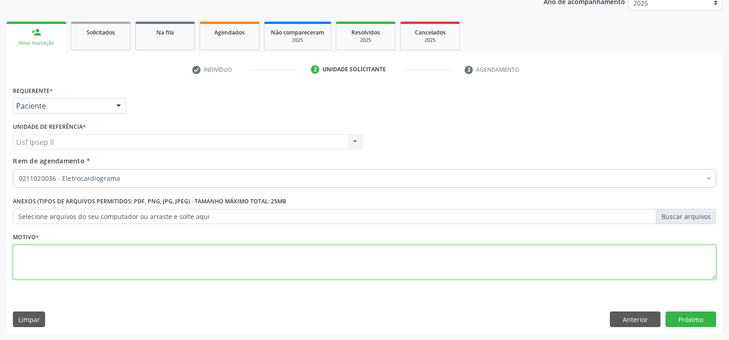
click at [53, 272] on textarea at bounding box center [364, 262] width 703 height 35
type textarea "."
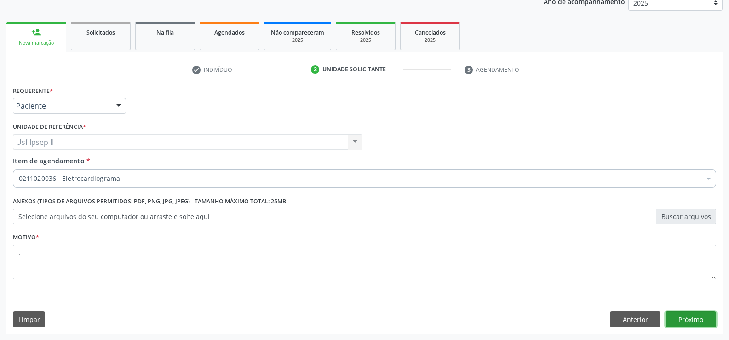
click at [689, 320] on button "Próximo" at bounding box center [690, 319] width 51 height 16
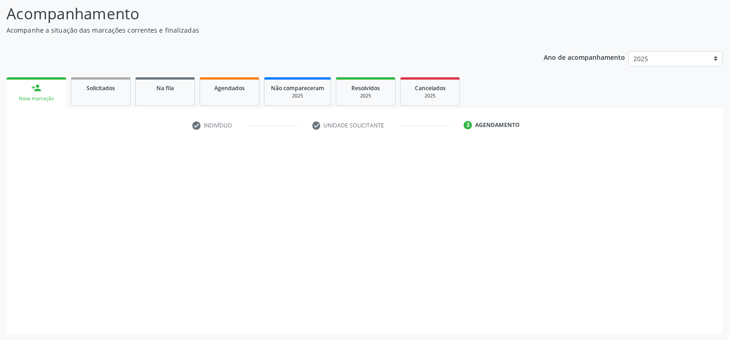
scroll to position [60, 0]
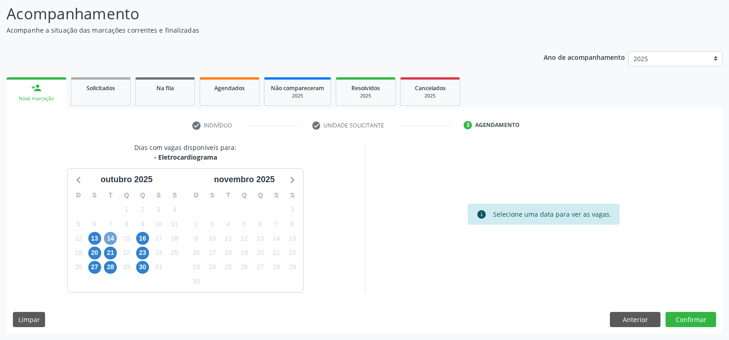
click at [115, 238] on span "14" at bounding box center [110, 238] width 13 height 13
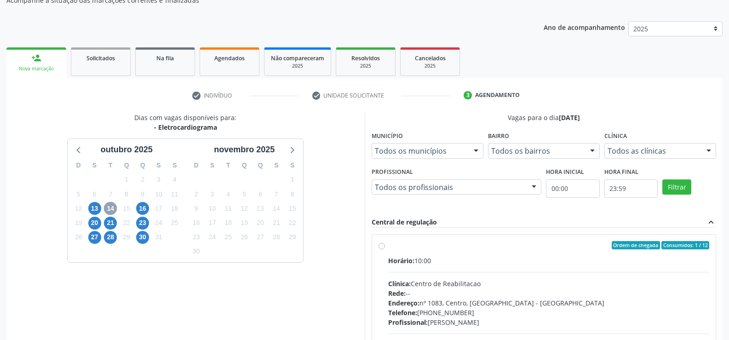
scroll to position [106, 0]
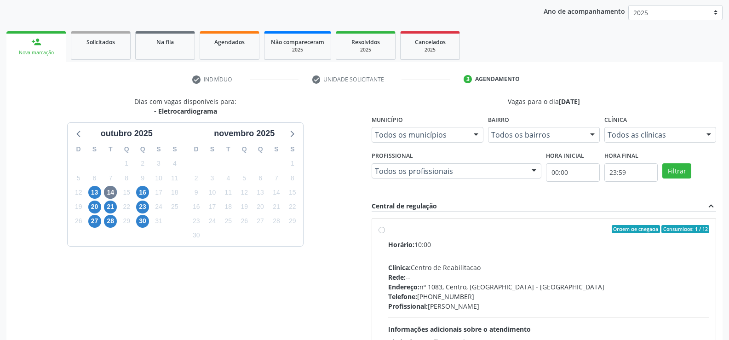
click at [385, 233] on div "Ordem de chegada Consumidos: 1 / 12 Horário: 10:00 Clínica: Centro de Reabilita…" at bounding box center [543, 295] width 331 height 141
radio input "true"
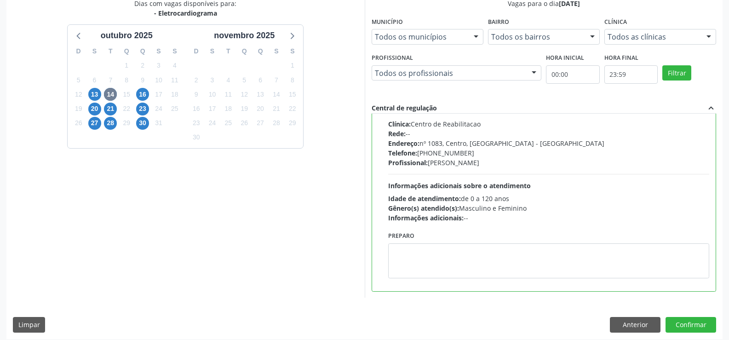
scroll to position [210, 0]
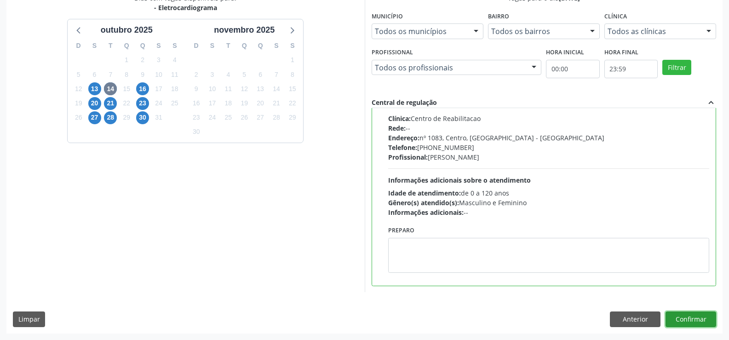
click at [694, 320] on button "Confirmar" at bounding box center [690, 319] width 51 height 16
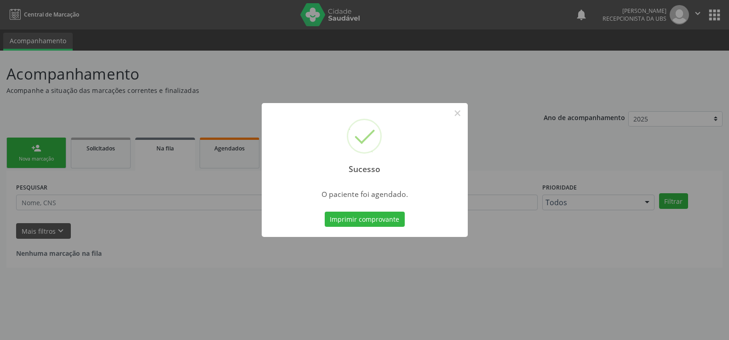
scroll to position [0, 0]
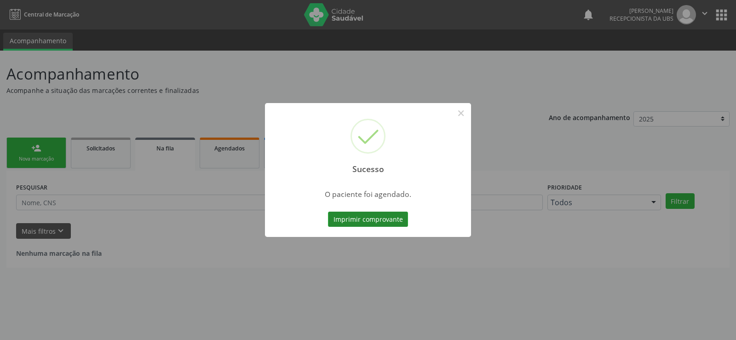
click at [363, 221] on button "Imprimir comprovante" at bounding box center [368, 219] width 80 height 16
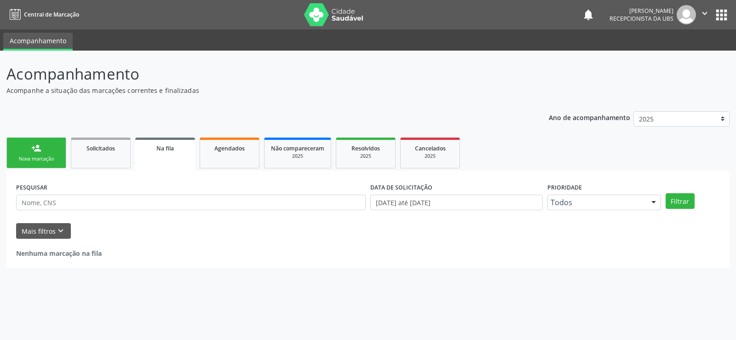
click at [51, 159] on div "Nova marcação" at bounding box center [36, 158] width 46 height 7
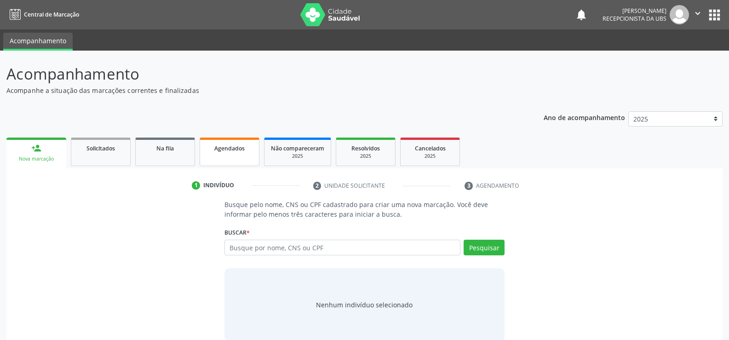
click at [232, 148] on span "Agendados" at bounding box center [229, 148] width 30 height 8
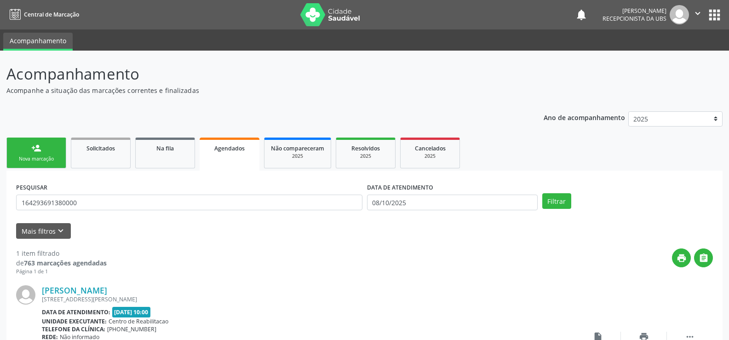
click at [238, 145] on span "Agendados" at bounding box center [229, 148] width 30 height 8
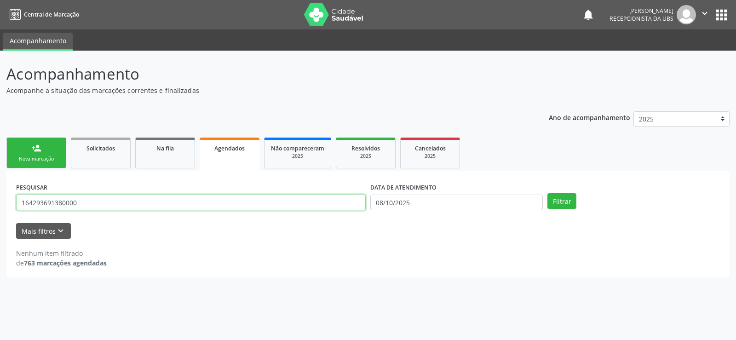
click at [258, 198] on input "164293691380000" at bounding box center [190, 202] width 349 height 16
type input "1"
type input "GUILHERME VIRGULINO RODRIGUES FERREIRA"
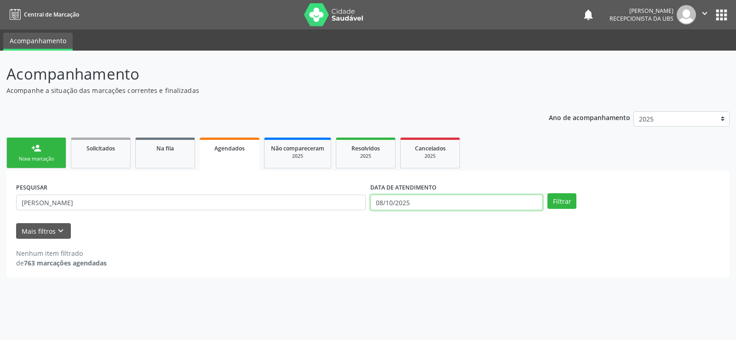
click at [421, 205] on input "08/10/2025" at bounding box center [456, 202] width 172 height 16
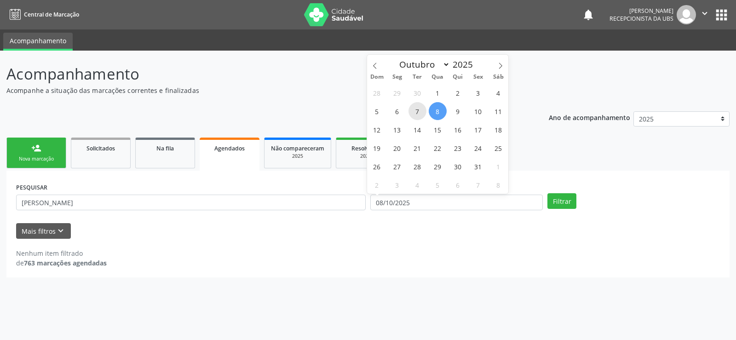
click at [419, 113] on span "7" at bounding box center [417, 111] width 18 height 18
type input "07/10/2025"
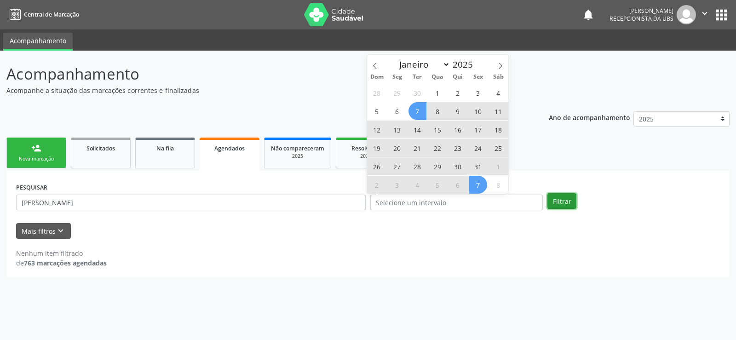
click at [559, 200] on button "Filtrar" at bounding box center [561, 201] width 29 height 16
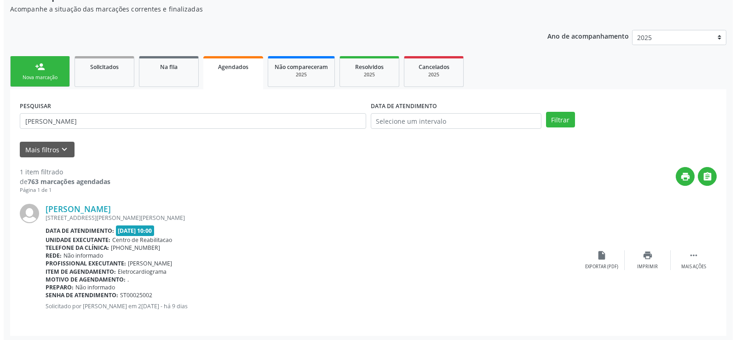
scroll to position [84, 0]
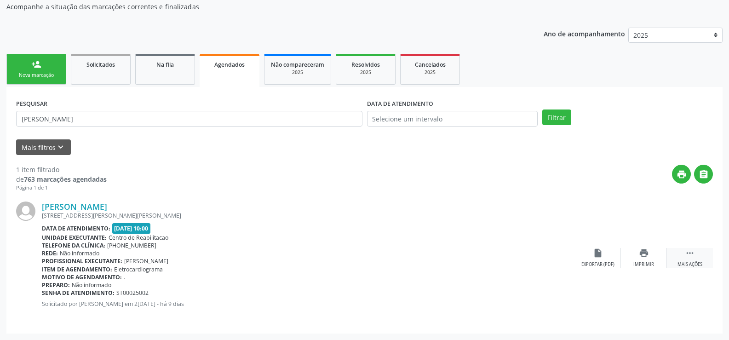
click at [689, 252] on icon "" at bounding box center [690, 253] width 10 height 10
click at [591, 260] on div "cancel Cancelar" at bounding box center [598, 258] width 46 height 20
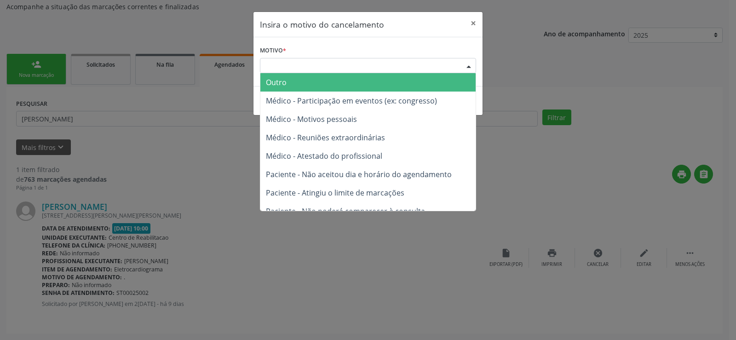
click at [467, 66] on div at bounding box center [469, 66] width 14 height 16
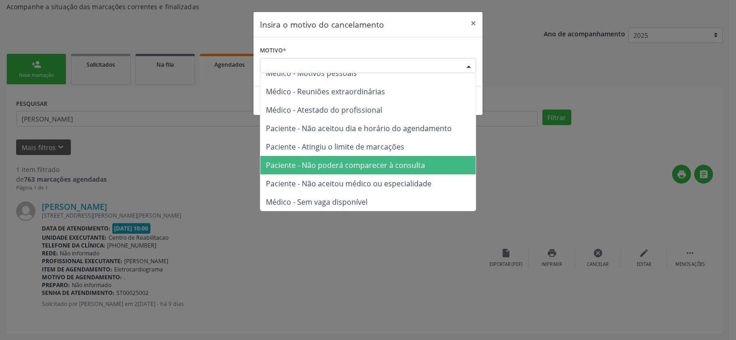
scroll to position [46, 0]
click at [381, 168] on span "Paciente - Não poderá comparecer à consulta" at bounding box center [345, 165] width 159 height 10
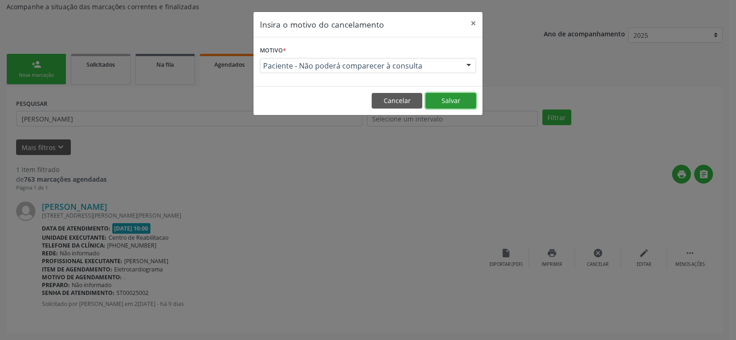
click at [450, 101] on button "Salvar" at bounding box center [450, 101] width 51 height 16
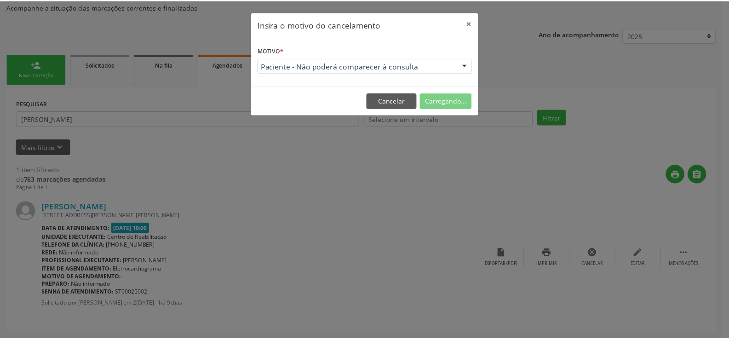
scroll to position [0, 0]
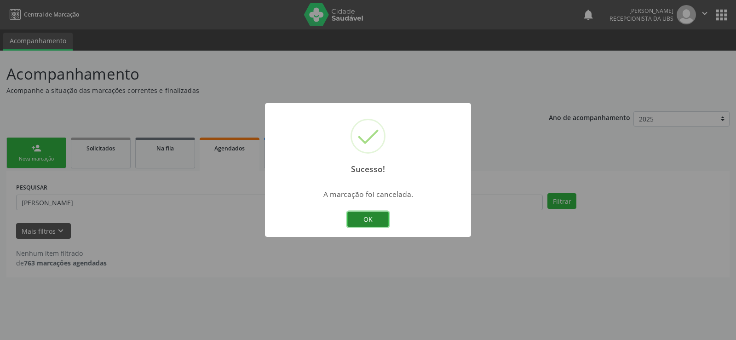
click at [366, 223] on button "OK" at bounding box center [367, 219] width 41 height 16
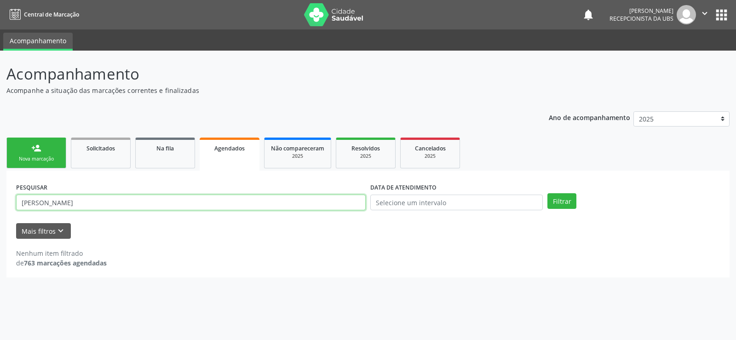
click at [208, 204] on input "GUILHERME VIRGULINO RODRIGUES FERREIRA" at bounding box center [190, 202] width 349 height 16
click at [222, 204] on input "GUI" at bounding box center [190, 202] width 349 height 16
type input "G"
type input "706909158670632"
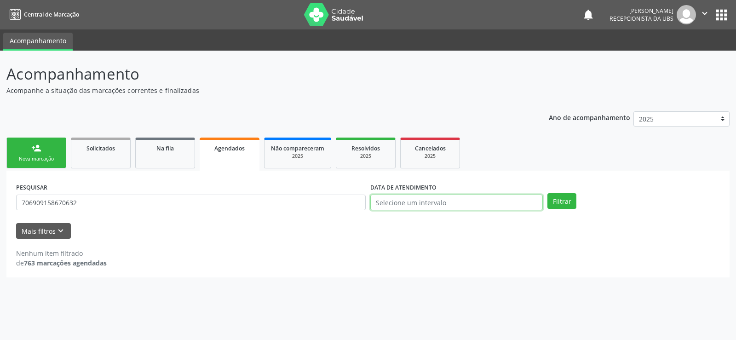
click at [454, 207] on input "text" at bounding box center [456, 202] width 172 height 16
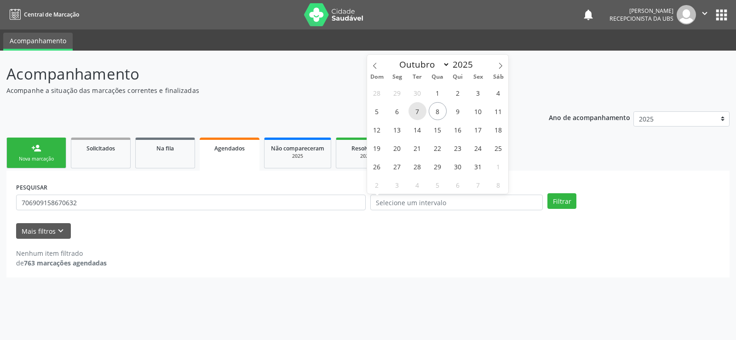
click at [414, 111] on span "7" at bounding box center [417, 111] width 18 height 18
type input "07/10/2025"
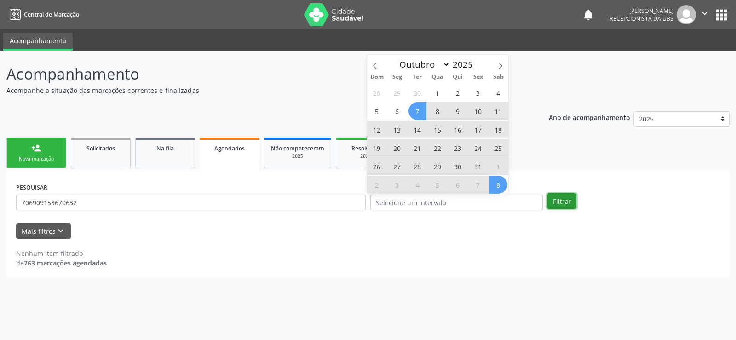
click at [569, 205] on button "Filtrar" at bounding box center [561, 201] width 29 height 16
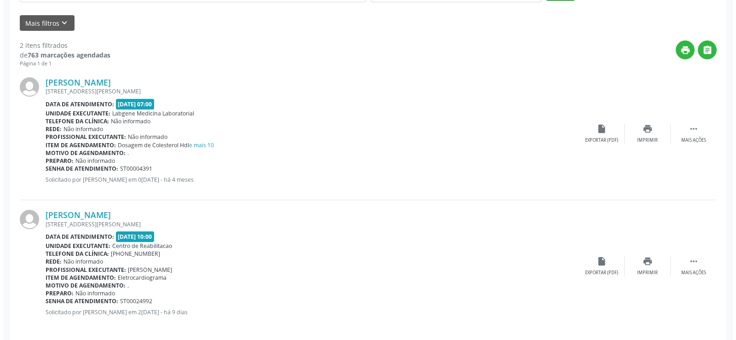
scroll to position [217, 0]
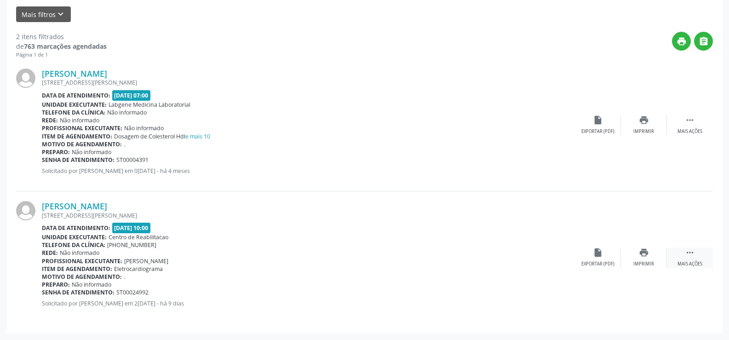
click at [688, 255] on icon "" at bounding box center [690, 252] width 10 height 10
click at [595, 257] on icon "cancel" at bounding box center [598, 252] width 10 height 10
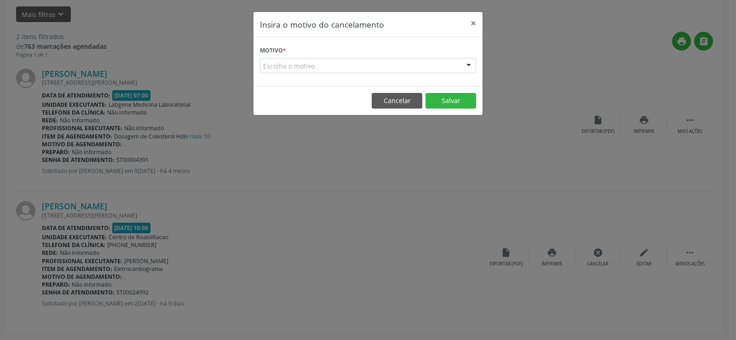
click at [468, 66] on div at bounding box center [469, 66] width 14 height 16
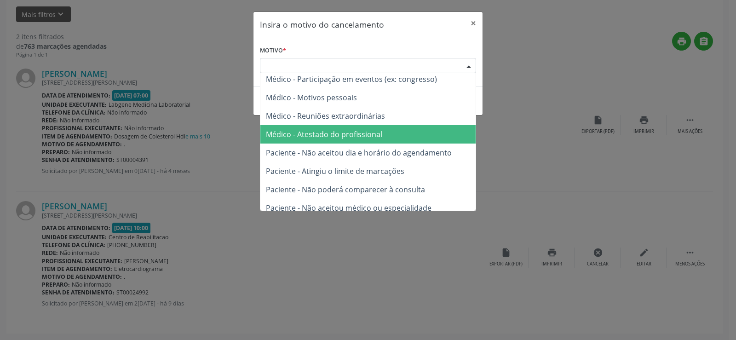
scroll to position [0, 0]
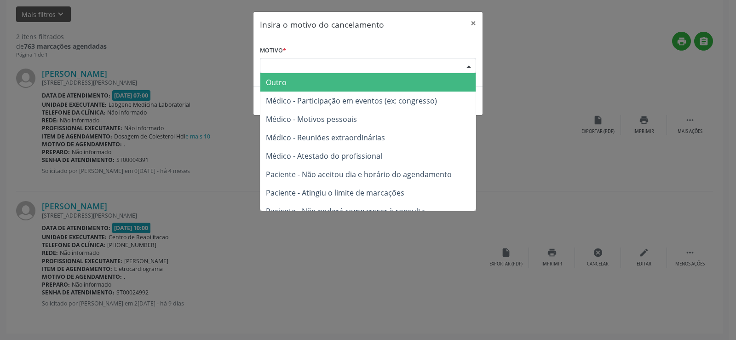
click at [294, 81] on span "Outro" at bounding box center [367, 82] width 215 height 18
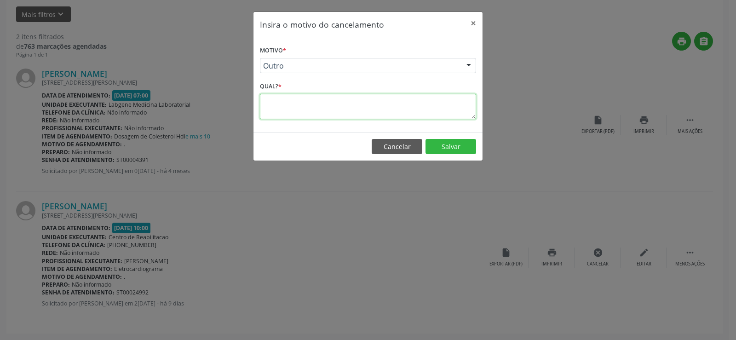
click at [294, 100] on textarea at bounding box center [368, 106] width 216 height 25
type textarea "FEZ PARTICULAR"
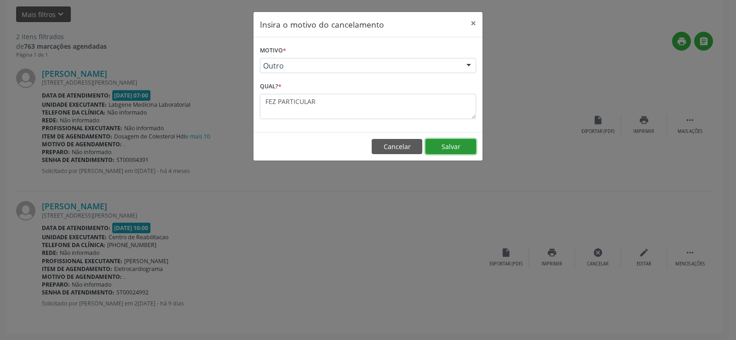
click at [439, 144] on button "Salvar" at bounding box center [450, 147] width 51 height 16
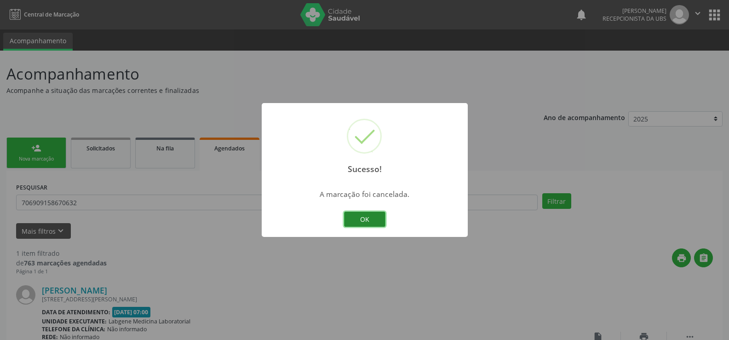
click at [358, 217] on button "OK" at bounding box center [364, 219] width 41 height 16
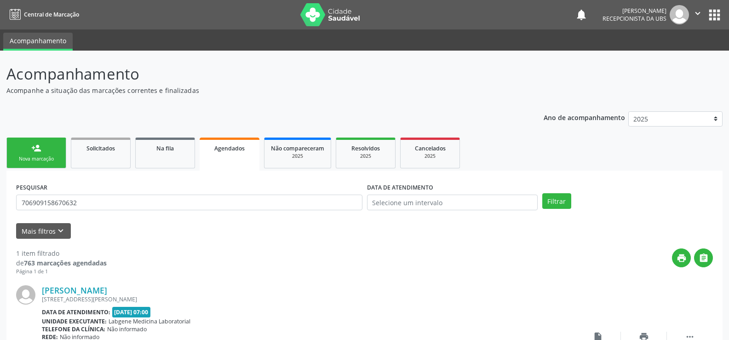
click at [26, 148] on link "person_add Nova marcação" at bounding box center [36, 152] width 60 height 31
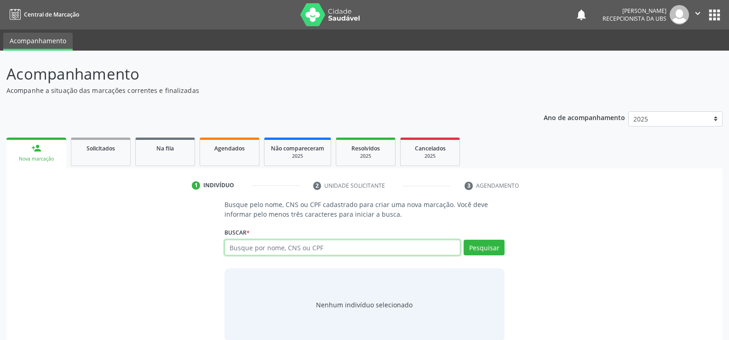
click at [294, 251] on input "text" at bounding box center [342, 248] width 236 height 16
type input "898000403636509"
click at [471, 250] on button "Pesquisar" at bounding box center [483, 248] width 41 height 16
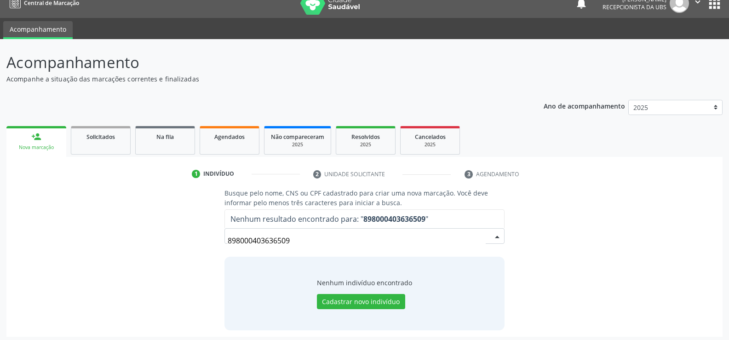
scroll to position [15, 0]
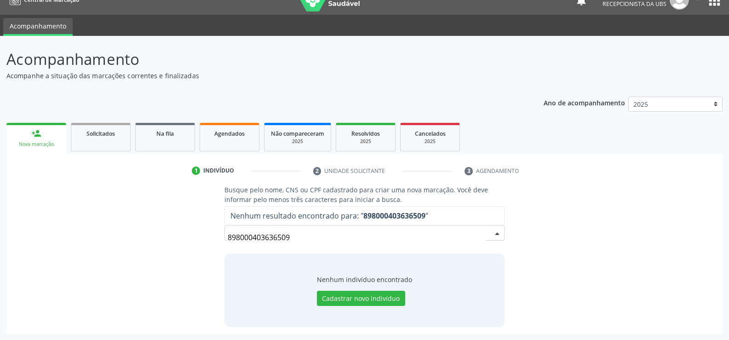
click at [313, 240] on input "898000403636509" at bounding box center [357, 237] width 258 height 18
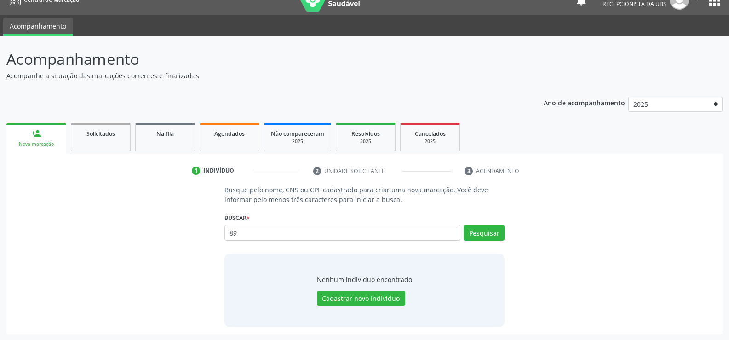
type input "8"
type input "ANA MARIA DA COSTA GOMES"
click at [473, 234] on button "Pesquisar" at bounding box center [483, 233] width 41 height 16
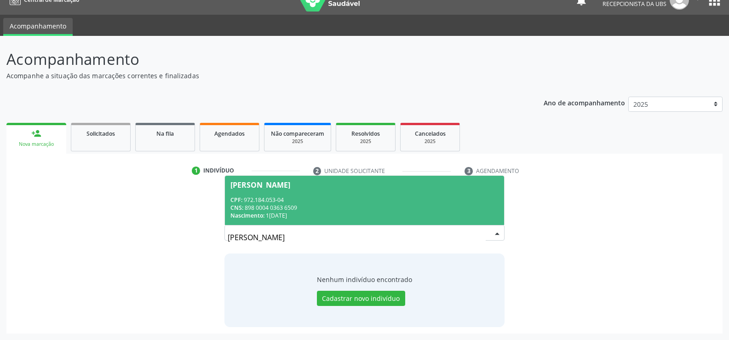
click at [273, 199] on div "CPF: 972.184.053-04" at bounding box center [364, 200] width 268 height 8
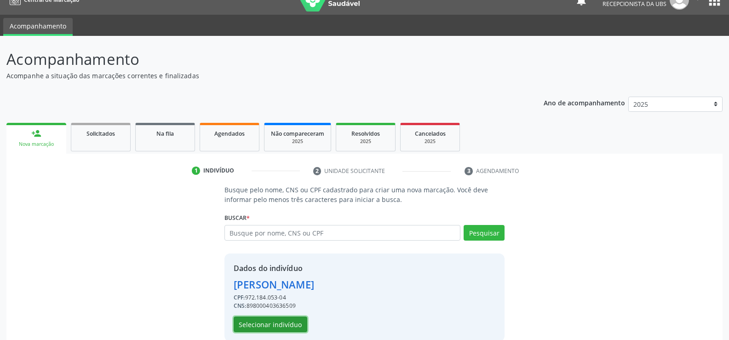
click at [260, 325] on button "Selecionar indivíduo" at bounding box center [271, 324] width 74 height 16
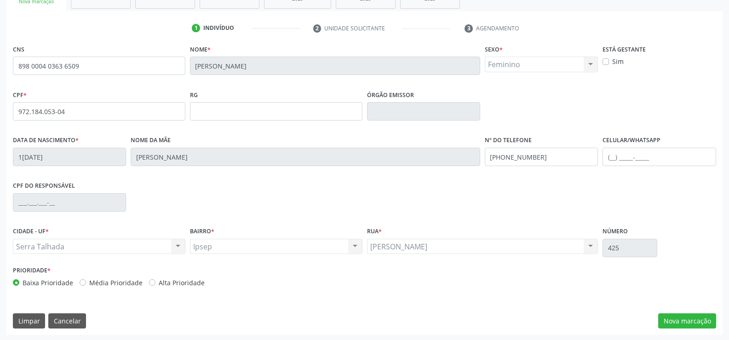
scroll to position [159, 0]
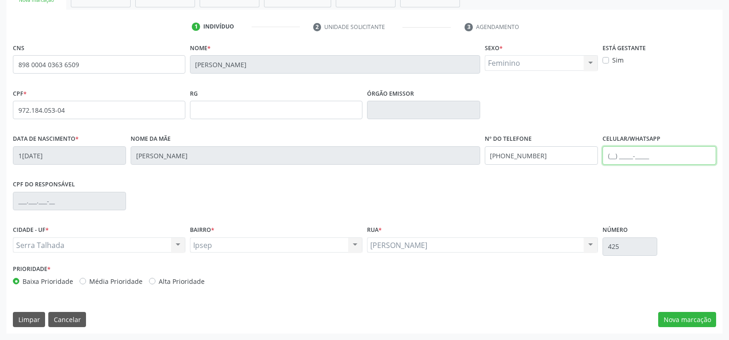
click at [625, 154] on input "text" at bounding box center [658, 155] width 113 height 18
type input "("
type input "(88) 98846-1096"
click at [683, 319] on button "Nova marcação" at bounding box center [687, 320] width 58 height 16
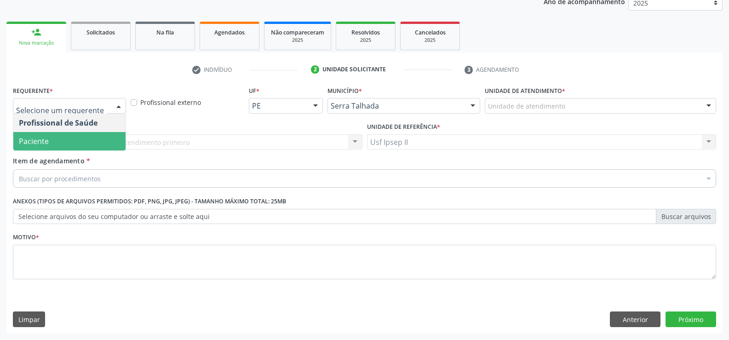
click at [44, 140] on span "Paciente" at bounding box center [34, 141] width 30 height 10
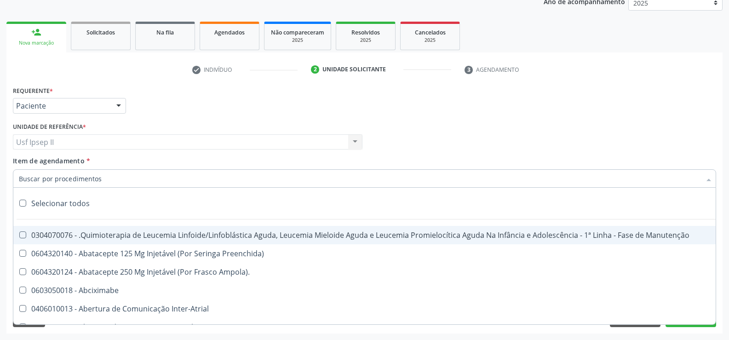
click at [80, 178] on input "Item de agendamento *" at bounding box center [360, 178] width 682 height 18
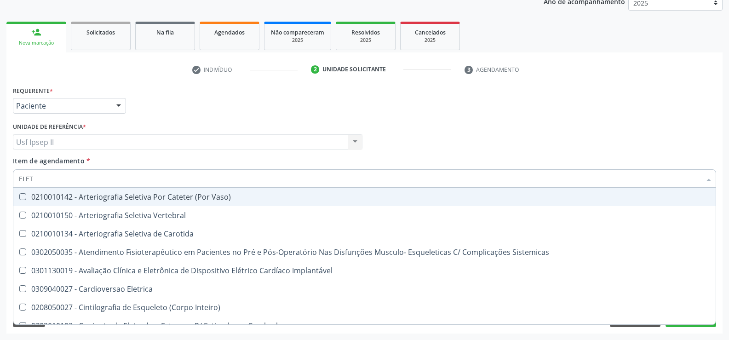
type input "ELETR"
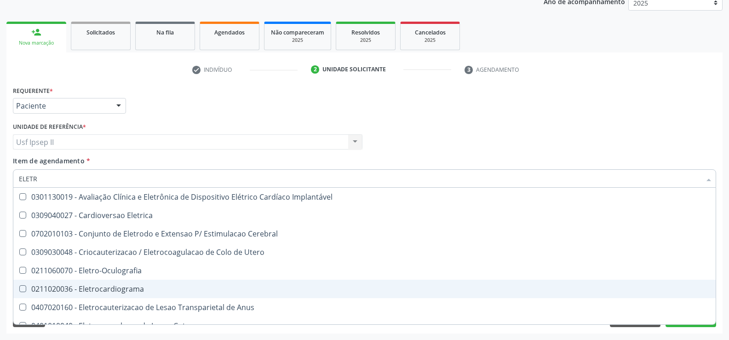
click at [101, 288] on div "0211020036 - Eletrocardiograma" at bounding box center [364, 288] width 691 height 7
checkbox Eletrocardiograma "true"
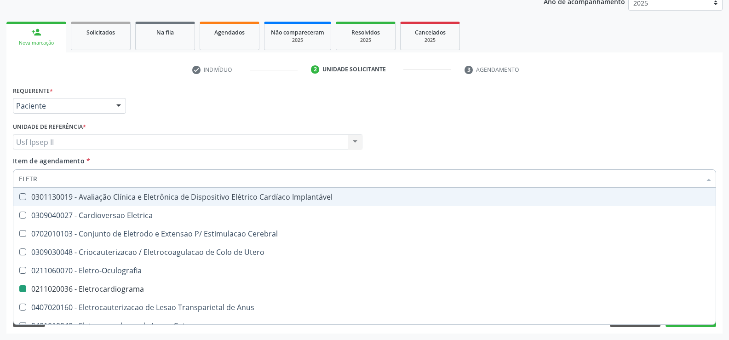
click at [273, 154] on div "Unidade de referência * Usf Ipsep II Usf Ipsep II Nenhum resultado encontrado p…" at bounding box center [188, 138] width 354 height 36
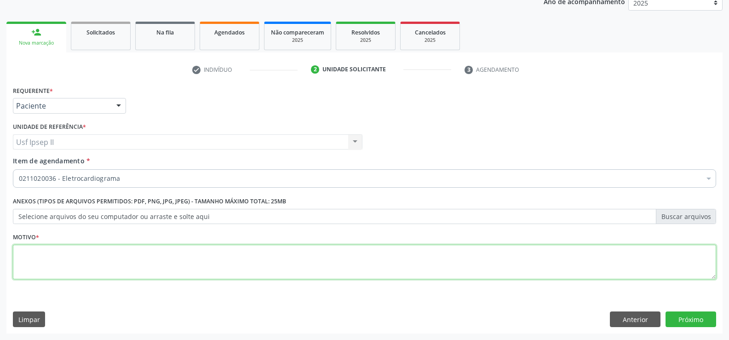
click at [95, 257] on textarea at bounding box center [364, 262] width 703 height 35
type textarea "."
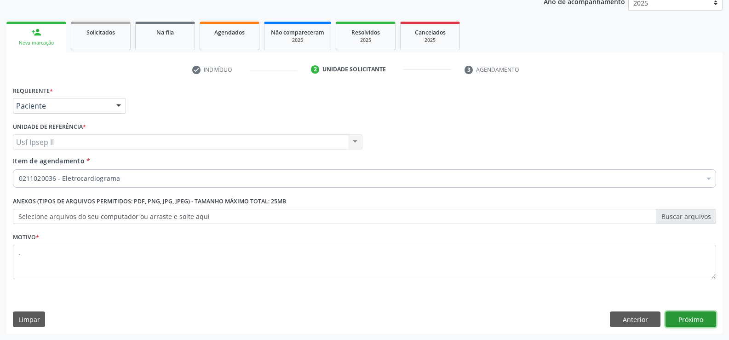
click at [677, 313] on button "Próximo" at bounding box center [690, 319] width 51 height 16
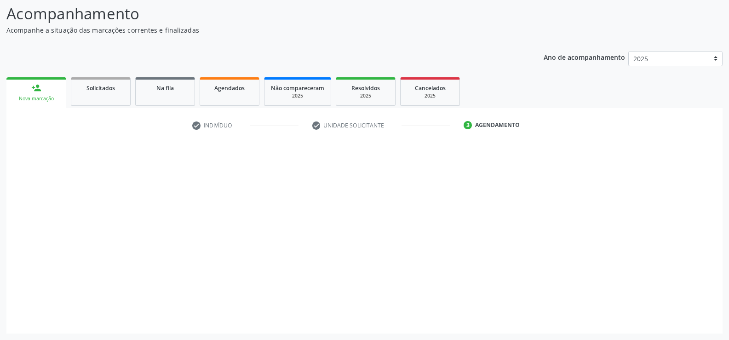
scroll to position [60, 0]
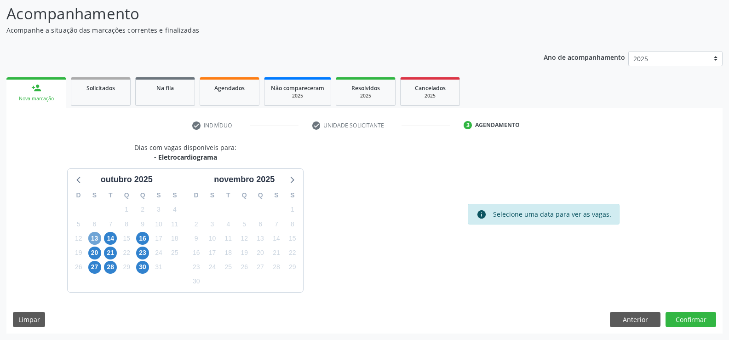
click at [97, 240] on span "13" at bounding box center [94, 238] width 13 height 13
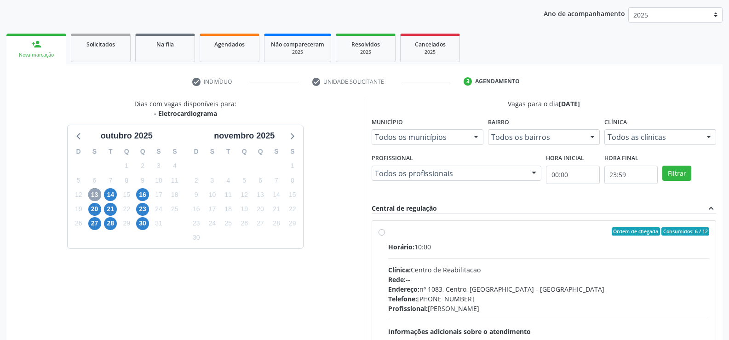
scroll to position [106, 0]
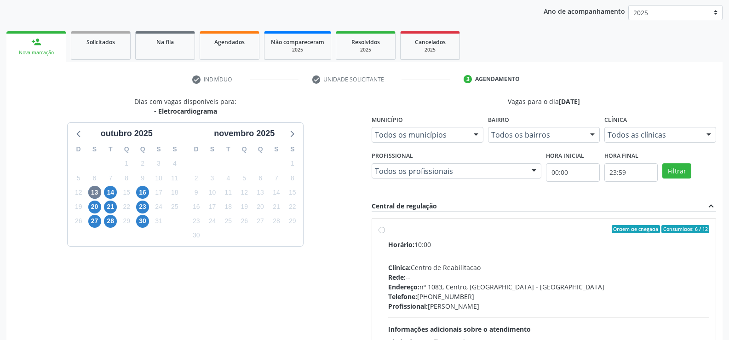
click at [388, 231] on label "Ordem de chegada Consumidos: 6 / 12 Horário: 10:00 Clínica: Centro de Reabilita…" at bounding box center [548, 295] width 321 height 141
click at [384, 231] on input "Ordem de chegada Consumidos: 6 / 12 Horário: 10:00 Clínica: Centro de Reabilita…" at bounding box center [381, 229] width 6 height 8
radio input "true"
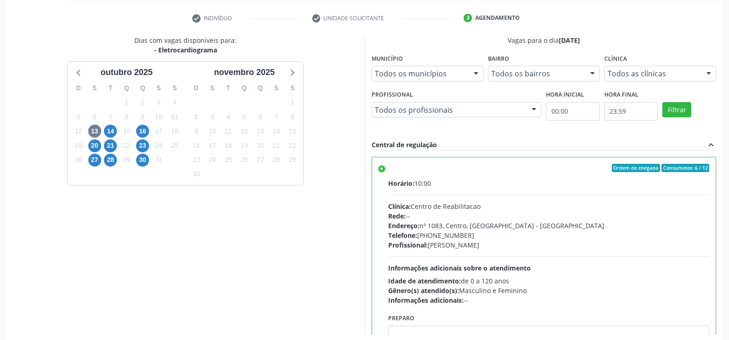
scroll to position [210, 0]
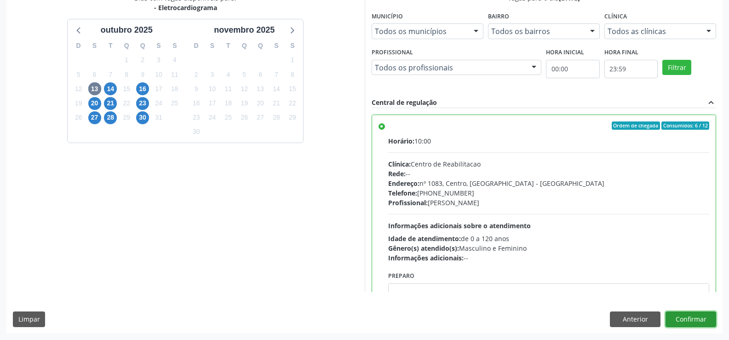
click at [685, 320] on button "Confirmar" at bounding box center [690, 319] width 51 height 16
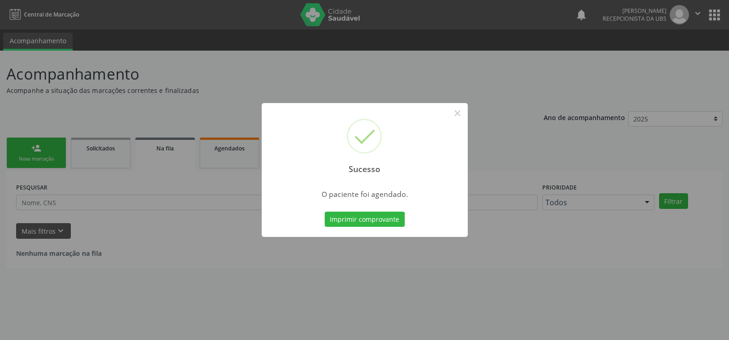
scroll to position [0, 0]
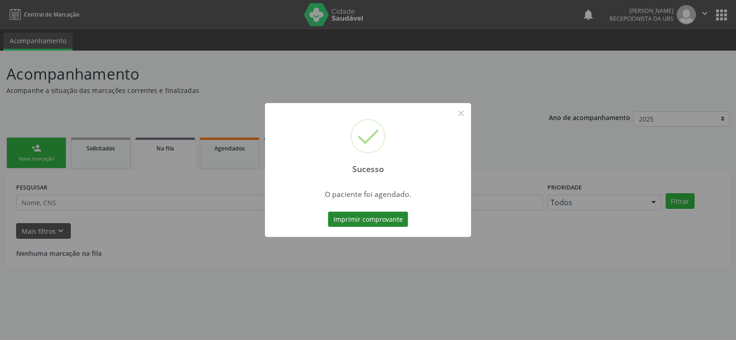
click at [382, 220] on button "Imprimir comprovante" at bounding box center [368, 219] width 80 height 16
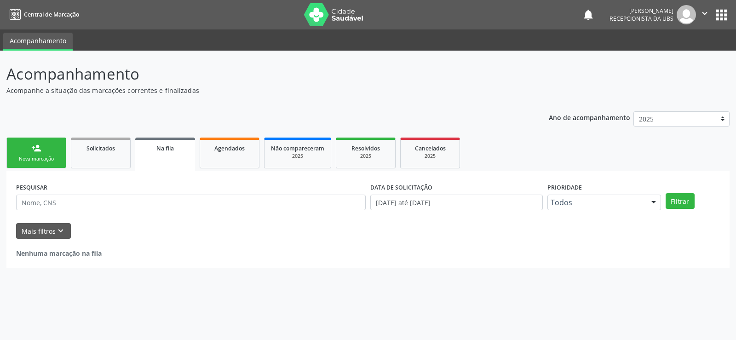
click at [36, 156] on div "Nova marcação" at bounding box center [36, 158] width 46 height 7
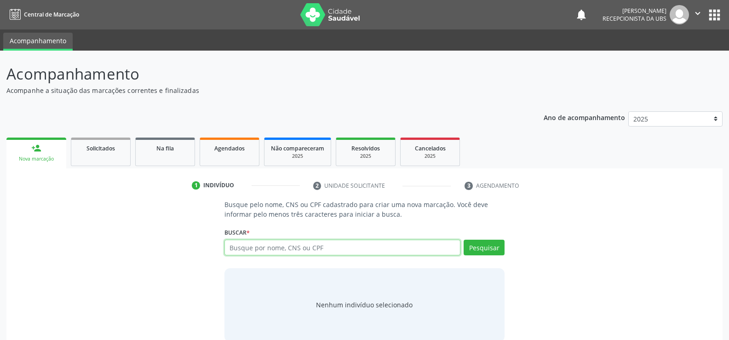
click at [299, 252] on input "text" at bounding box center [342, 248] width 236 height 16
type input "70006819103705"
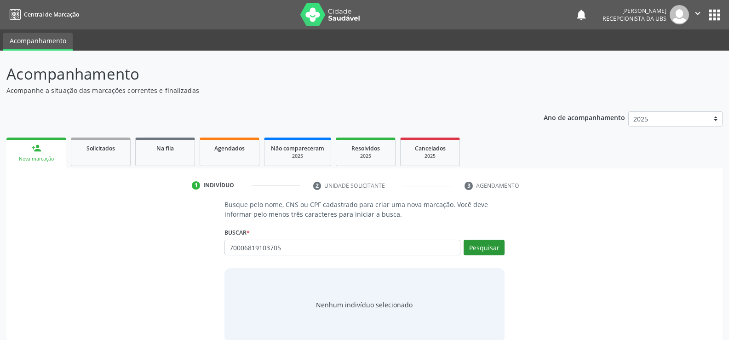
drag, startPoint x: 477, startPoint y: 238, endPoint x: 471, endPoint y: 251, distance: 13.8
click at [475, 240] on div "Buscar * Busque por nome, CNS ou CPF Nenhum resultado encontrado para: " " Não …" at bounding box center [364, 243] width 280 height 36
click at [471, 251] on button "Pesquisar" at bounding box center [483, 248] width 41 height 16
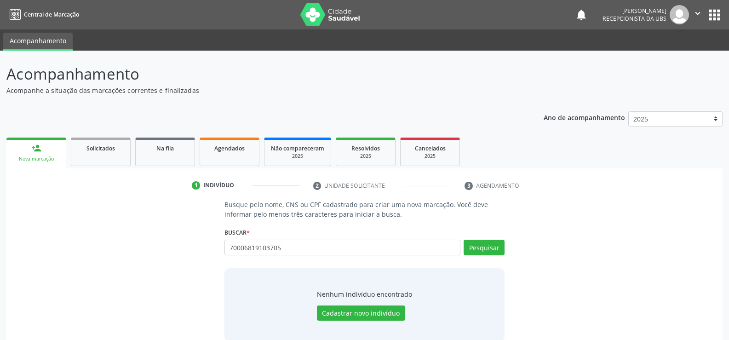
click at [317, 243] on div "70006819103705 Busque por nome, CNS ou CPF Nenhum resultado encontrado para: " …" at bounding box center [364, 251] width 280 height 22
click at [317, 242] on input "70006819103705" at bounding box center [342, 248] width 236 height 16
type input "7"
type input "700006819103705"
click at [486, 247] on button "Pesquisar" at bounding box center [483, 248] width 41 height 16
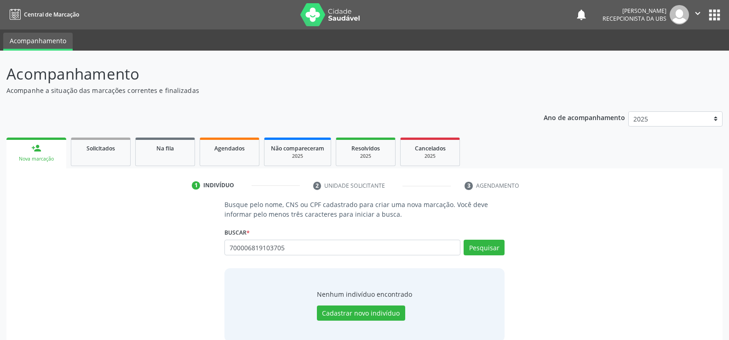
click at [317, 262] on div "Busque pelo nome, CNS ou CPF cadastrado para criar uma nova marcação. Você deve…" at bounding box center [364, 271] width 293 height 142
click at [317, 253] on input "700006819103705" at bounding box center [342, 248] width 236 height 16
type input "7"
type input "JOSELITA LIMA PEREIRA"
click at [477, 245] on button "Pesquisar" at bounding box center [483, 248] width 41 height 16
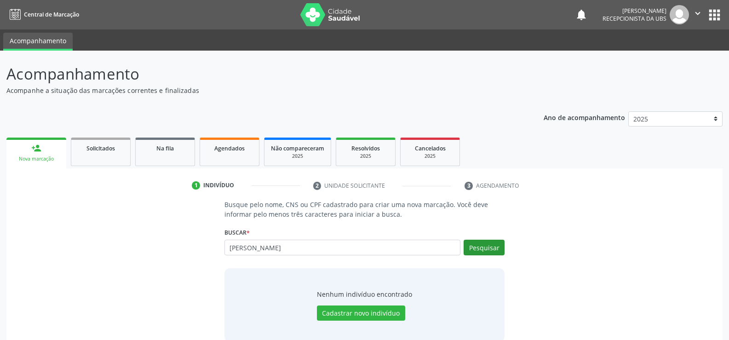
type input "JOSELITA LIMA PEREIRA"
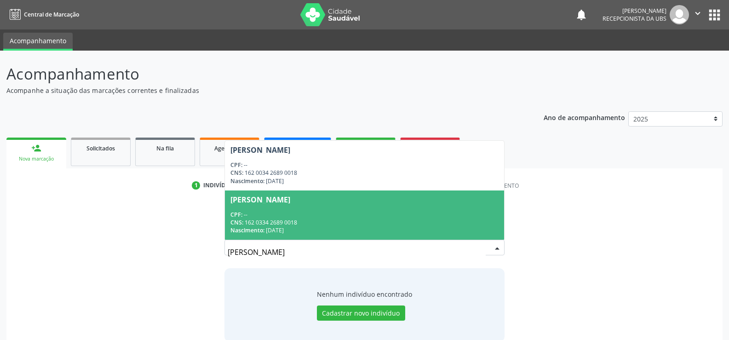
click at [273, 228] on div "Nascimento: 19/03/1967" at bounding box center [364, 230] width 268 height 8
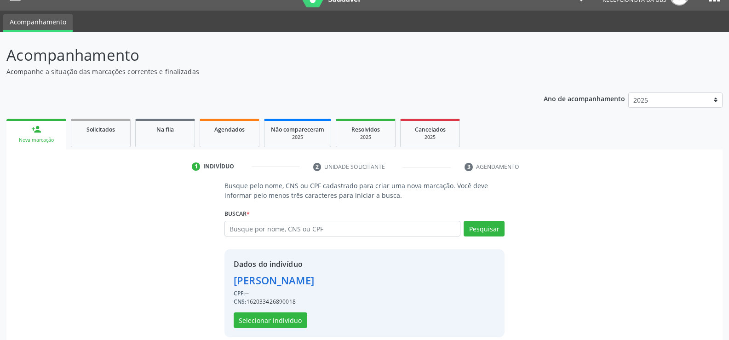
scroll to position [29, 0]
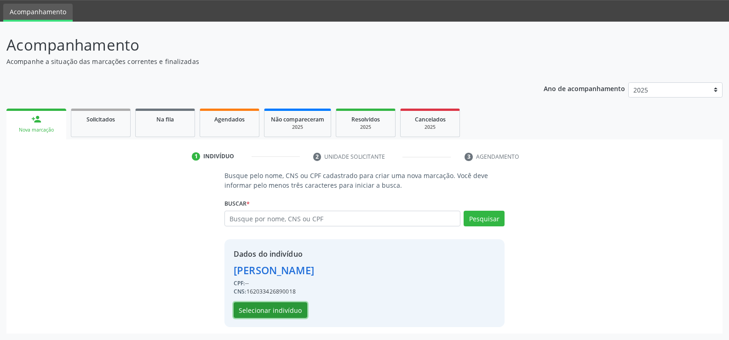
click at [286, 314] on button "Selecionar indivíduo" at bounding box center [271, 310] width 74 height 16
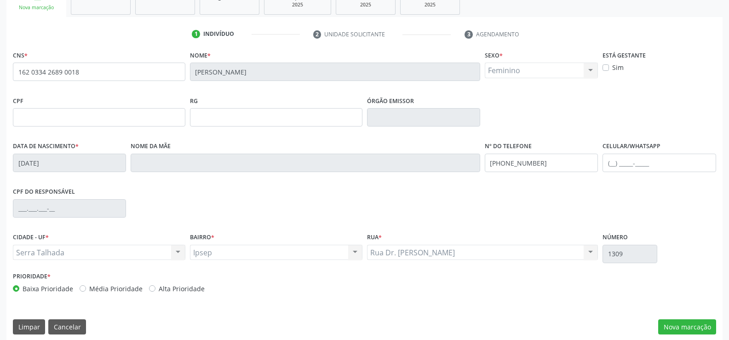
scroll to position [159, 0]
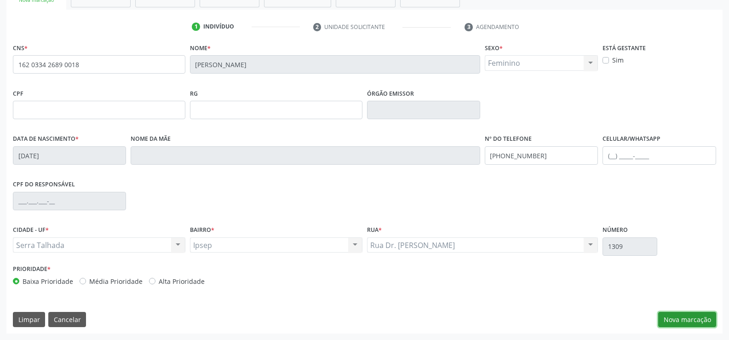
click at [689, 319] on button "Nova marcação" at bounding box center [687, 320] width 58 height 16
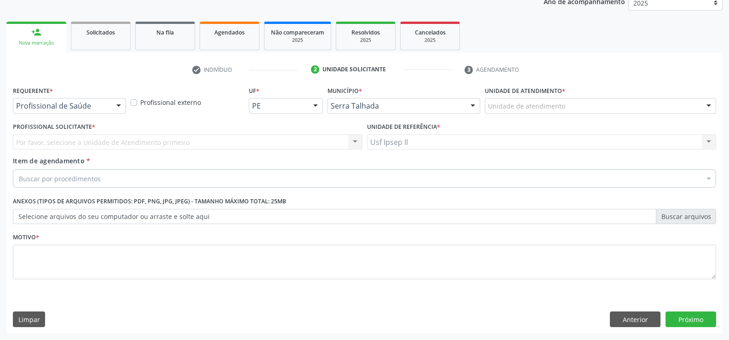
click at [47, 112] on div "Profissional de Saúde" at bounding box center [69, 106] width 113 height 16
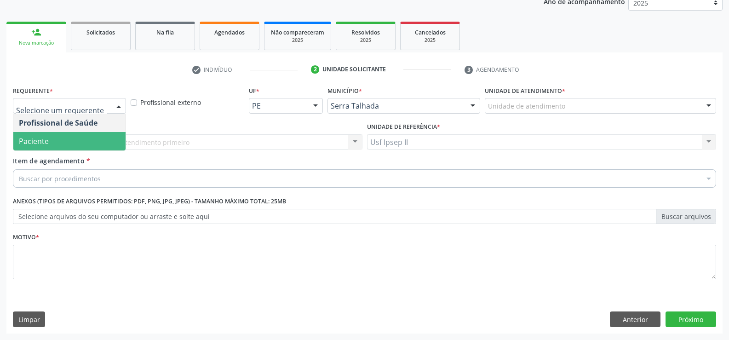
click at [50, 147] on span "Paciente" at bounding box center [69, 141] width 112 height 18
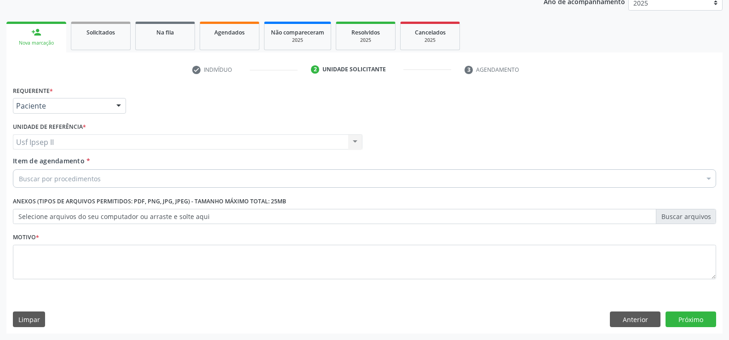
click at [61, 186] on div "Buscar por procedimentos" at bounding box center [364, 178] width 703 height 18
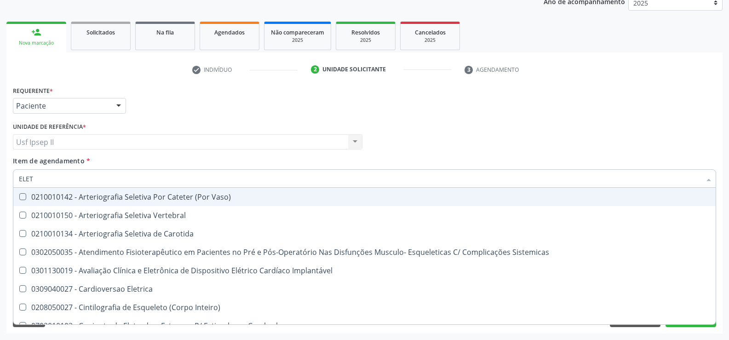
type input "ELETR"
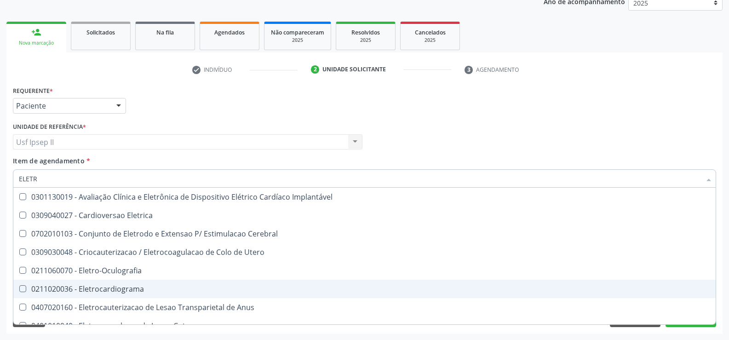
click at [107, 290] on div "0211020036 - Eletrocardiograma" at bounding box center [364, 288] width 691 height 7
checkbox Eletrocardiograma "true"
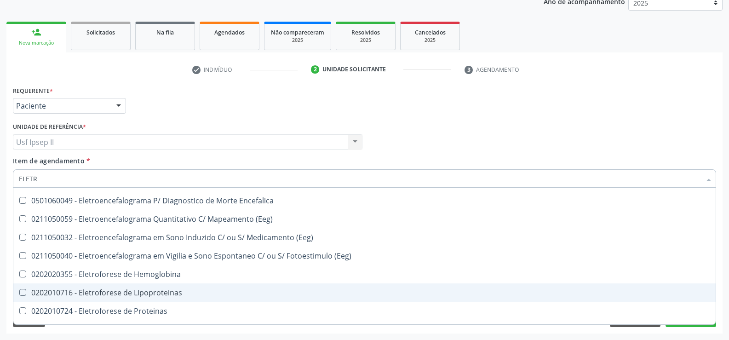
scroll to position [368, 0]
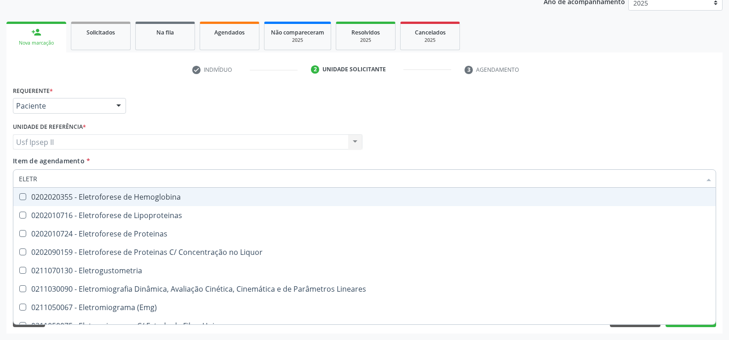
click at [296, 150] on div "Unidade de referência * Usf Ipsep II Usf Ipsep II Nenhum resultado encontrado p…" at bounding box center [188, 138] width 354 height 36
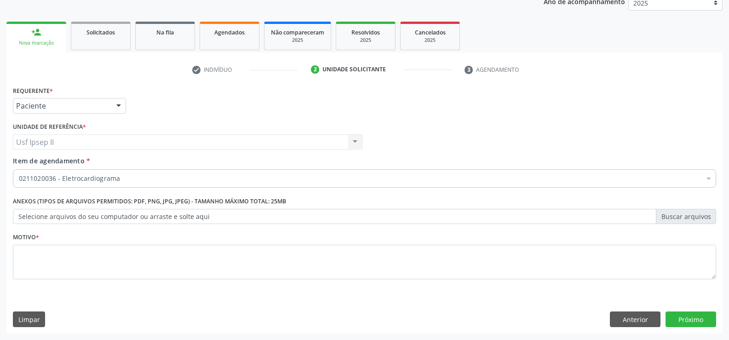
scroll to position [0, 0]
click at [98, 282] on fieldset "Motivo *" at bounding box center [364, 257] width 703 height 55
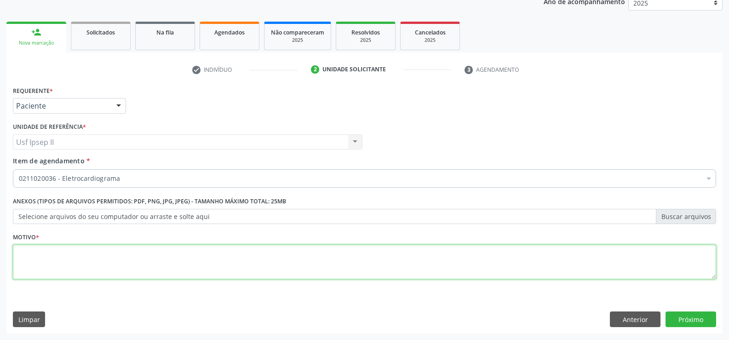
click at [100, 266] on textarea at bounding box center [364, 262] width 703 height 35
type textarea "."
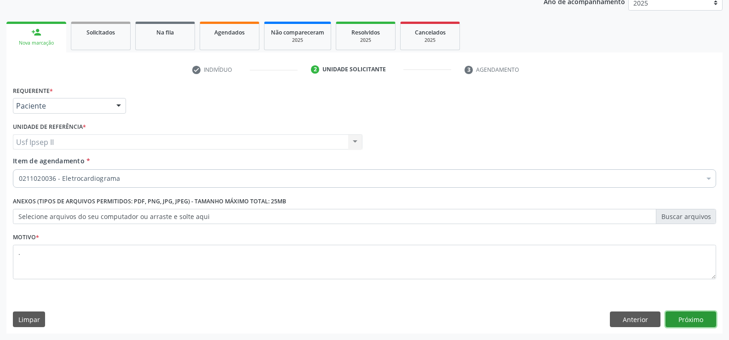
click at [682, 313] on button "Próximo" at bounding box center [690, 319] width 51 height 16
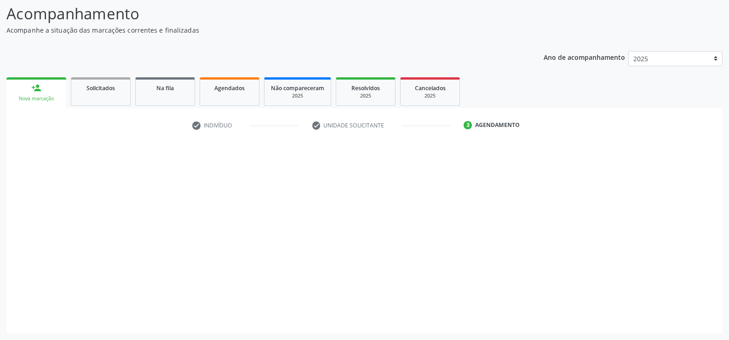
scroll to position [60, 0]
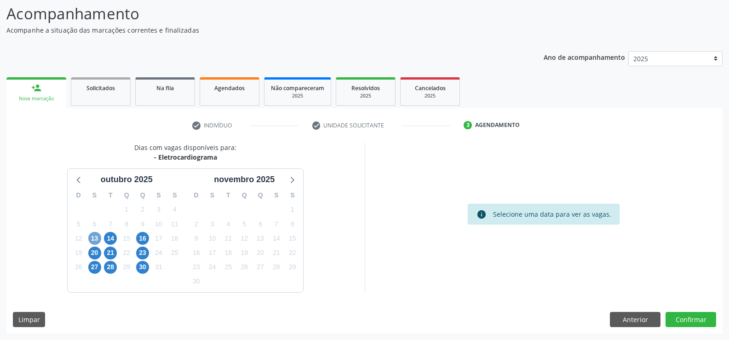
click at [95, 236] on span "13" at bounding box center [94, 238] width 13 height 13
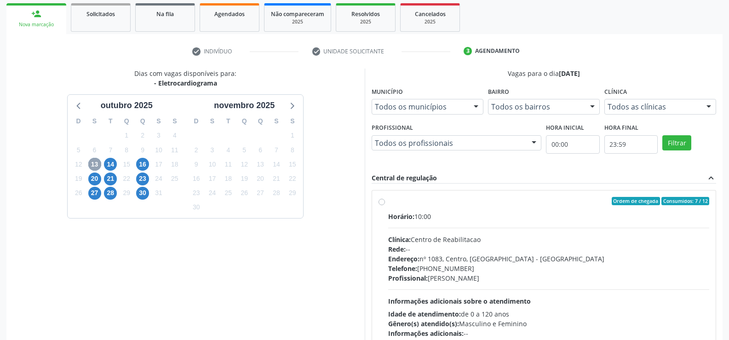
scroll to position [152, 0]
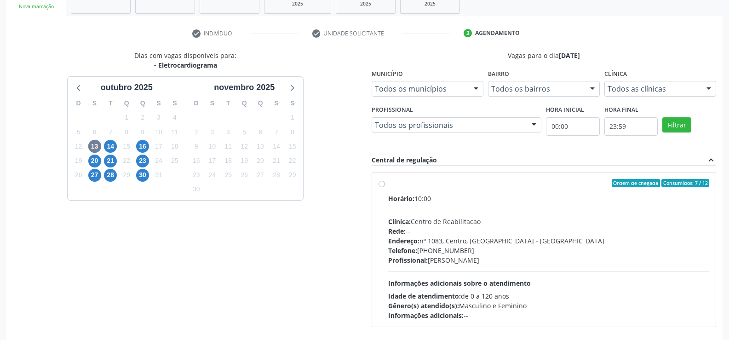
click at [385, 186] on div "Ordem de chegada Consumidos: 7 / 12 Horário: 10:00 Clínica: Centro de Reabilita…" at bounding box center [543, 249] width 331 height 141
radio input "true"
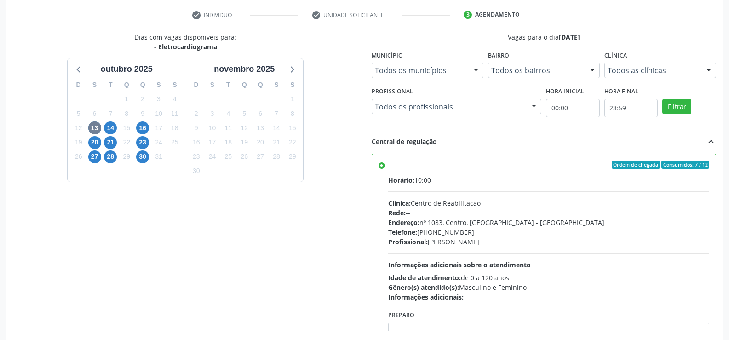
scroll to position [210, 0]
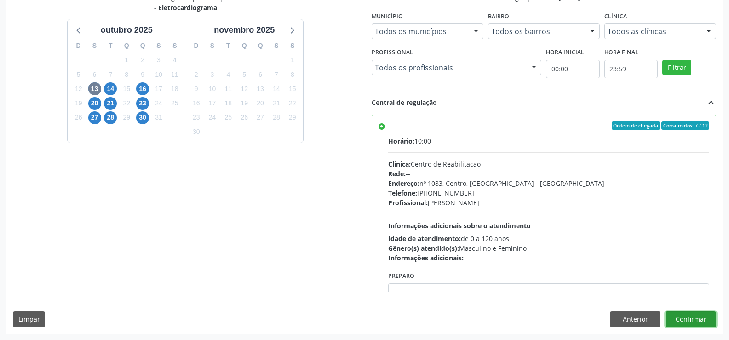
click at [694, 323] on button "Confirmar" at bounding box center [690, 319] width 51 height 16
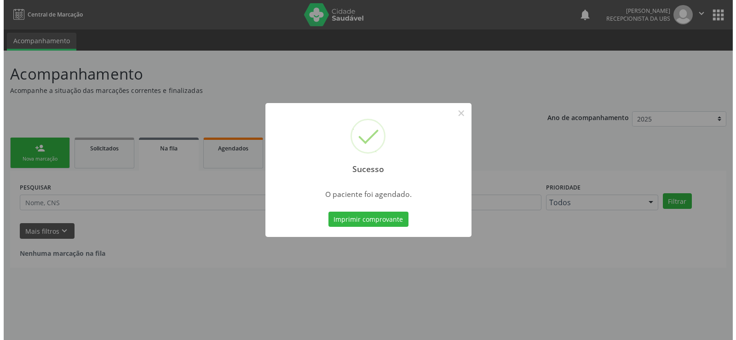
scroll to position [0, 0]
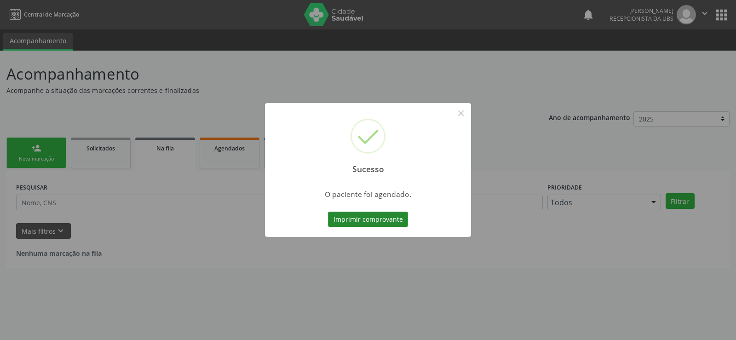
click at [367, 217] on button "Imprimir comprovante" at bounding box center [368, 219] width 80 height 16
